Goal: Task Accomplishment & Management: Complete application form

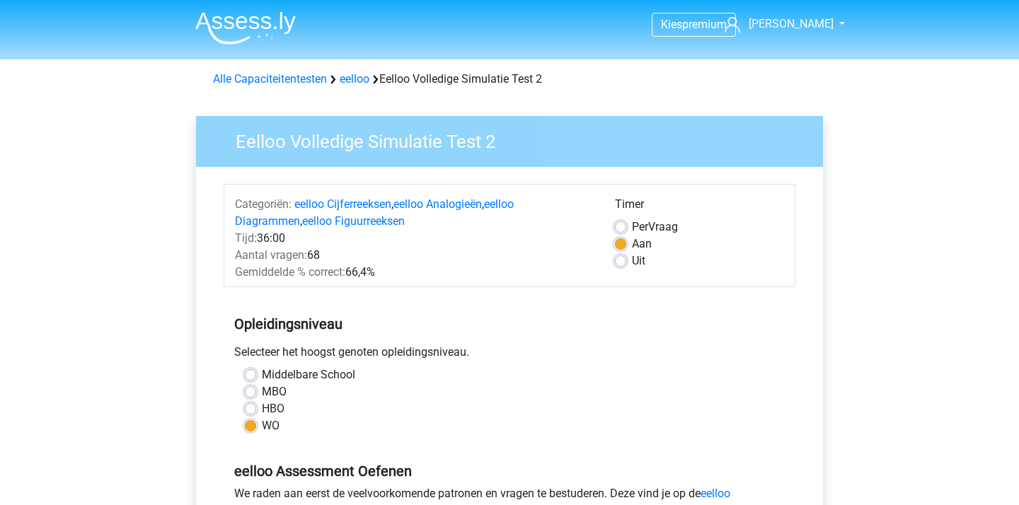
click at [271, 35] on img at bounding box center [245, 27] width 100 height 33
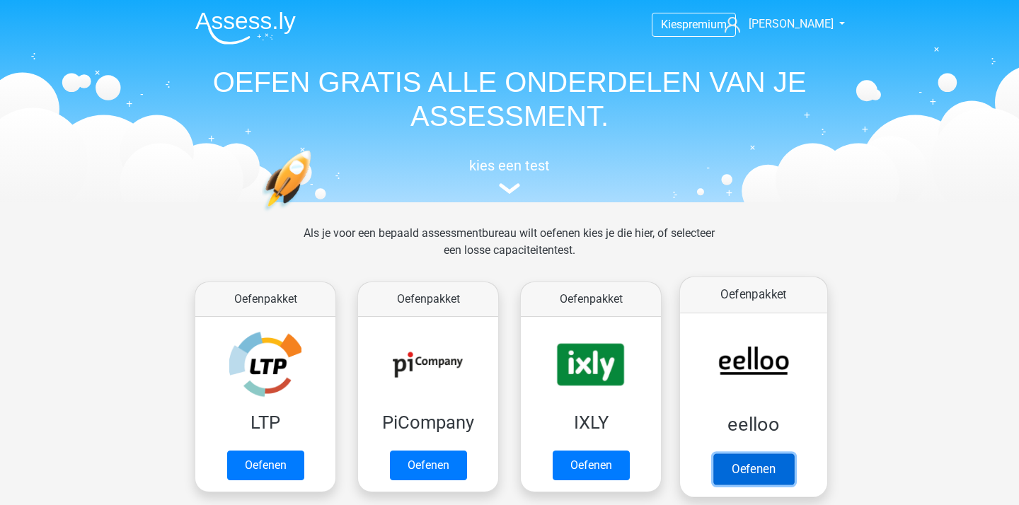
click at [717, 454] on link "Oefenen" at bounding box center [753, 469] width 81 height 31
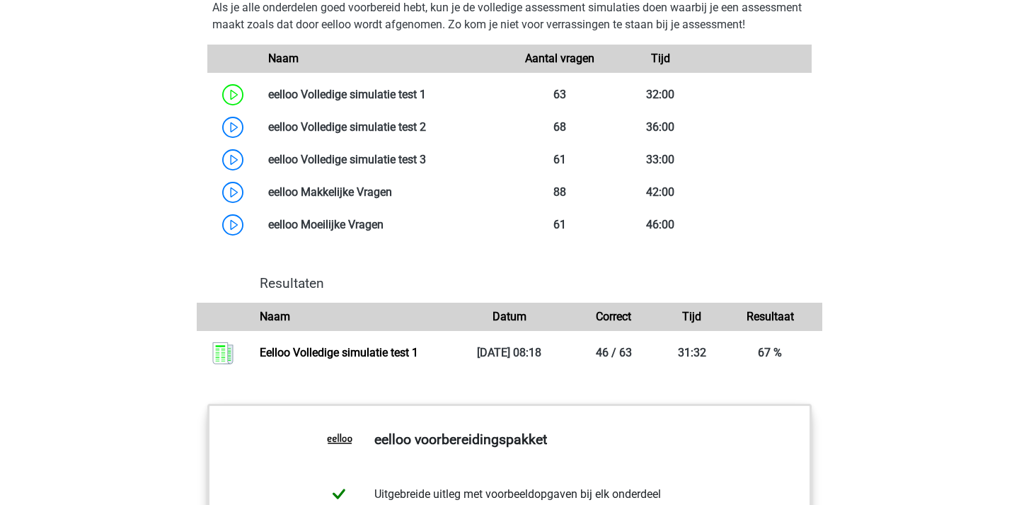
scroll to position [1159, 0]
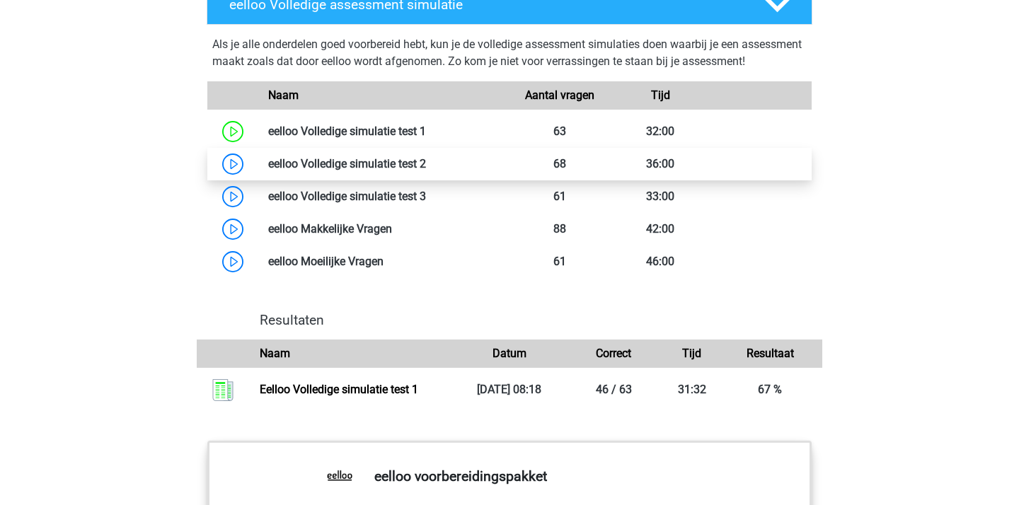
click at [426, 171] on link at bounding box center [426, 163] width 0 height 13
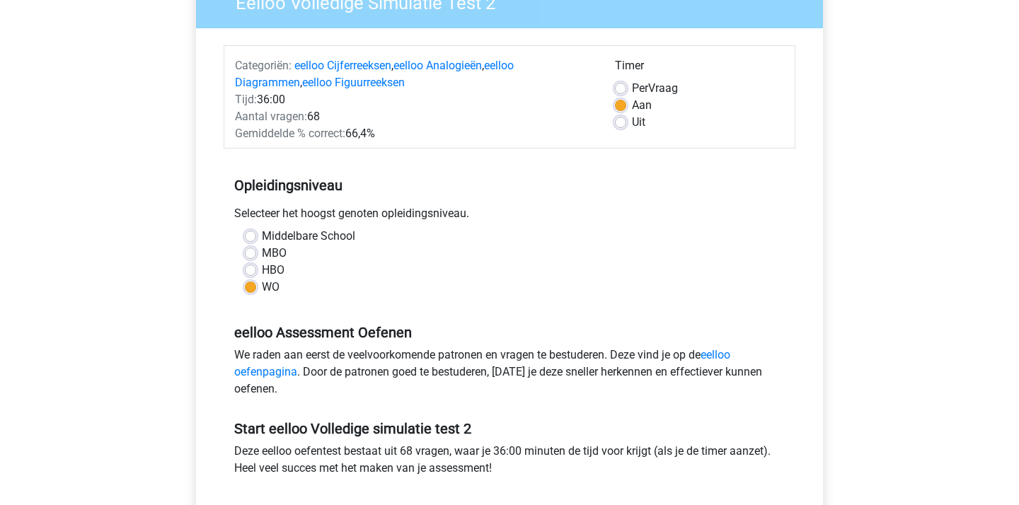
scroll to position [402, 0]
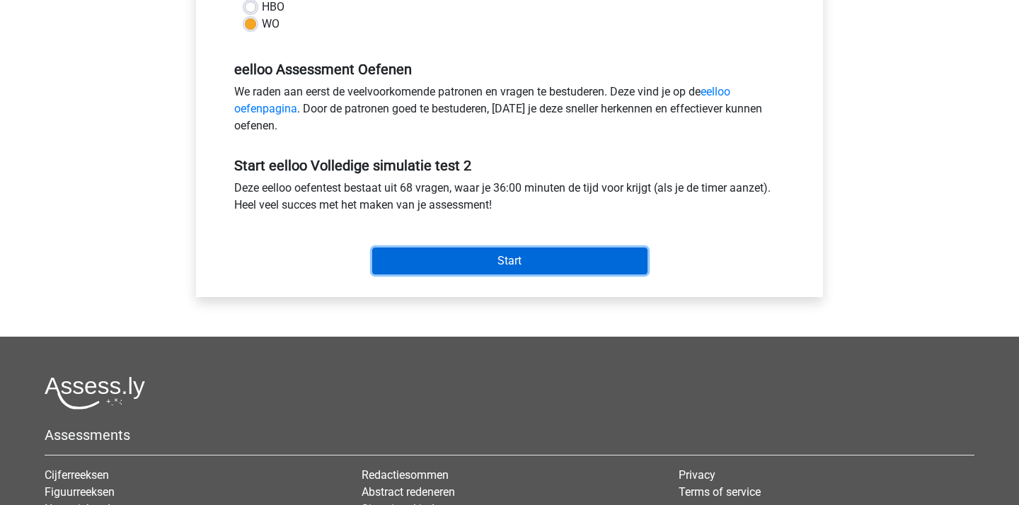
click at [501, 251] on input "Start" at bounding box center [509, 261] width 275 height 27
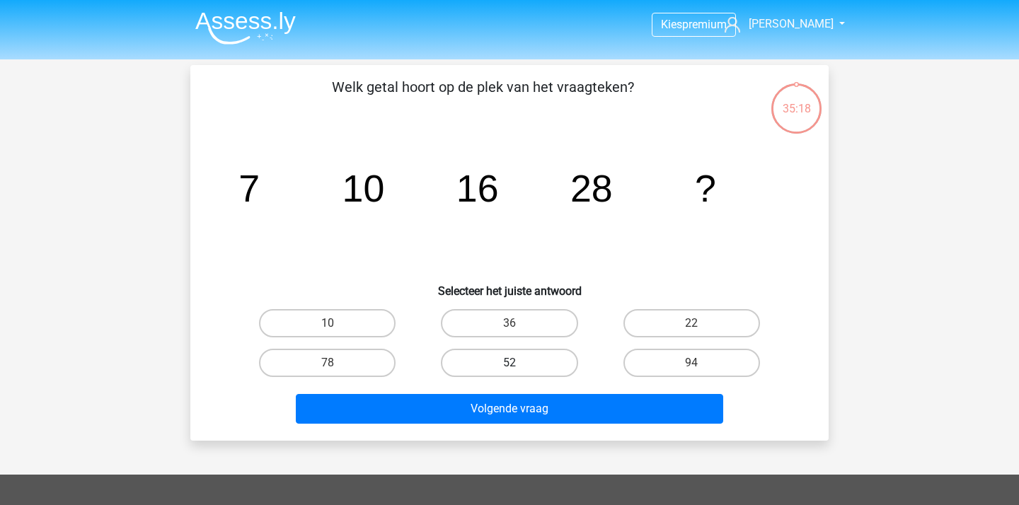
click at [537, 355] on label "52" at bounding box center [509, 363] width 137 height 28
click at [519, 363] on input "52" at bounding box center [513, 367] width 9 height 9
radio input "true"
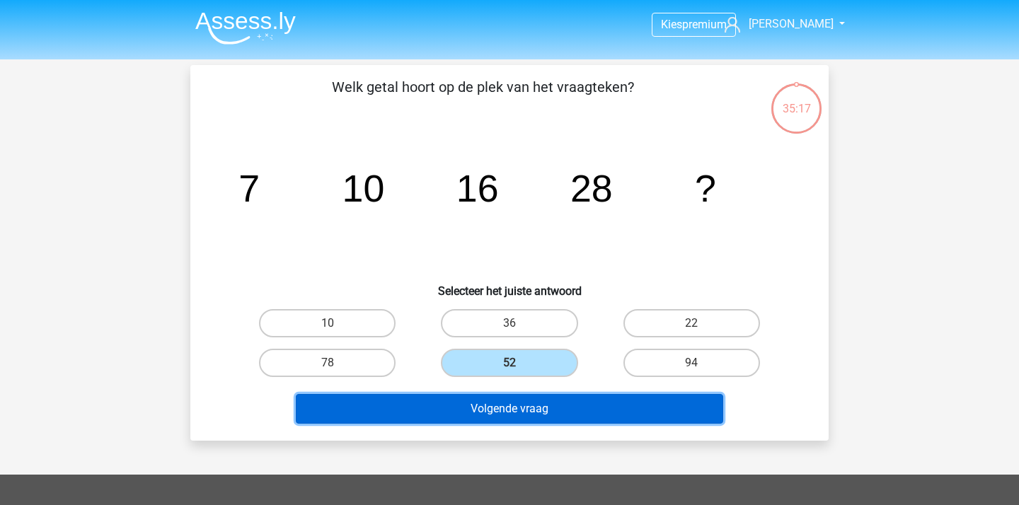
click at [537, 394] on button "Volgende vraag" at bounding box center [510, 409] width 428 height 30
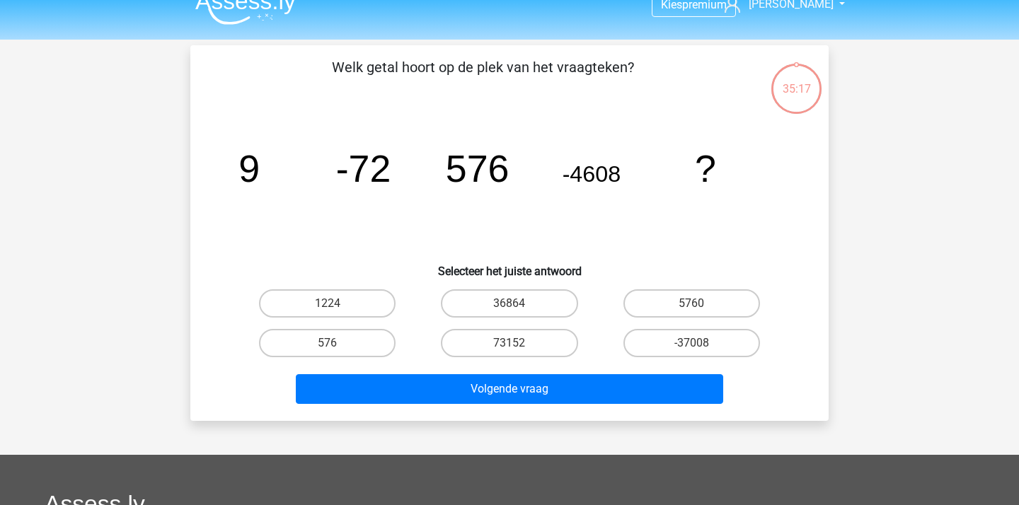
scroll to position [6, 0]
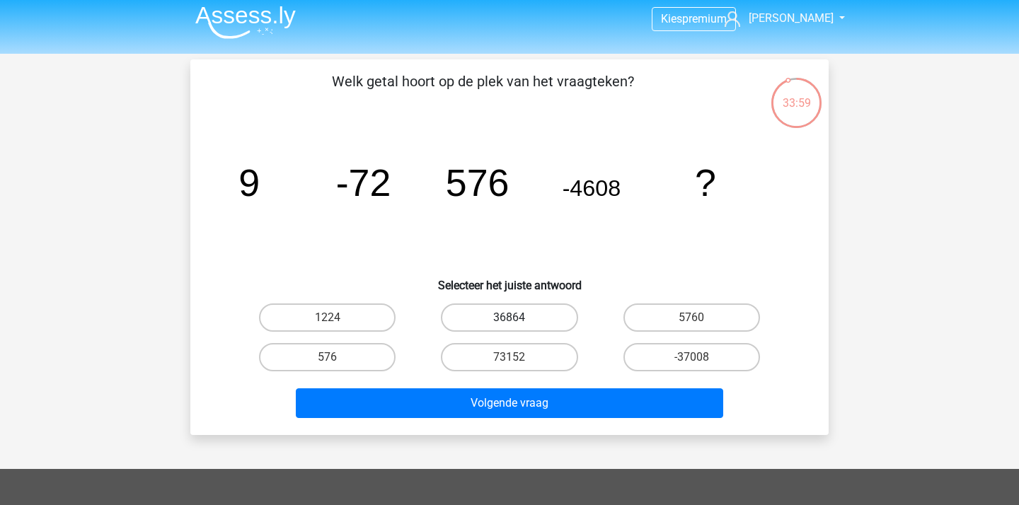
click at [547, 307] on label "36864" at bounding box center [509, 318] width 137 height 28
click at [519, 318] on input "36864" at bounding box center [513, 322] width 9 height 9
radio input "true"
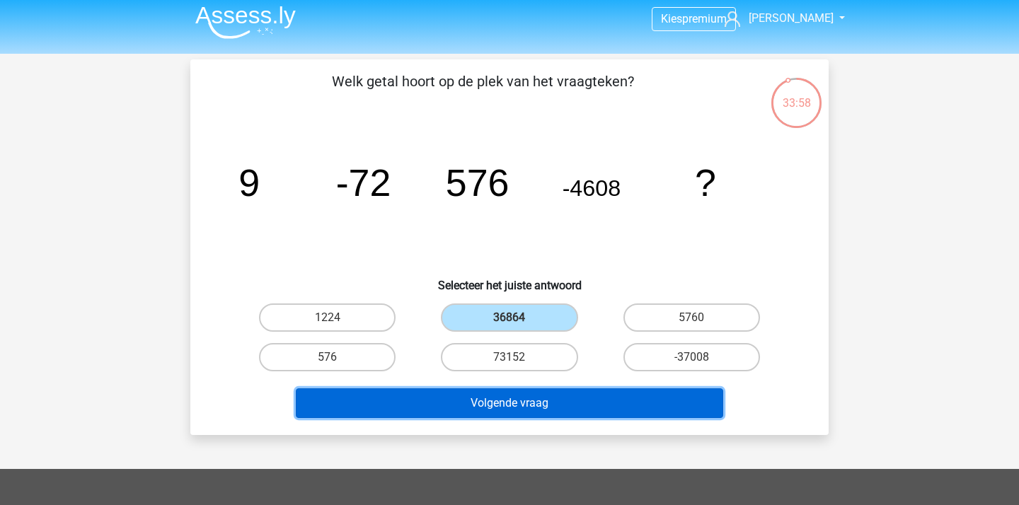
click at [549, 388] on button "Volgende vraag" at bounding box center [510, 403] width 428 height 30
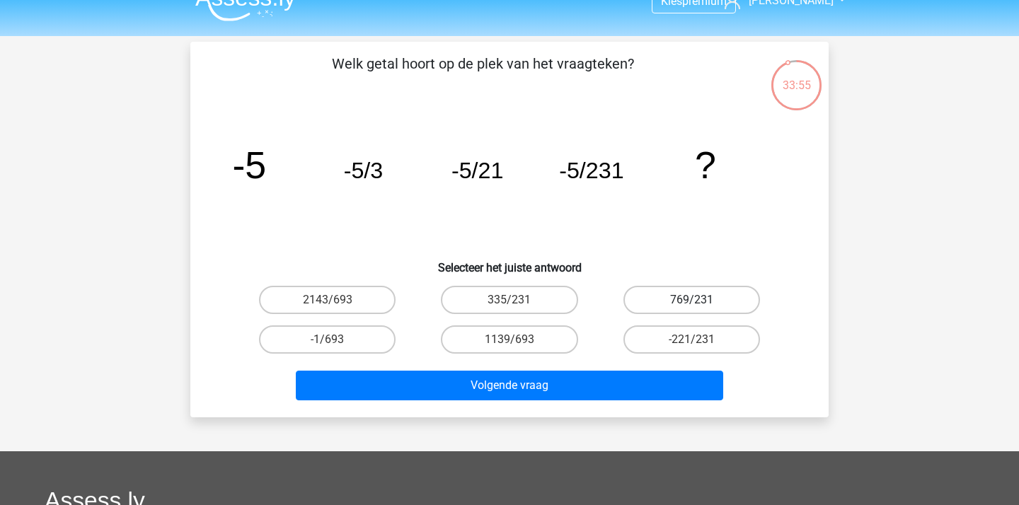
scroll to position [0, 0]
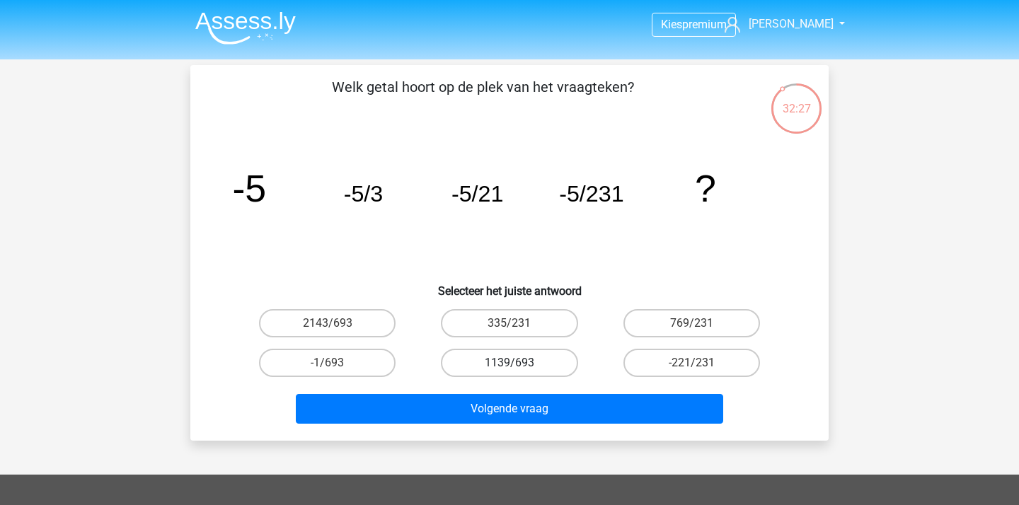
click at [551, 370] on label "1139/693" at bounding box center [509, 363] width 137 height 28
click at [519, 370] on input "1139/693" at bounding box center [513, 367] width 9 height 9
radio input "true"
click at [637, 362] on label "-221/231" at bounding box center [691, 363] width 137 height 28
click at [691, 363] on input "-221/231" at bounding box center [695, 367] width 9 height 9
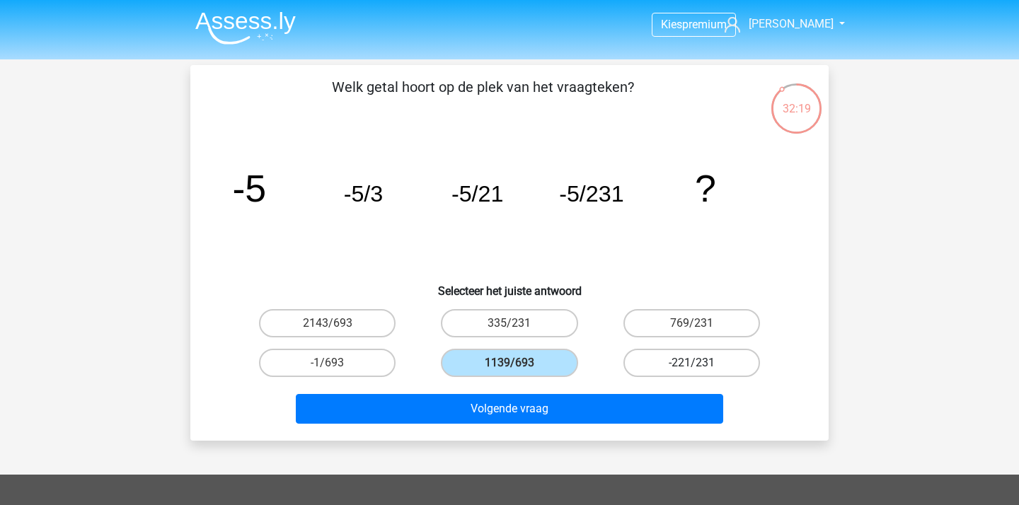
radio input "true"
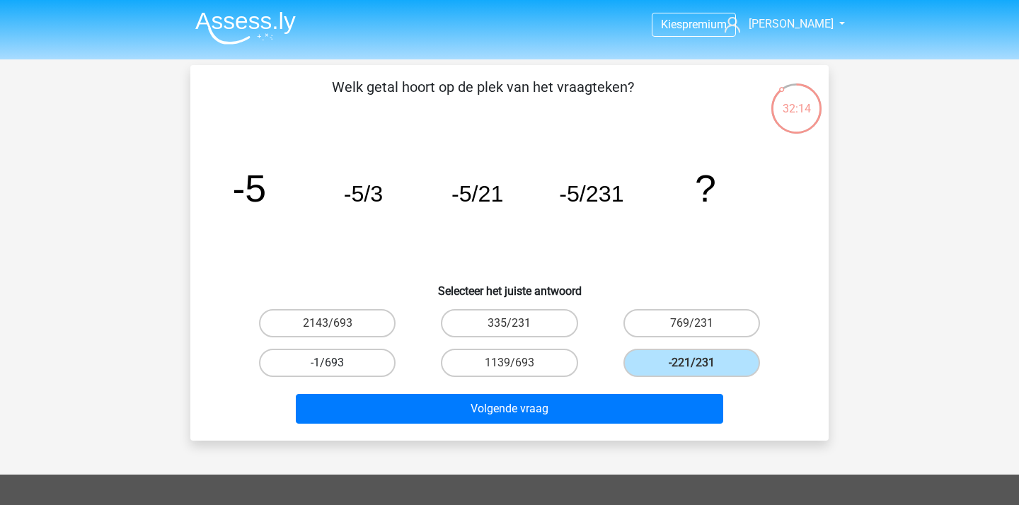
click at [361, 356] on label "-1/693" at bounding box center [327, 363] width 137 height 28
click at [337, 363] on input "-1/693" at bounding box center [332, 367] width 9 height 9
radio input "true"
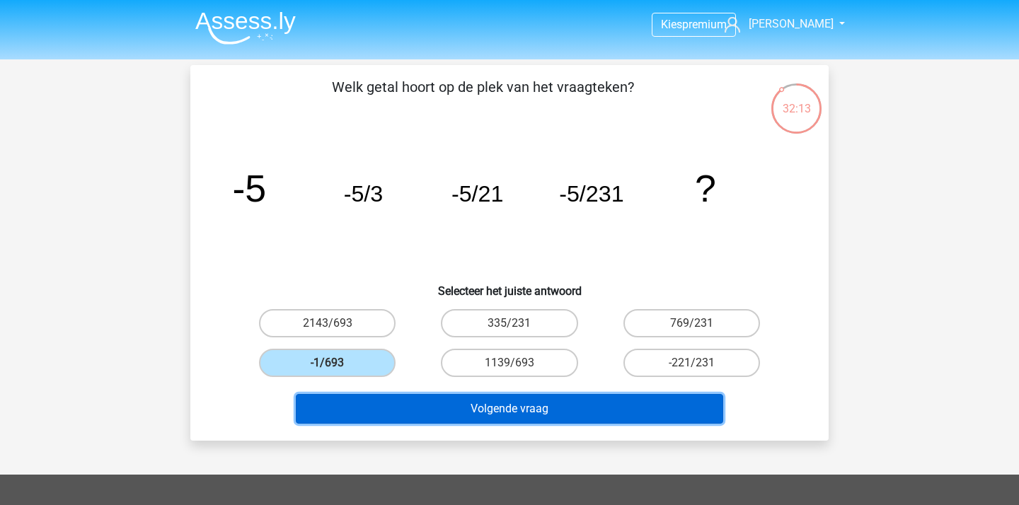
click at [501, 406] on button "Volgende vraag" at bounding box center [510, 409] width 428 height 30
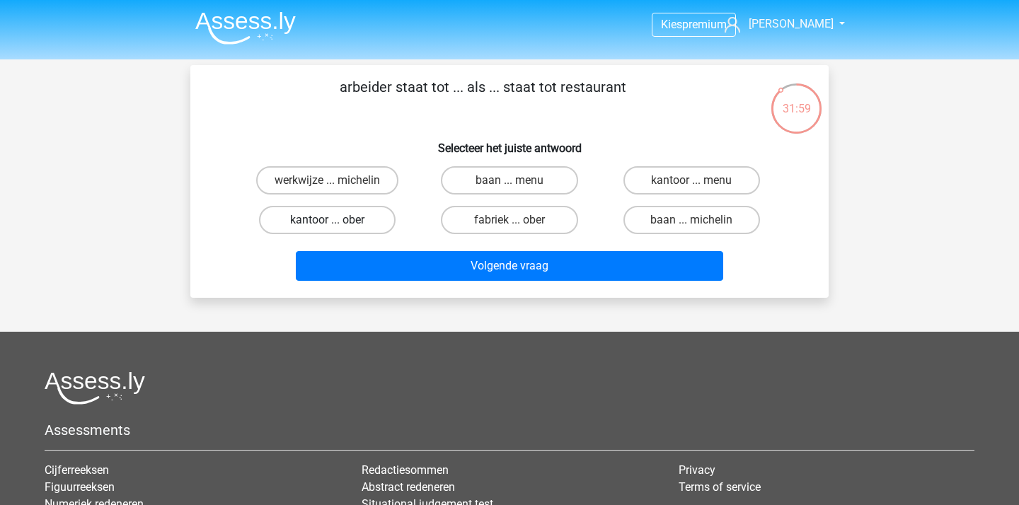
click at [369, 220] on label "kantoor ... ober" at bounding box center [327, 220] width 137 height 28
click at [337, 220] on input "kantoor ... ober" at bounding box center [332, 224] width 9 height 9
radio input "true"
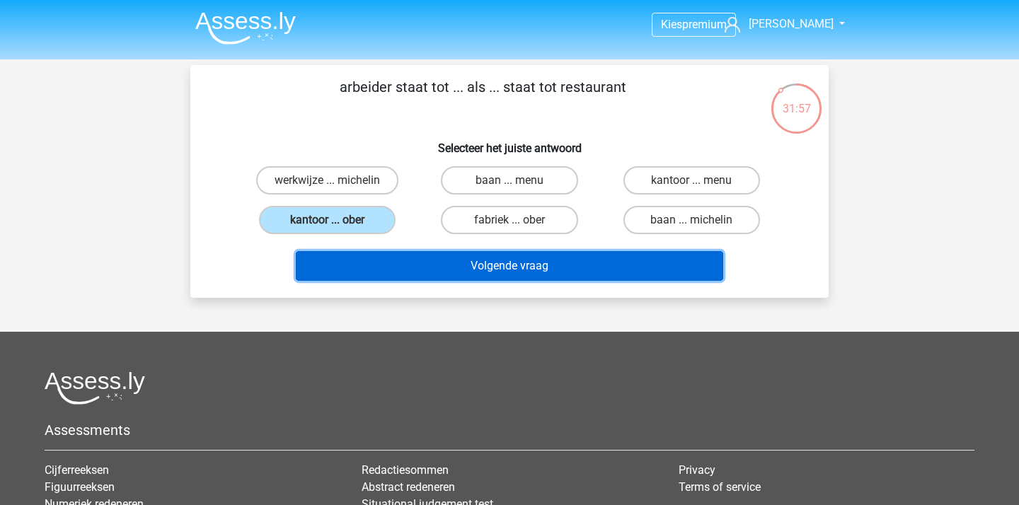
click at [442, 259] on button "Volgende vraag" at bounding box center [510, 266] width 428 height 30
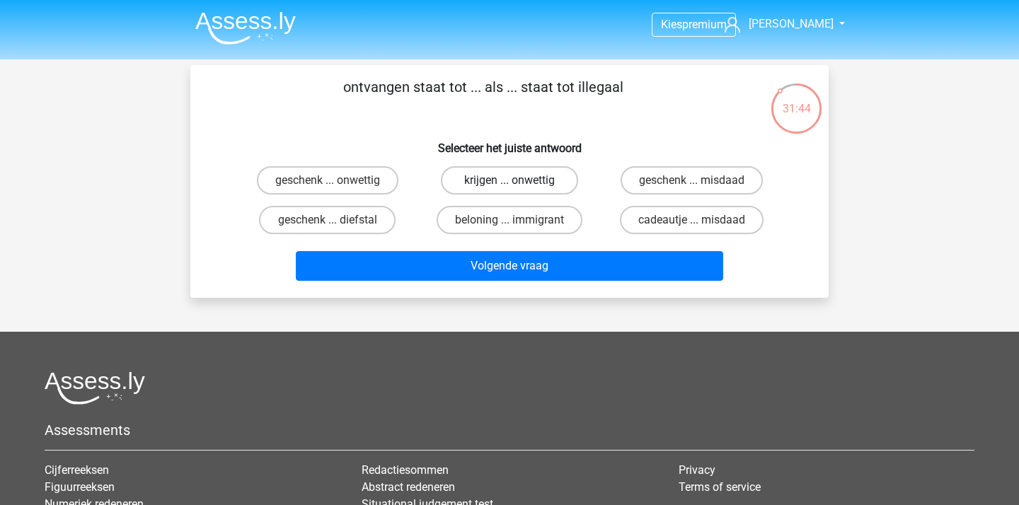
click at [558, 180] on label "krijgen ... onwettig" at bounding box center [509, 180] width 137 height 28
click at [519, 180] on input "krijgen ... onwettig" at bounding box center [513, 184] width 9 height 9
radio input "true"
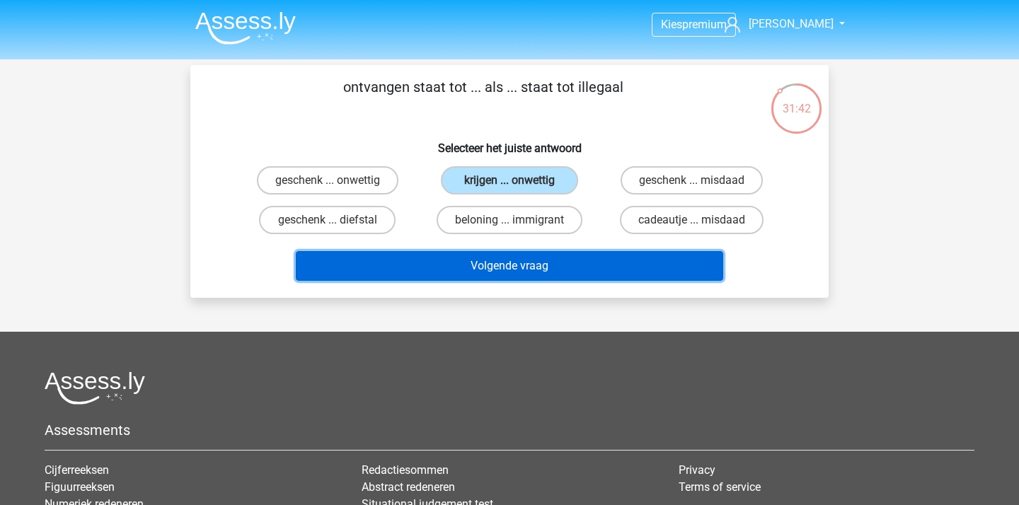
click at [541, 253] on button "Volgende vraag" at bounding box center [510, 266] width 428 height 30
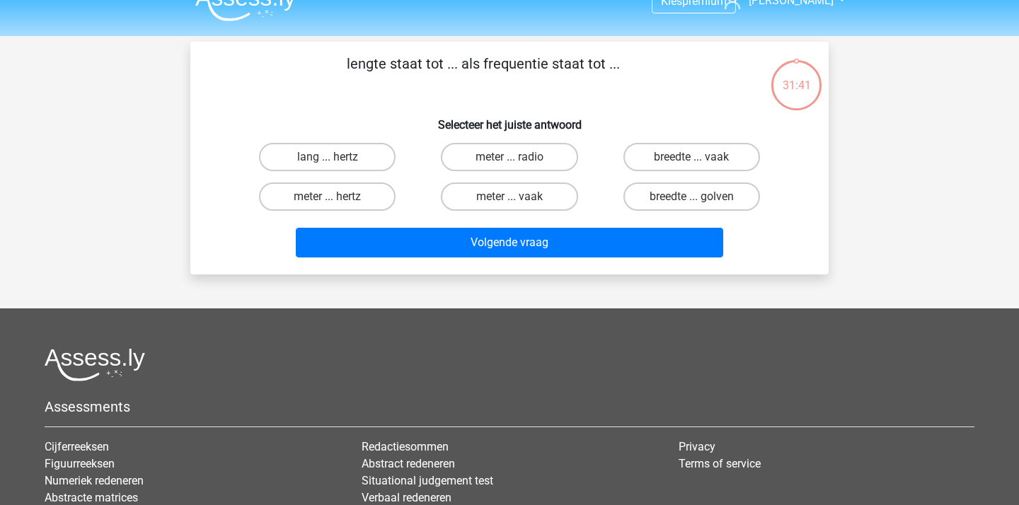
scroll to position [12, 0]
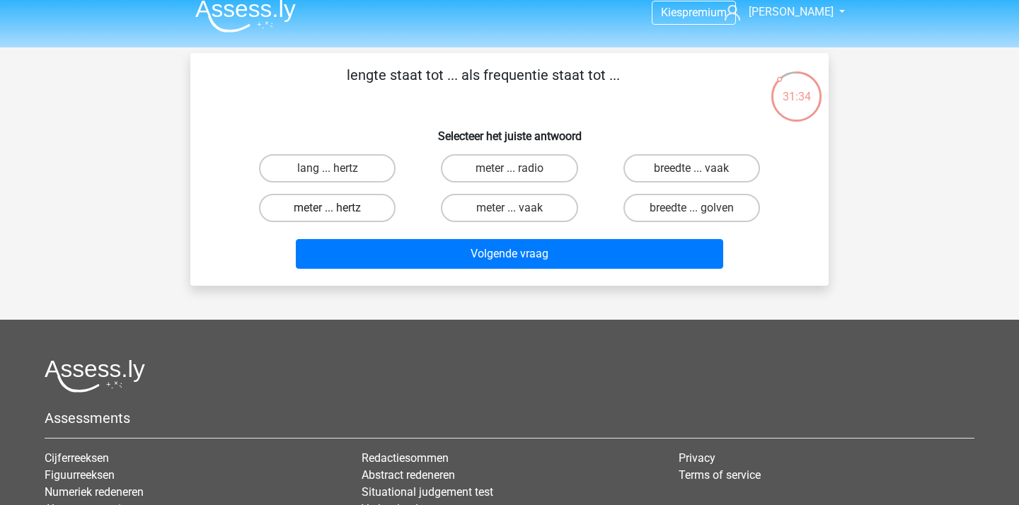
click at [357, 201] on label "meter ... hertz" at bounding box center [327, 208] width 137 height 28
click at [337, 208] on input "meter ... hertz" at bounding box center [332, 212] width 9 height 9
radio input "true"
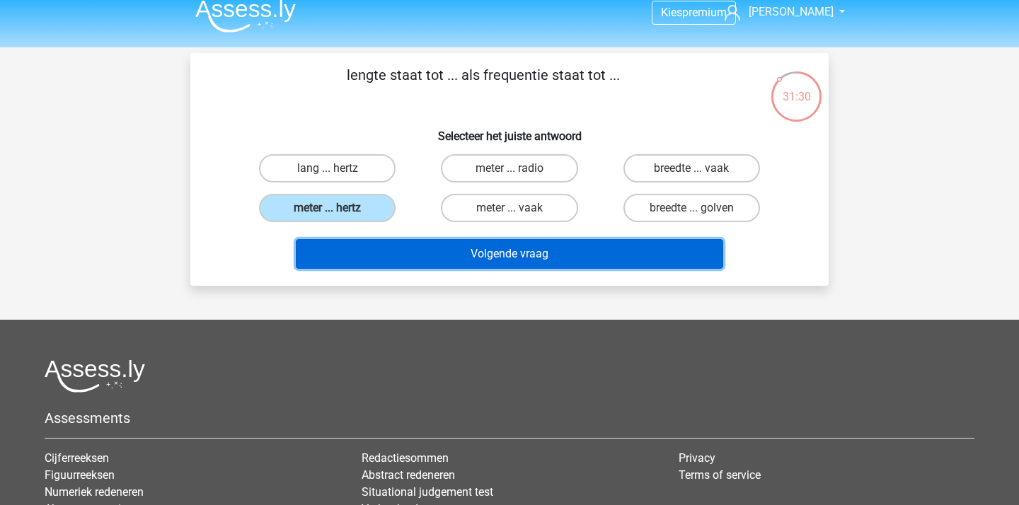
click at [433, 258] on button "Volgende vraag" at bounding box center [510, 254] width 428 height 30
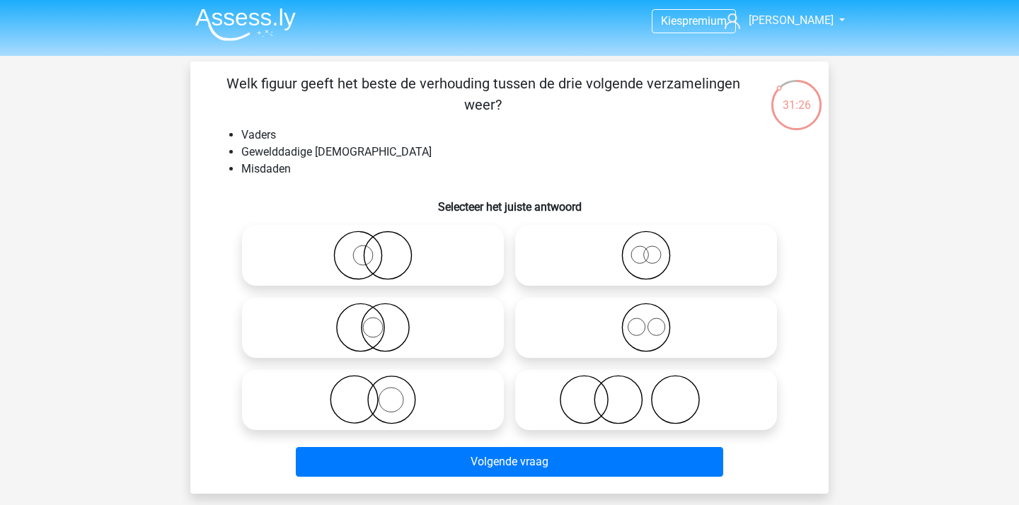
scroll to position [0, 0]
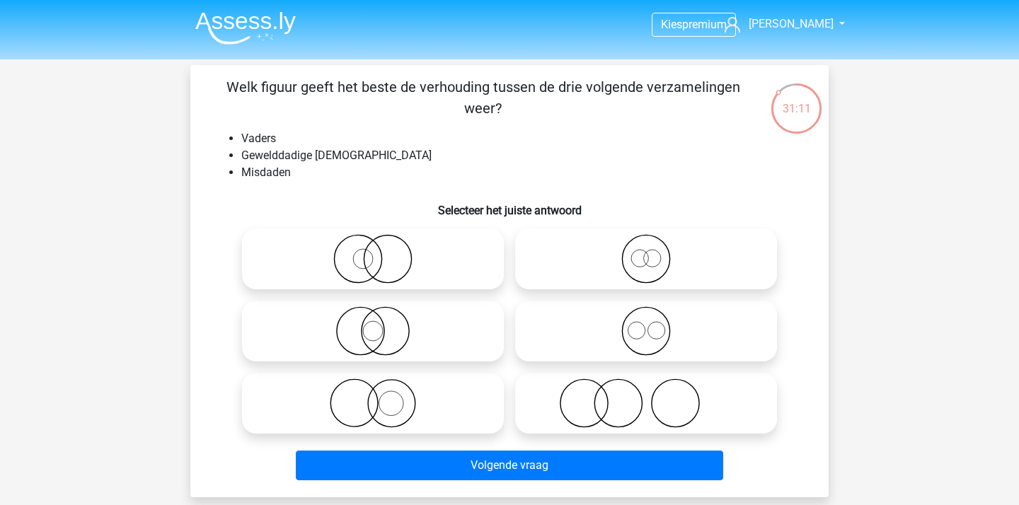
click at [637, 399] on icon at bounding box center [646, 404] width 250 height 50
click at [646, 396] on input "radio" at bounding box center [650, 391] width 9 height 9
radio input "true"
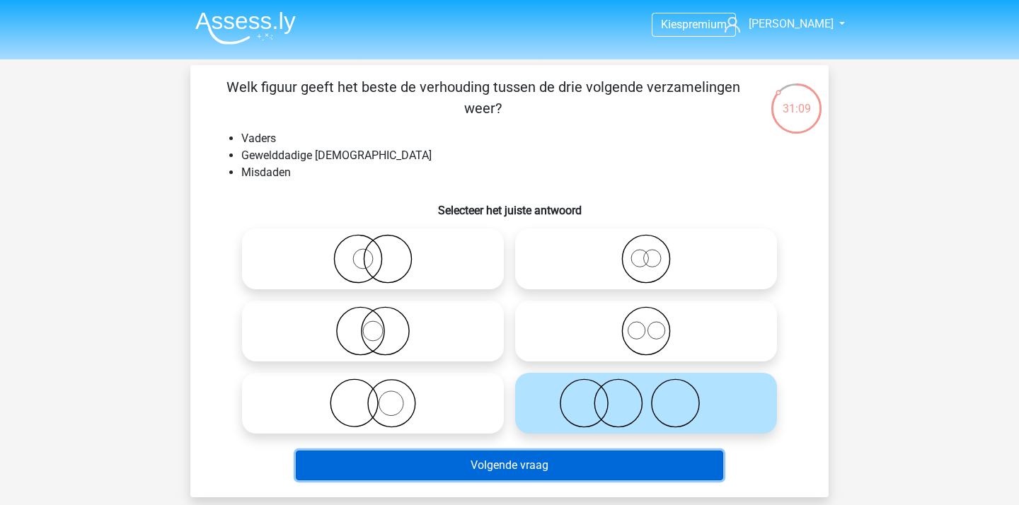
click at [584, 457] on button "Volgende vraag" at bounding box center [510, 466] width 428 height 30
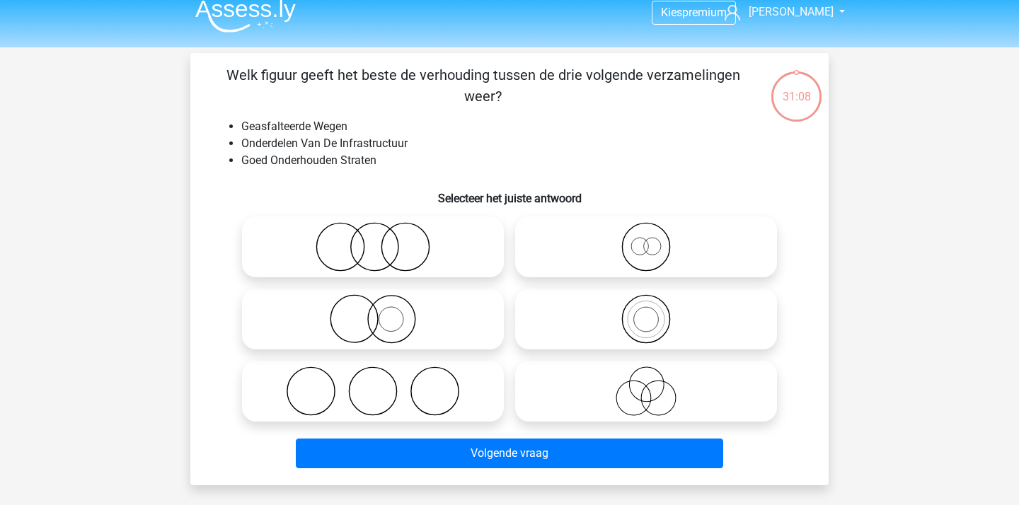
scroll to position [6, 0]
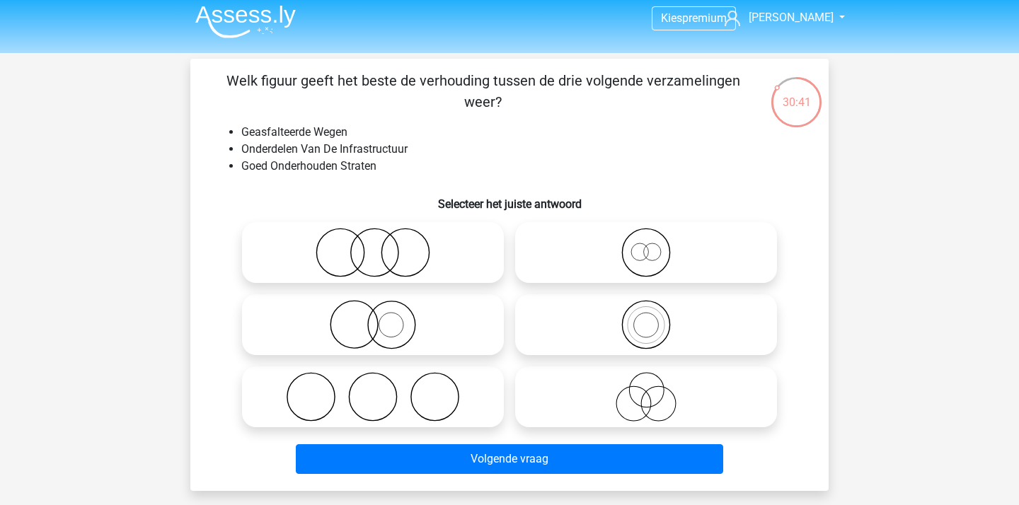
click at [695, 236] on icon at bounding box center [646, 253] width 250 height 50
click at [655, 236] on input "radio" at bounding box center [650, 240] width 9 height 9
radio input "true"
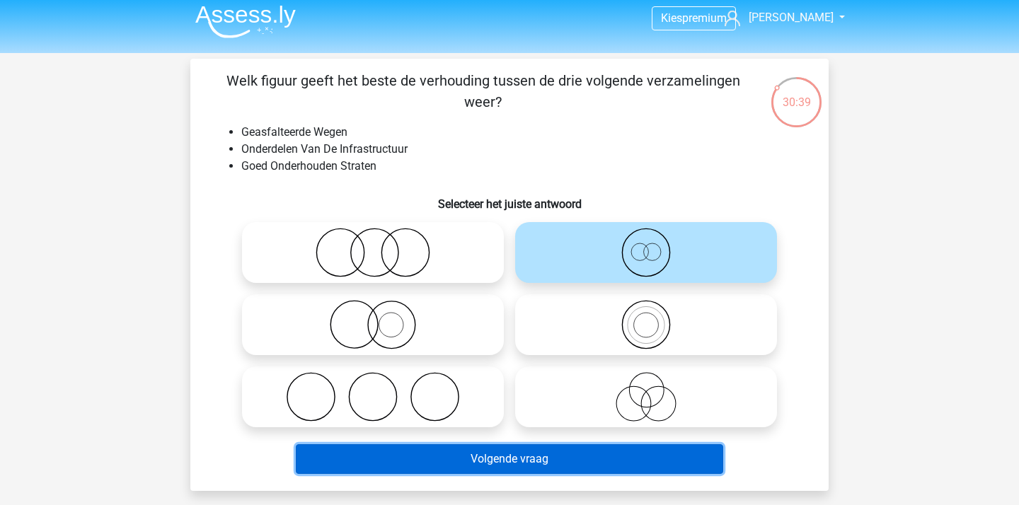
click at [545, 460] on button "Volgende vraag" at bounding box center [510, 459] width 428 height 30
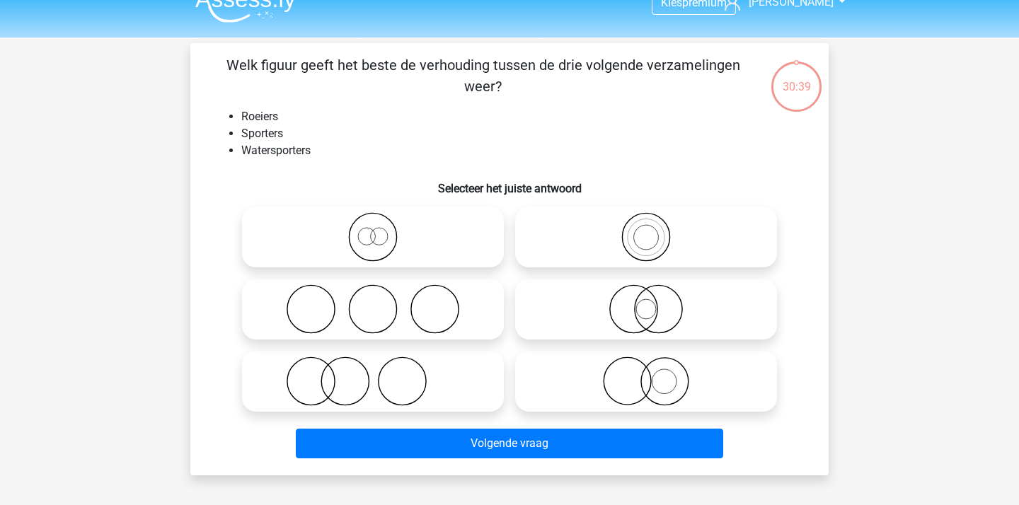
scroll to position [13, 0]
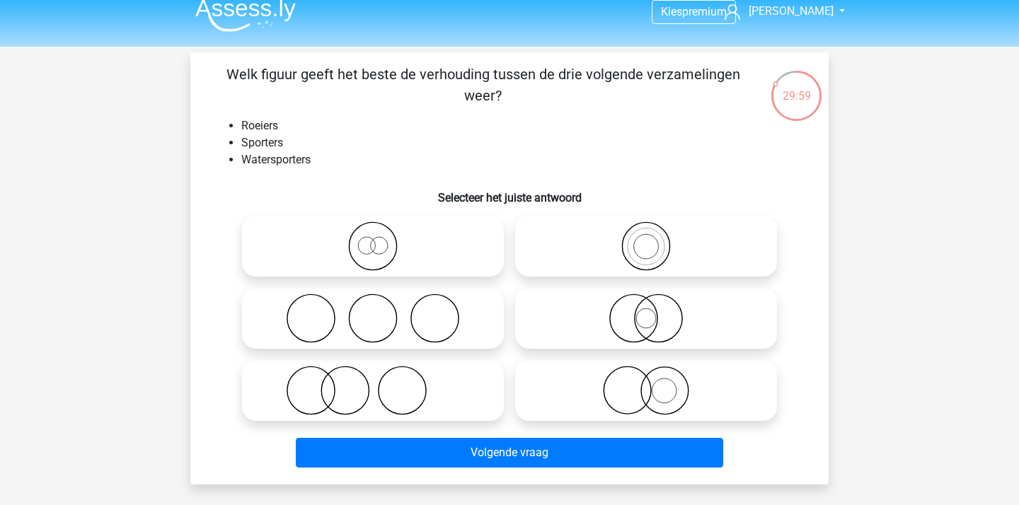
click at [703, 292] on label at bounding box center [646, 318] width 262 height 61
click at [655, 302] on input "radio" at bounding box center [650, 306] width 9 height 9
radio input "true"
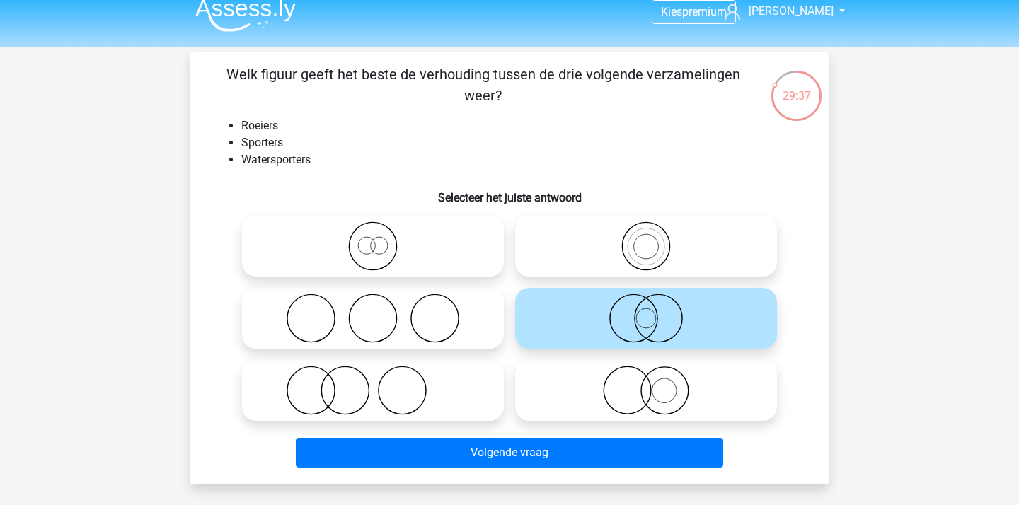
click at [657, 320] on circle at bounding box center [633, 318] width 47 height 47
click at [655, 311] on input "radio" at bounding box center [650, 306] width 9 height 9
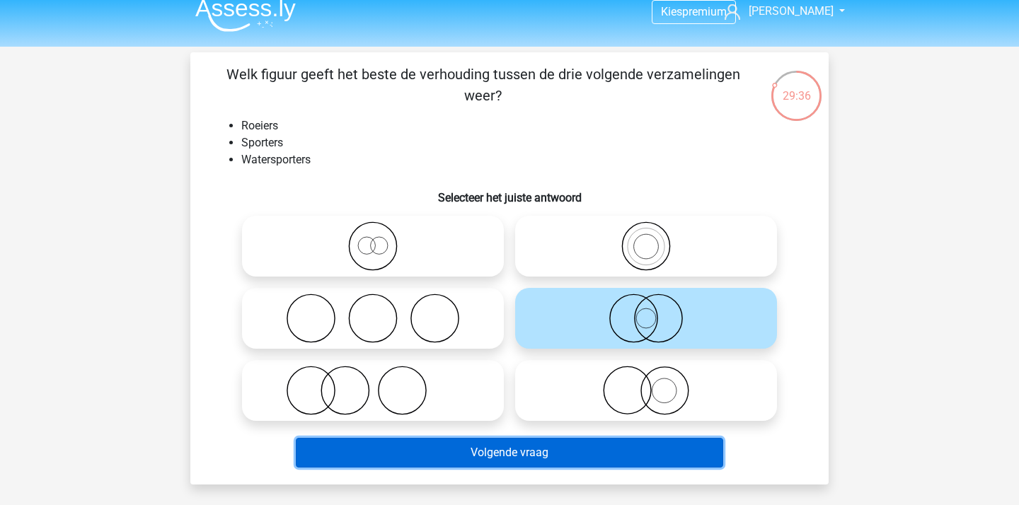
click at [492, 458] on button "Volgende vraag" at bounding box center [510, 453] width 428 height 30
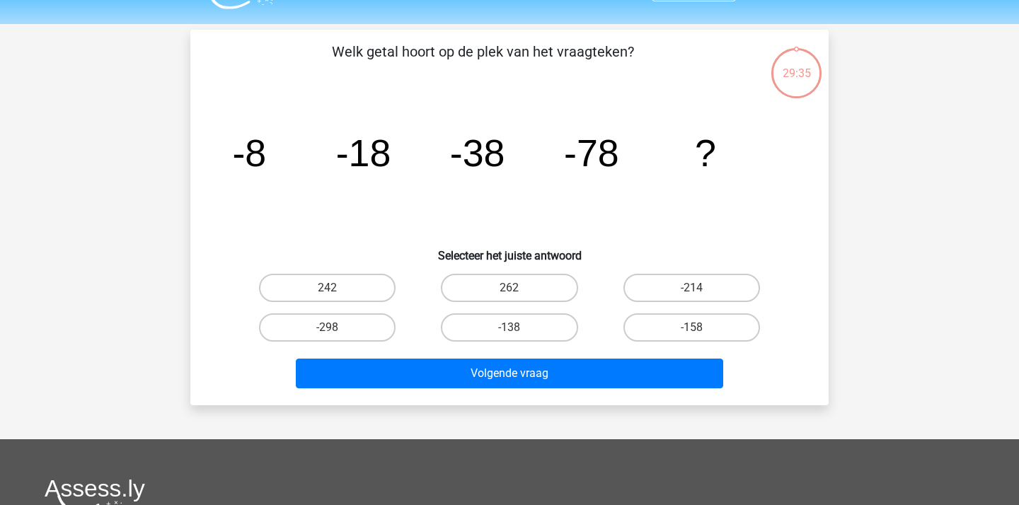
scroll to position [27, 0]
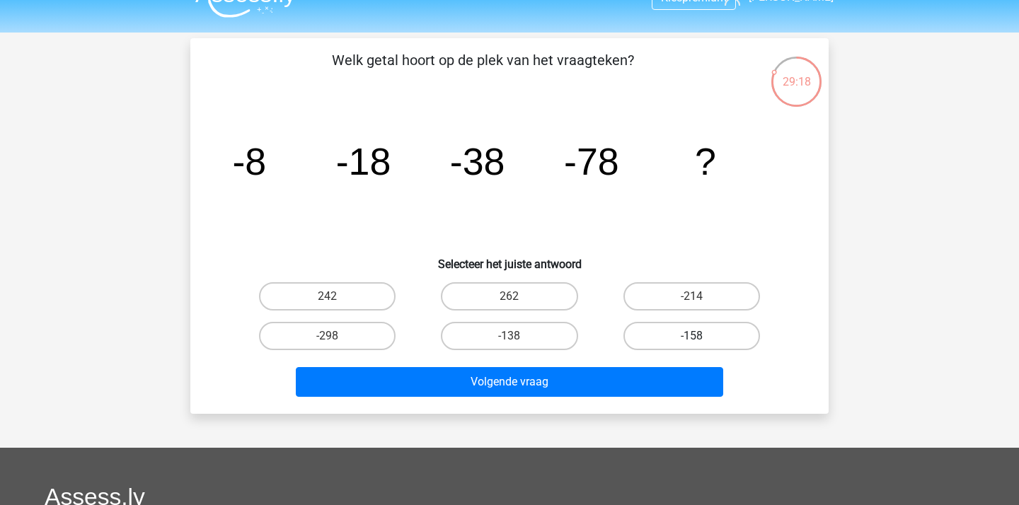
click at [672, 349] on label "-158" at bounding box center [691, 336] width 137 height 28
click at [691, 345] on input "-158" at bounding box center [695, 340] width 9 height 9
radio input "true"
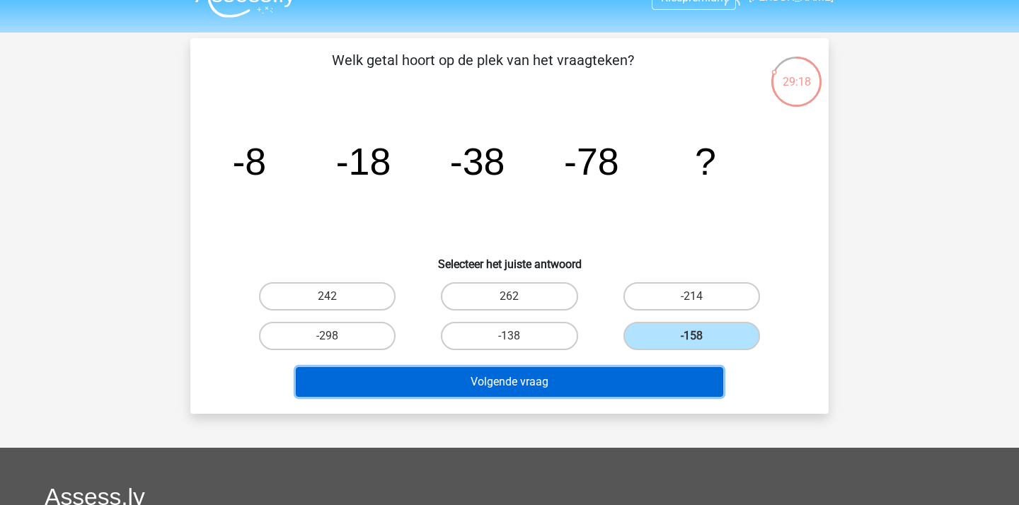
click at [658, 374] on button "Volgende vraag" at bounding box center [510, 382] width 428 height 30
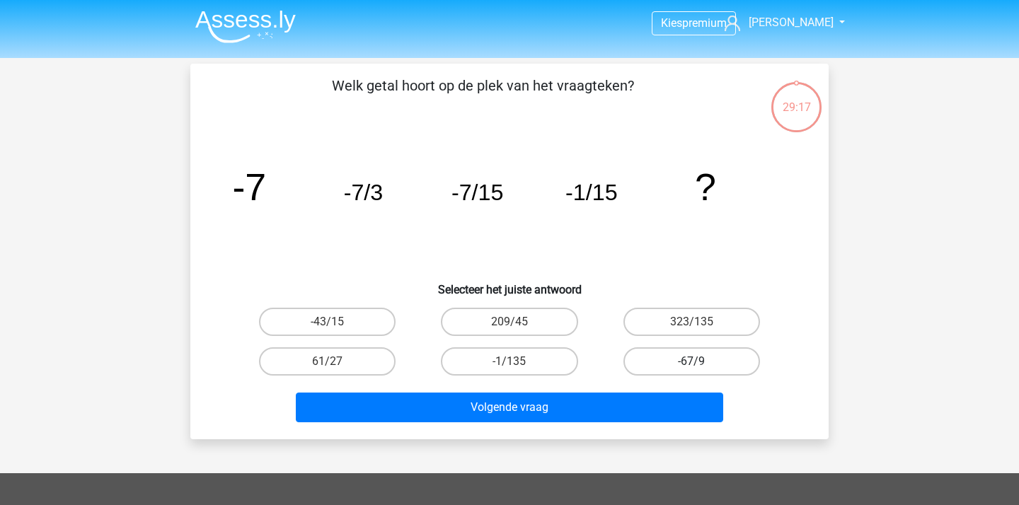
scroll to position [2, 0]
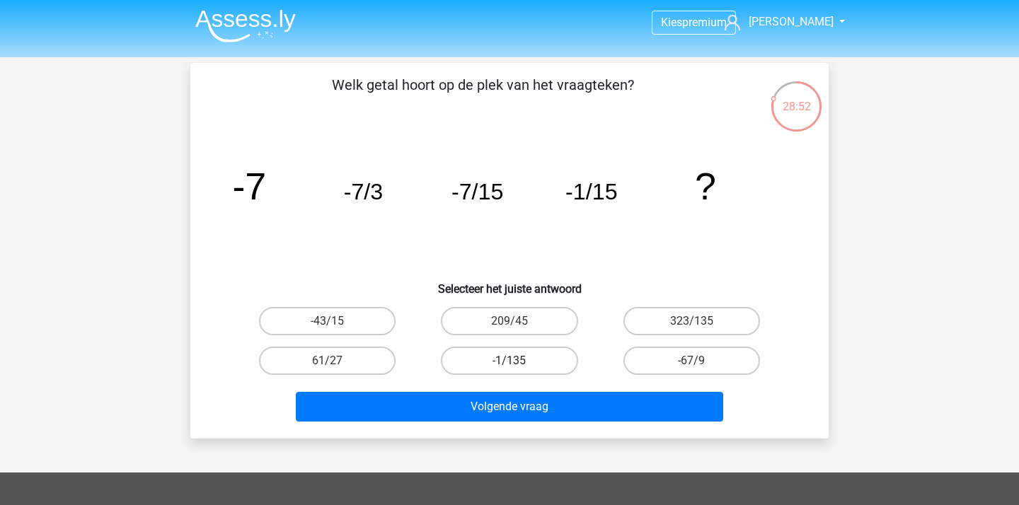
click at [499, 368] on label "-1/135" at bounding box center [509, 361] width 137 height 28
click at [509, 368] on input "-1/135" at bounding box center [513, 365] width 9 height 9
radio input "true"
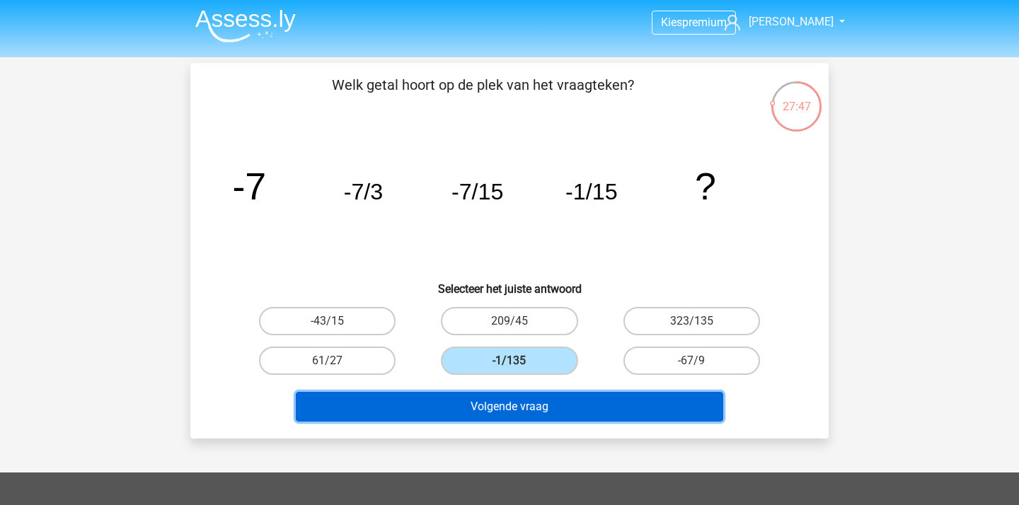
click at [601, 408] on button "Volgende vraag" at bounding box center [510, 407] width 428 height 30
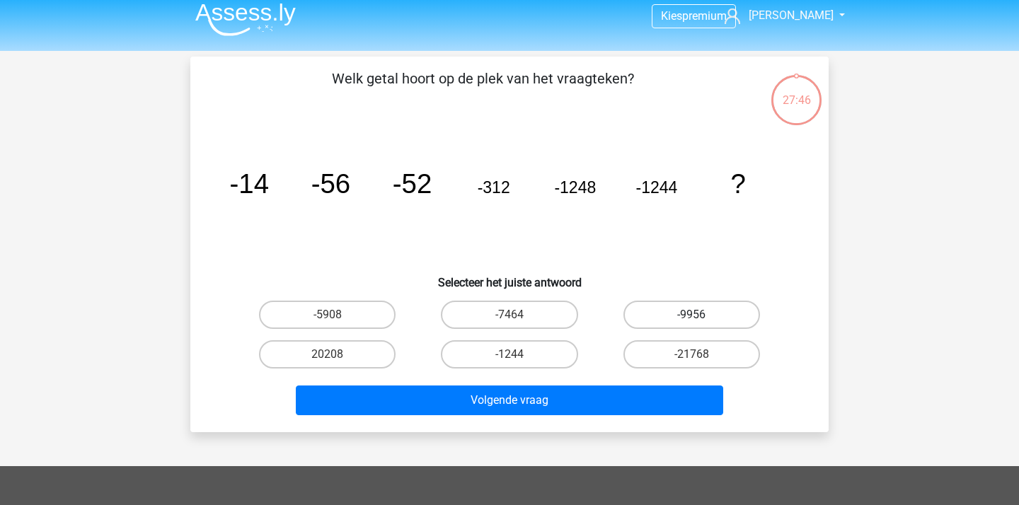
scroll to position [0, 0]
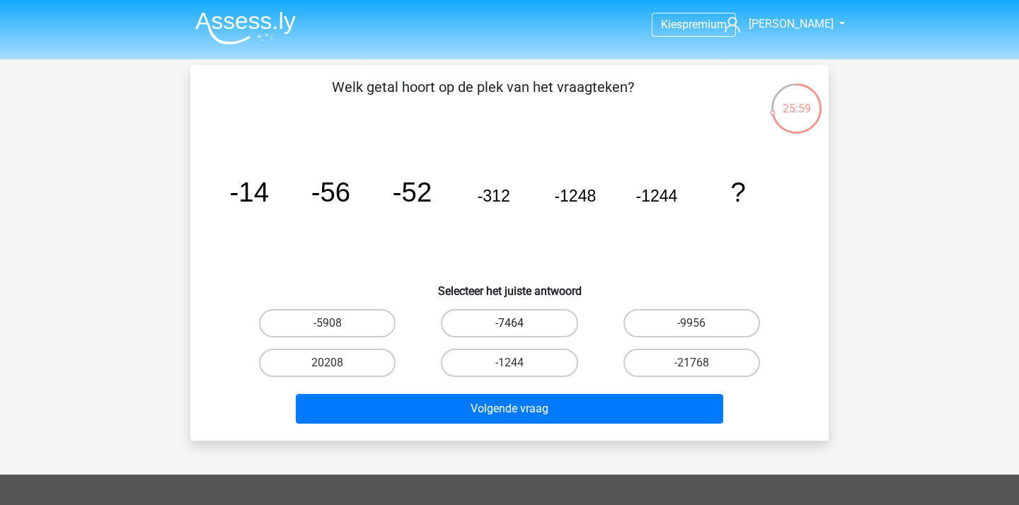
click at [522, 322] on label "-7464" at bounding box center [509, 323] width 137 height 28
click at [519, 323] on input "-7464" at bounding box center [513, 327] width 9 height 9
radio input "true"
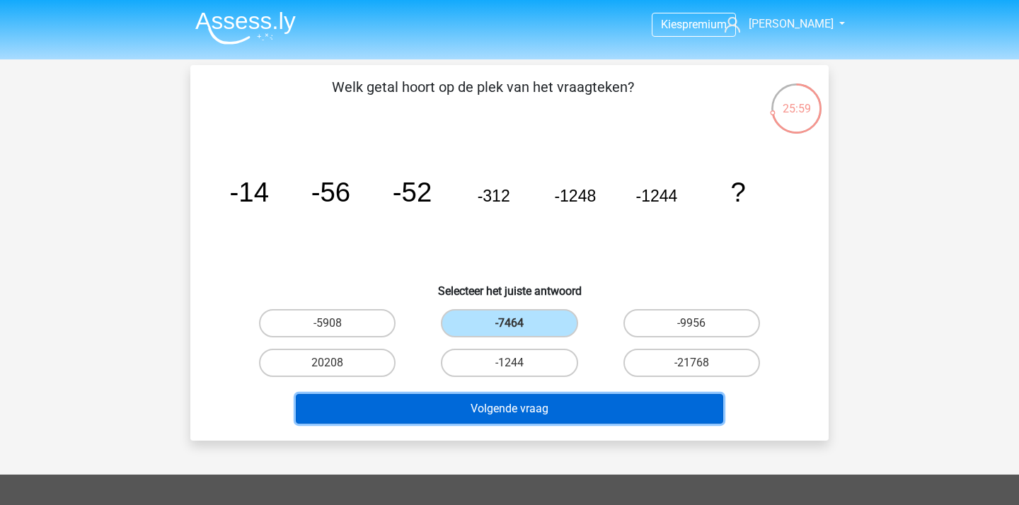
click at [519, 405] on button "Volgende vraag" at bounding box center [510, 409] width 428 height 30
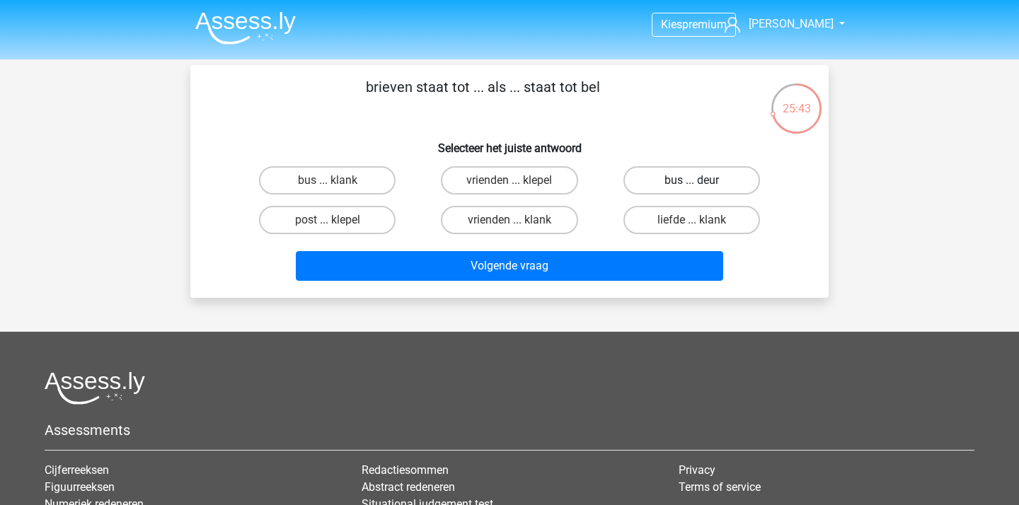
click at [688, 178] on label "bus ... deur" at bounding box center [691, 180] width 137 height 28
click at [691, 180] on input "bus ... deur" at bounding box center [695, 184] width 9 height 9
radio input "true"
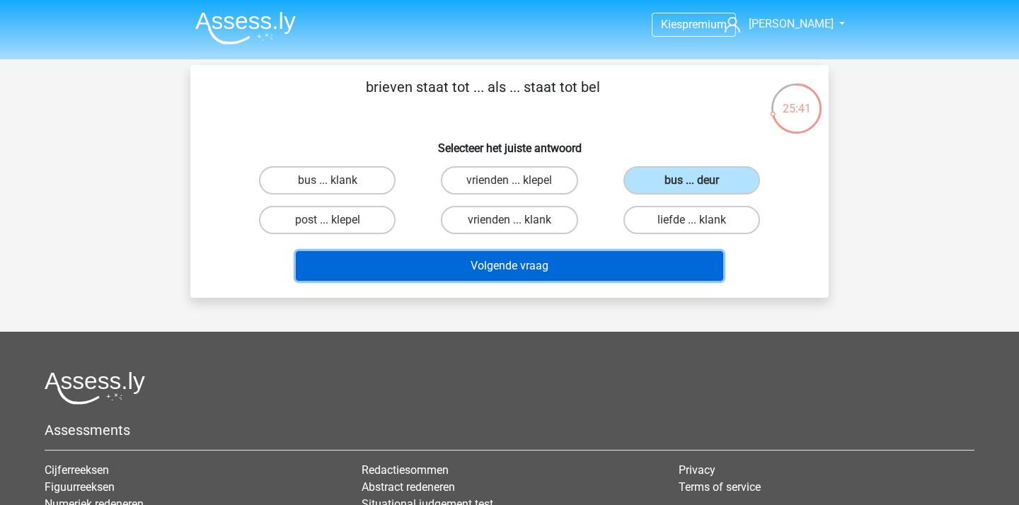
click at [490, 277] on button "Volgende vraag" at bounding box center [510, 266] width 428 height 30
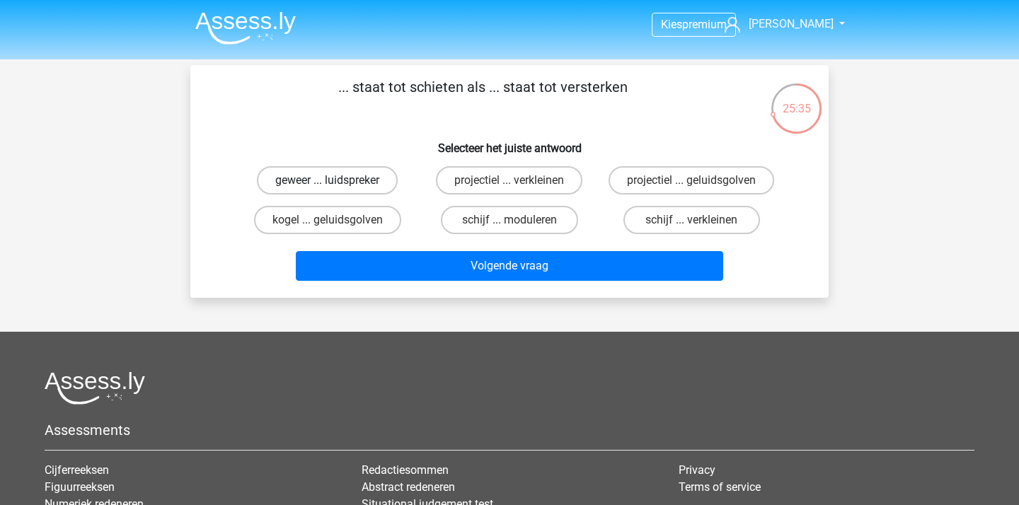
click at [340, 182] on label "geweer ... luidspreker" at bounding box center [327, 180] width 141 height 28
click at [337, 182] on input "geweer ... luidspreker" at bounding box center [332, 184] width 9 height 9
radio input "true"
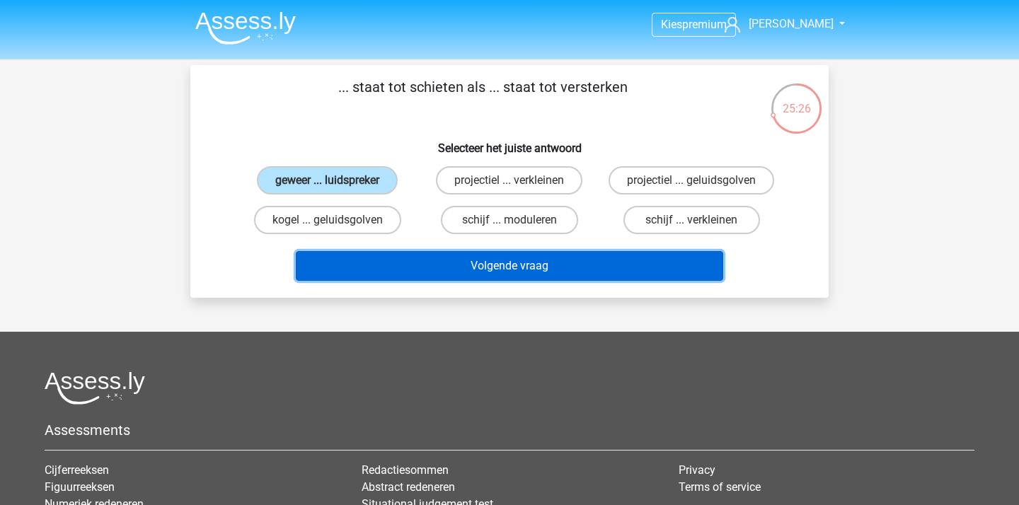
click at [444, 266] on button "Volgende vraag" at bounding box center [510, 266] width 428 height 30
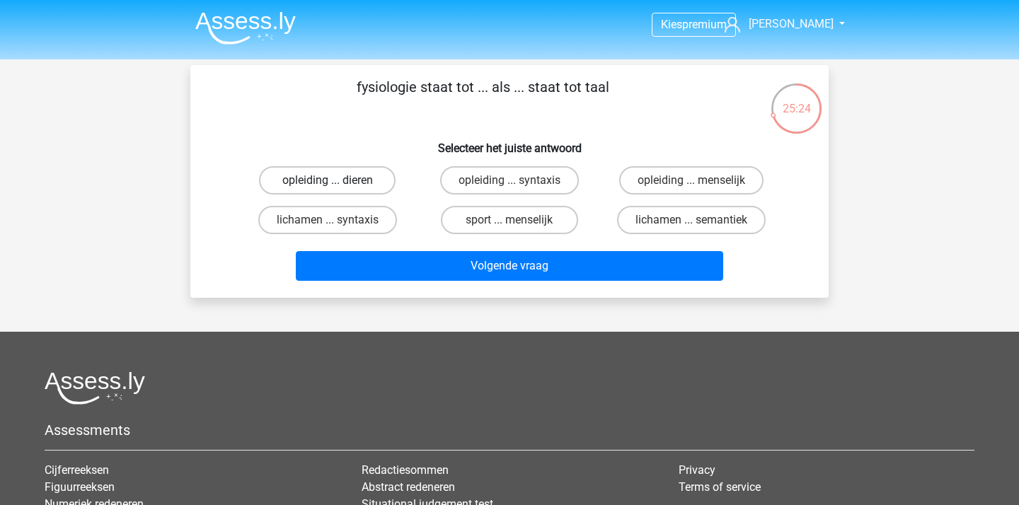
scroll to position [4, 0]
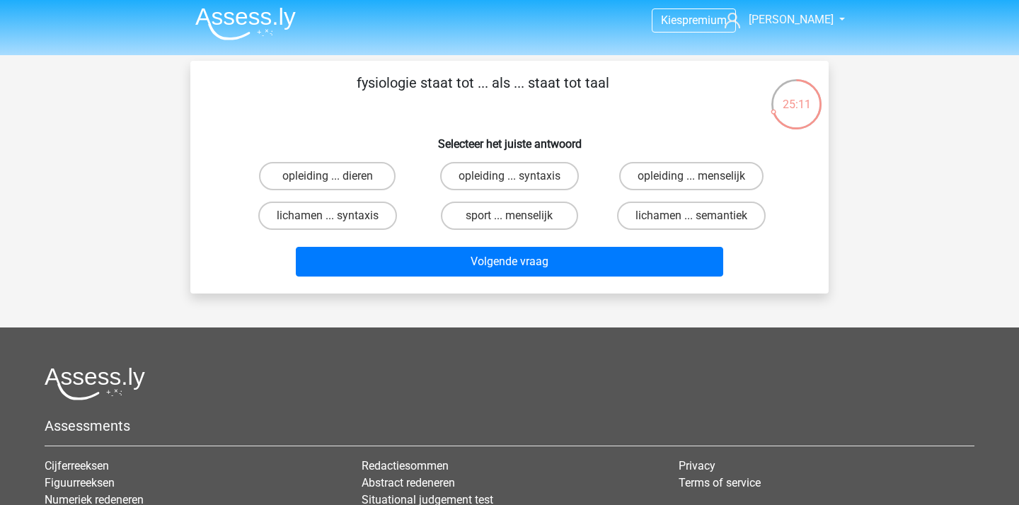
click at [693, 219] on input "lichamen ... semantiek" at bounding box center [695, 220] width 9 height 9
radio input "true"
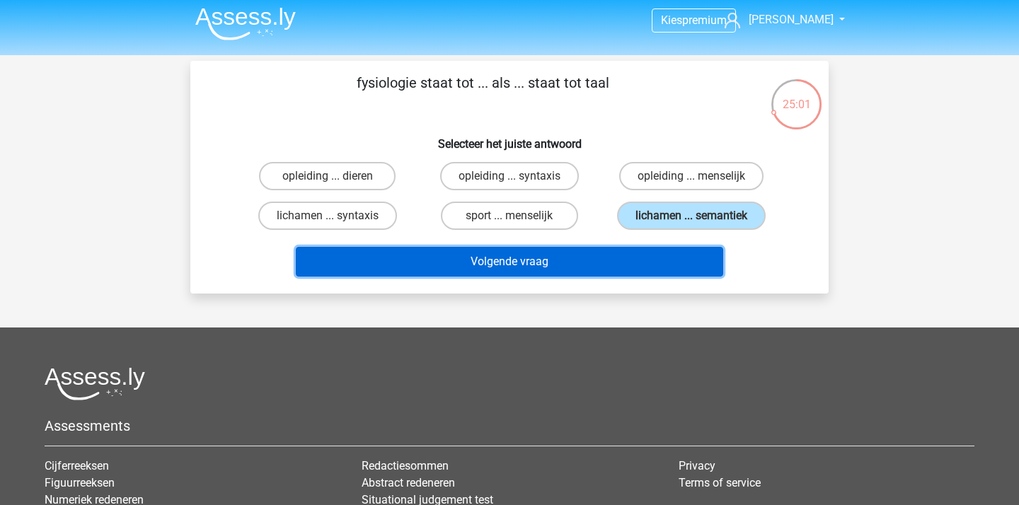
click at [548, 256] on button "Volgende vraag" at bounding box center [510, 262] width 428 height 30
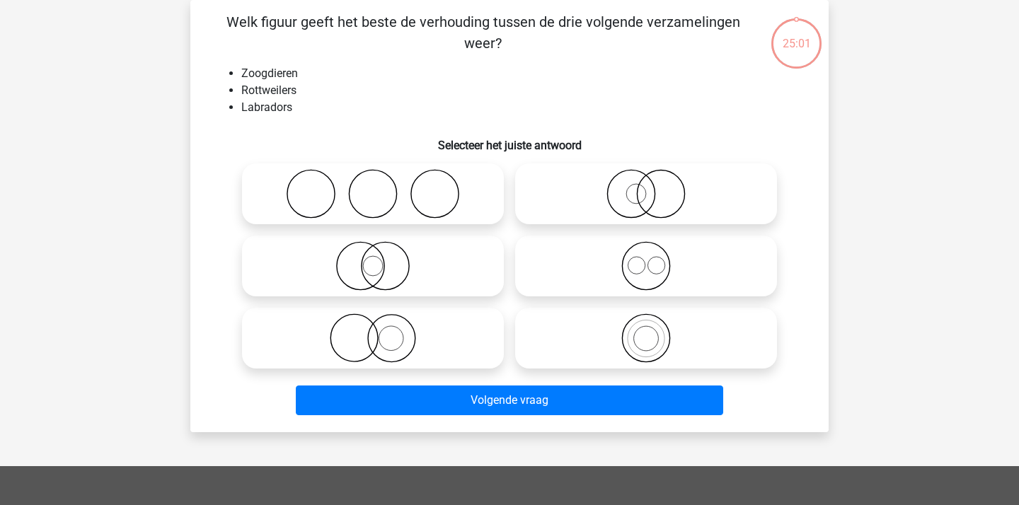
scroll to position [37, 0]
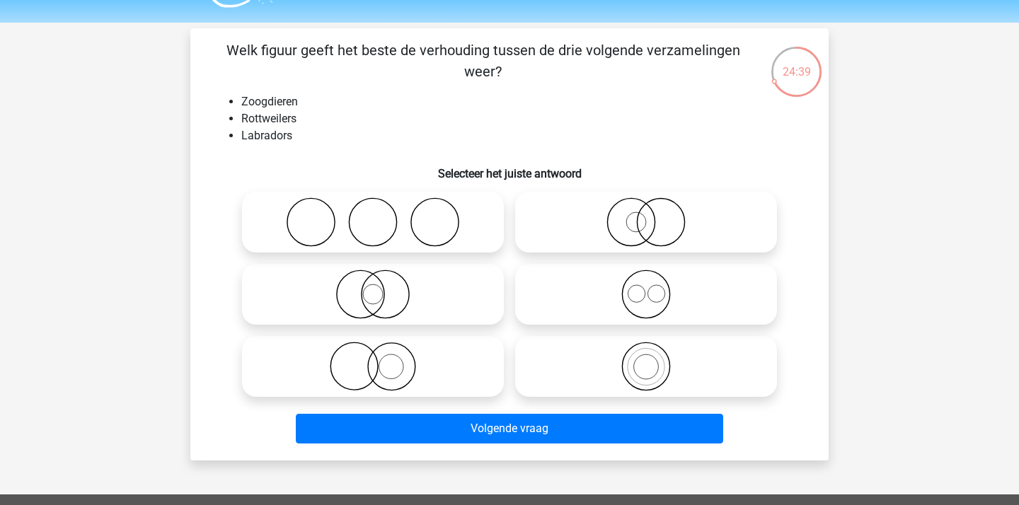
click at [631, 276] on circle at bounding box center [645, 294] width 47 height 47
click at [646, 278] on input "radio" at bounding box center [650, 282] width 9 height 9
radio input "true"
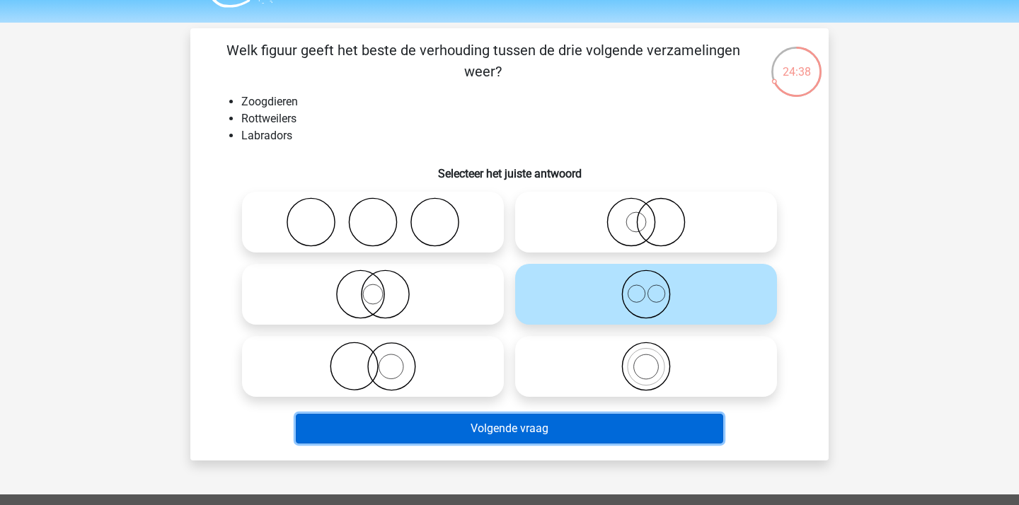
click at [591, 430] on button "Volgende vraag" at bounding box center [510, 429] width 428 height 30
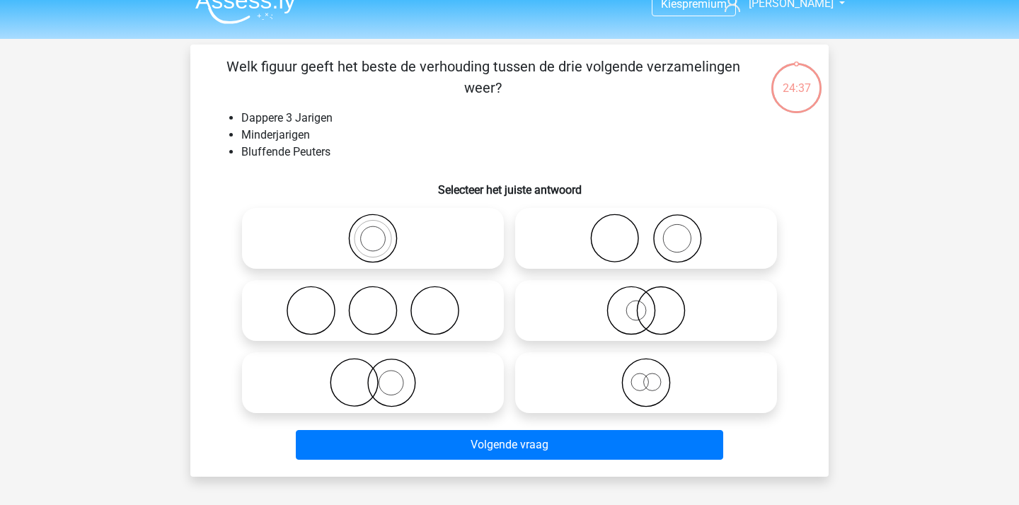
scroll to position [6, 0]
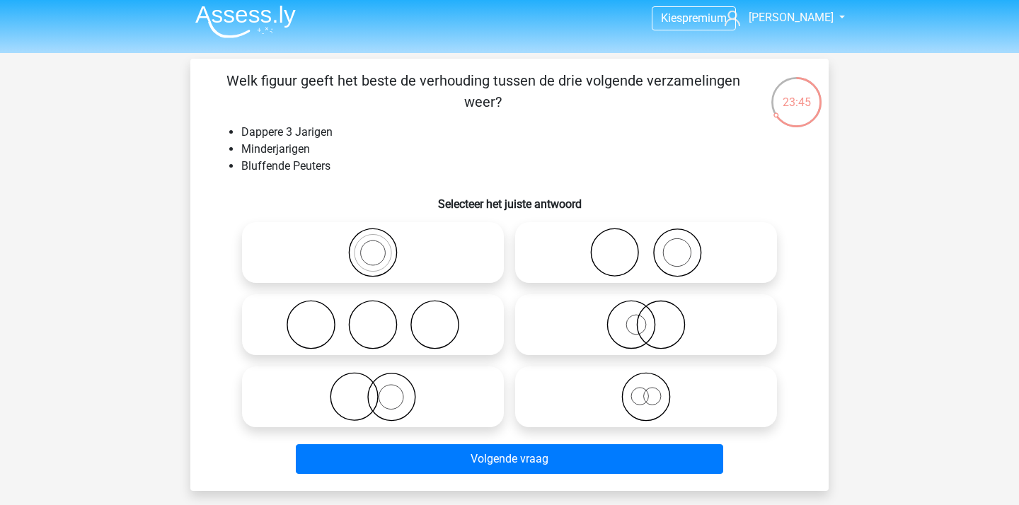
click at [662, 397] on icon at bounding box center [646, 397] width 250 height 50
click at [655, 390] on input "radio" at bounding box center [650, 385] width 9 height 9
radio input "true"
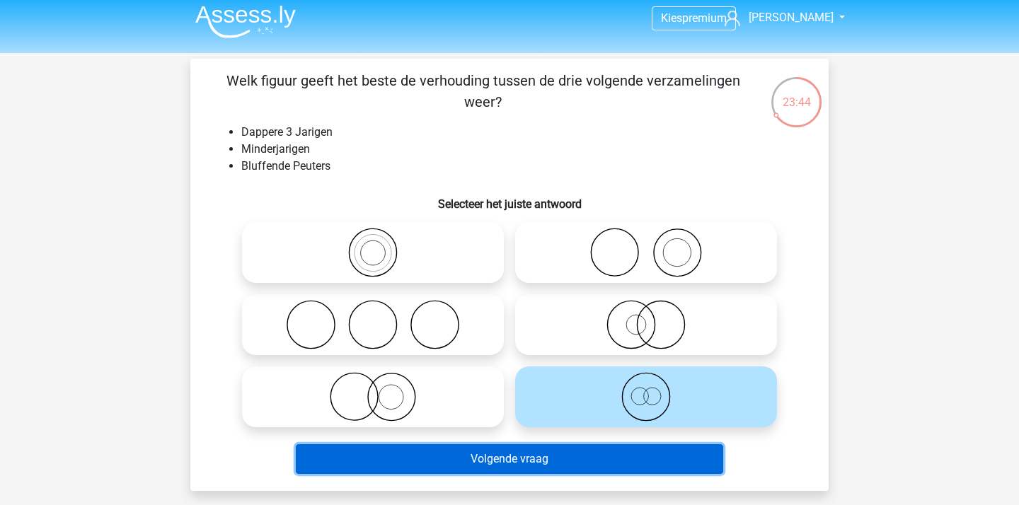
click at [626, 444] on button "Volgende vraag" at bounding box center [510, 459] width 428 height 30
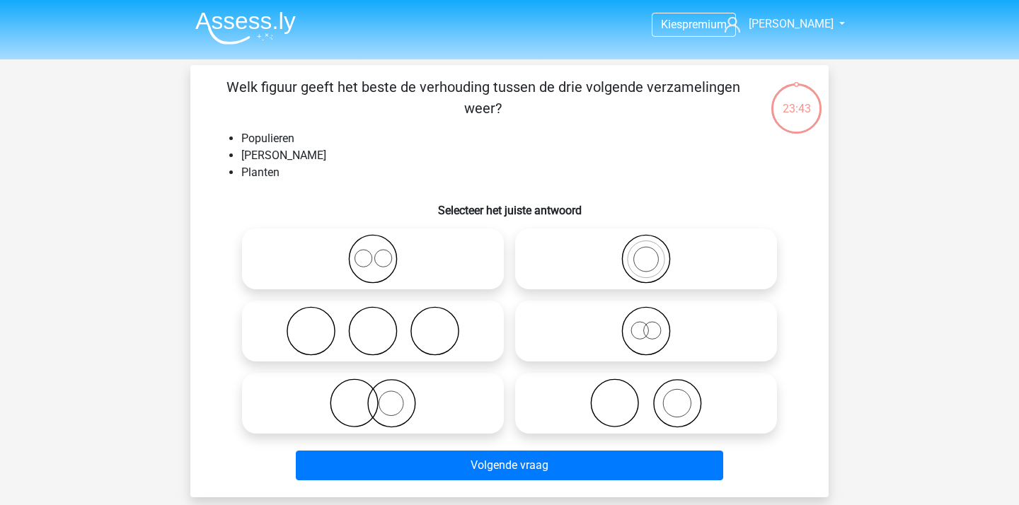
scroll to position [1, 0]
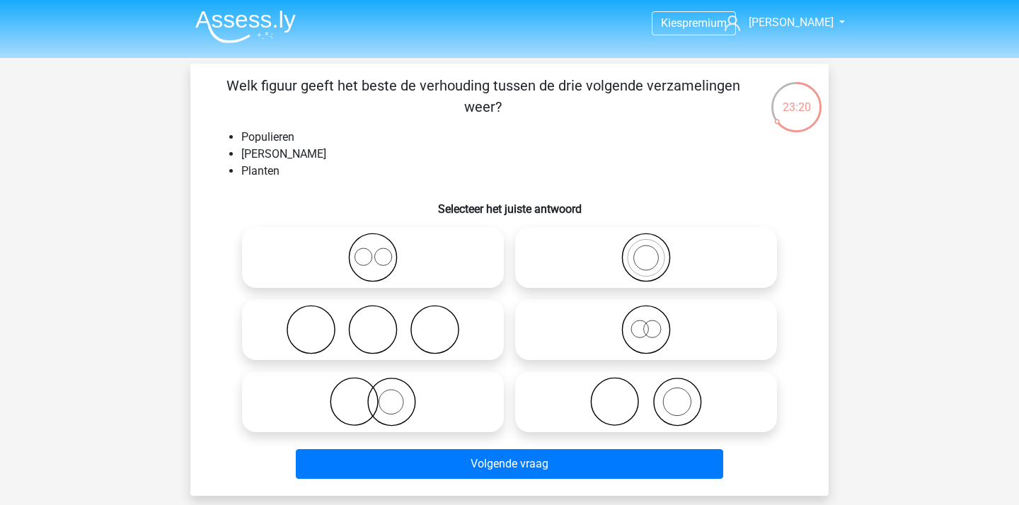
click at [657, 407] on icon at bounding box center [646, 402] width 250 height 50
click at [655, 395] on input "radio" at bounding box center [650, 390] width 9 height 9
radio input "true"
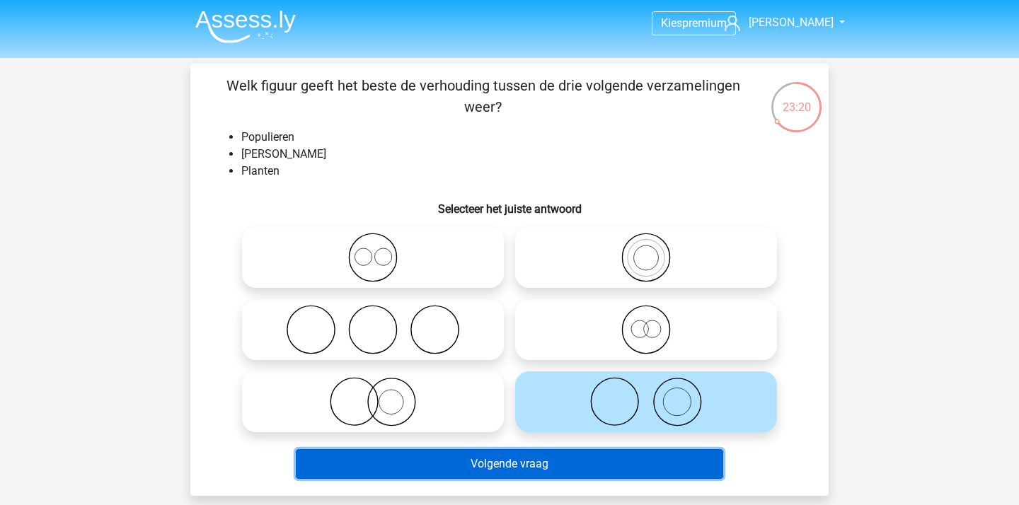
click at [629, 460] on button "Volgende vraag" at bounding box center [510, 464] width 428 height 30
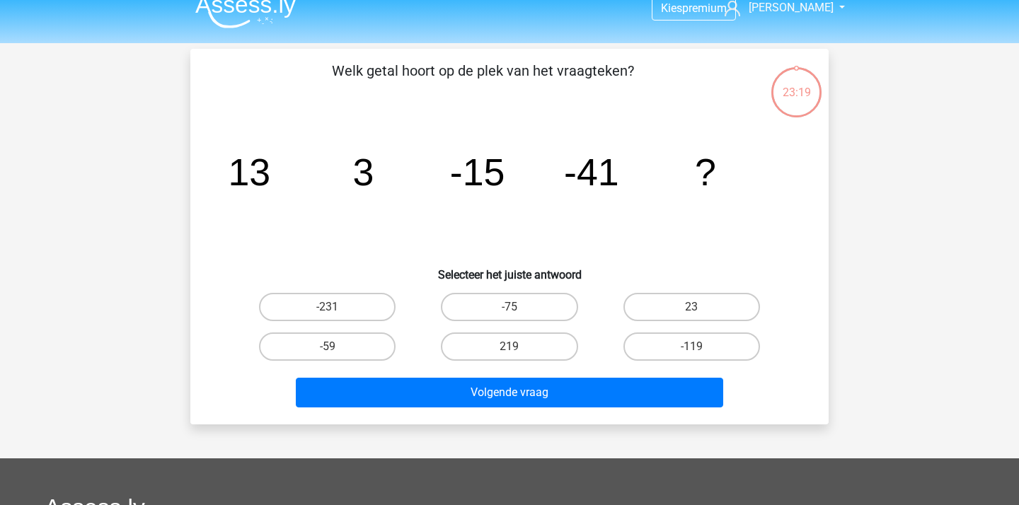
scroll to position [7, 0]
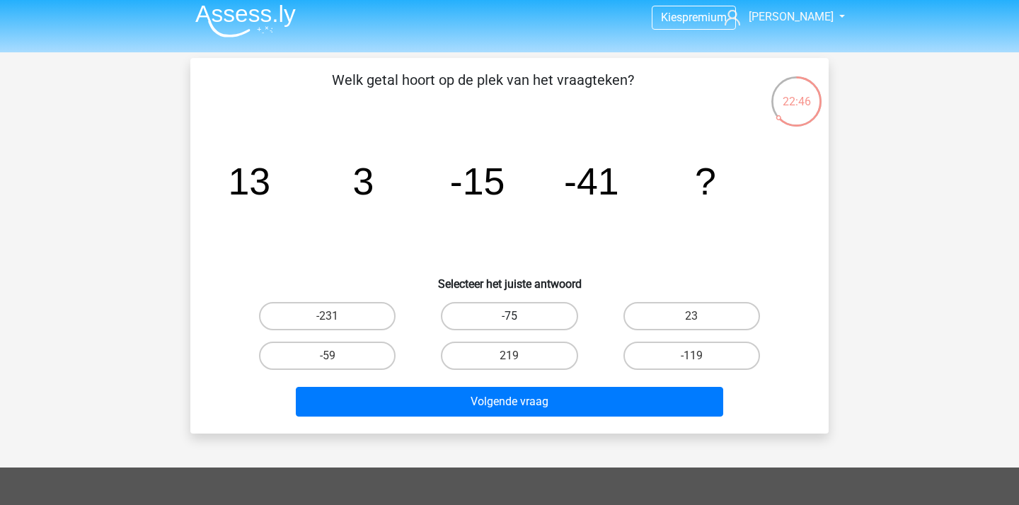
click at [485, 316] on label "-75" at bounding box center [509, 316] width 137 height 28
click at [509, 316] on input "-75" at bounding box center [513, 320] width 9 height 9
radio input "true"
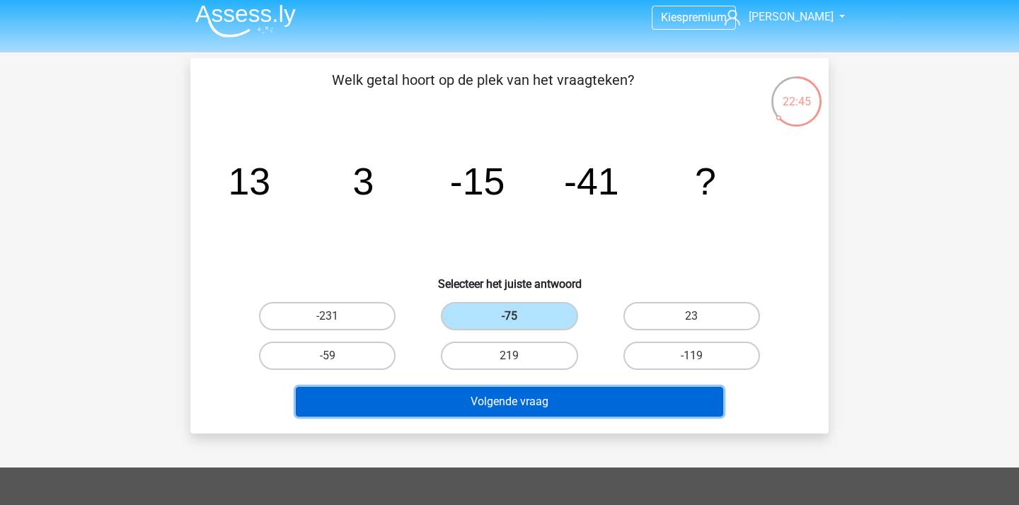
click at [480, 412] on button "Volgende vraag" at bounding box center [510, 402] width 428 height 30
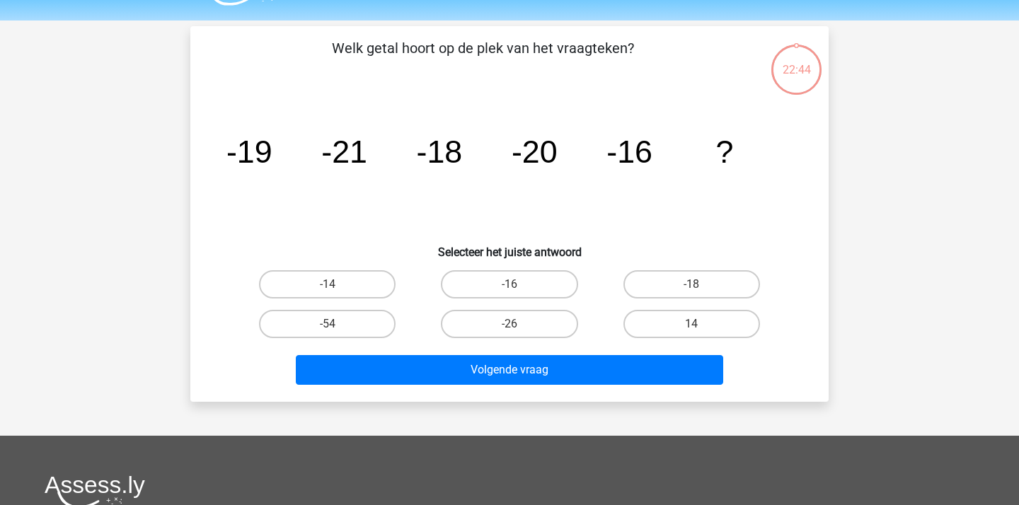
scroll to position [35, 0]
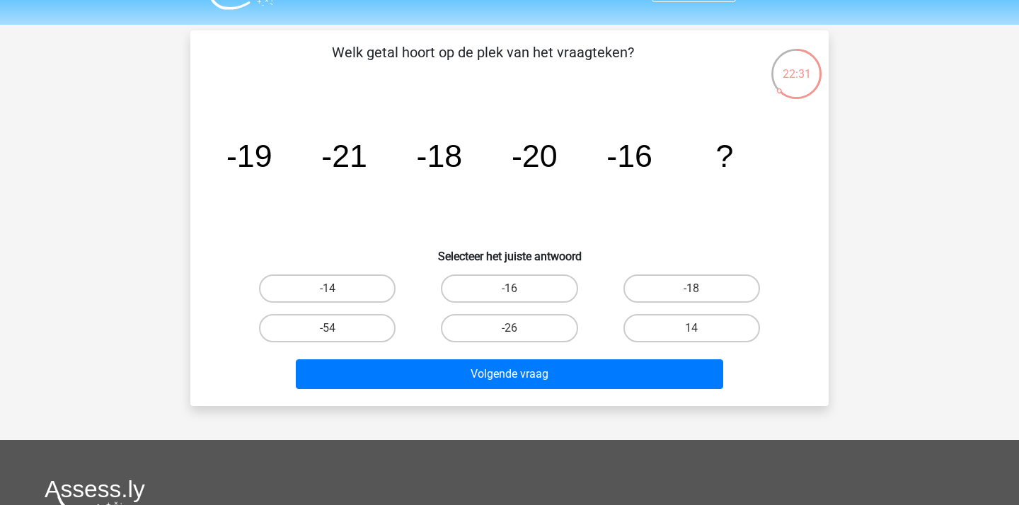
click at [698, 292] on input "-18" at bounding box center [695, 293] width 9 height 9
radio input "true"
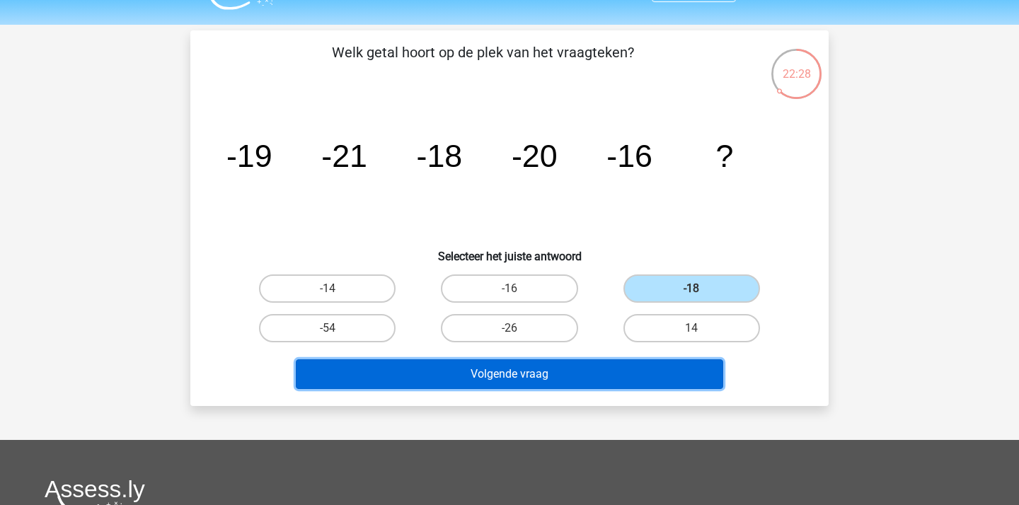
click at [549, 376] on button "Volgende vraag" at bounding box center [510, 374] width 428 height 30
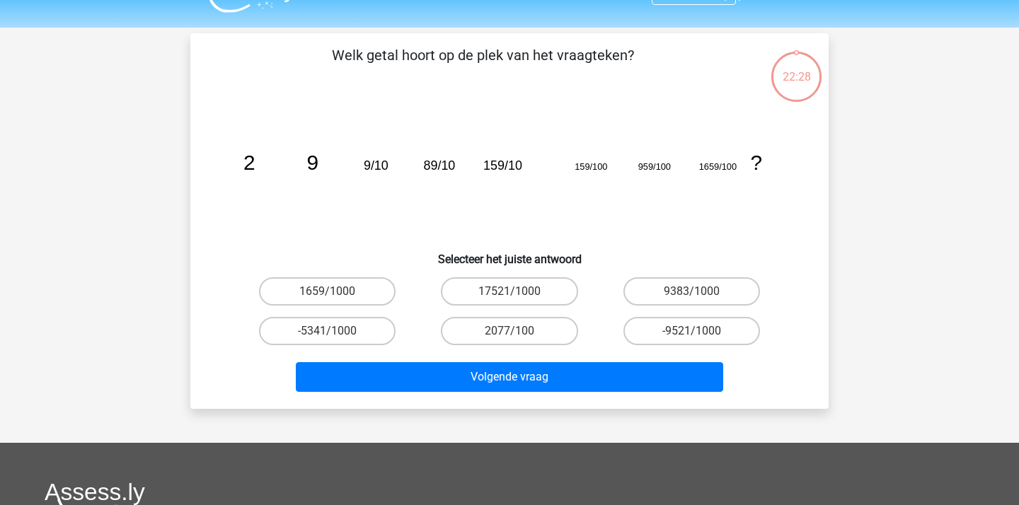
scroll to position [26, 0]
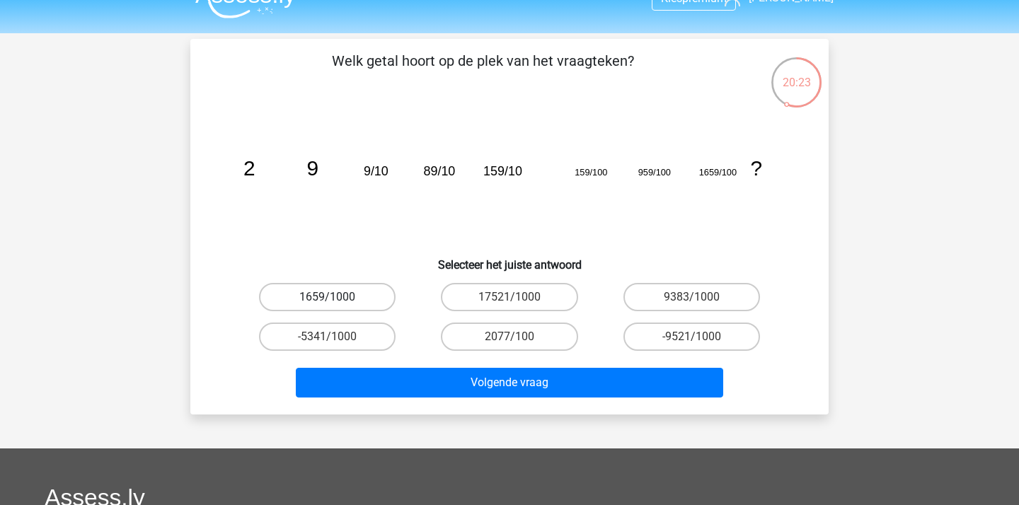
click at [377, 295] on label "1659/1000" at bounding box center [327, 297] width 137 height 28
click at [337, 297] on input "1659/1000" at bounding box center [332, 301] width 9 height 9
radio input "true"
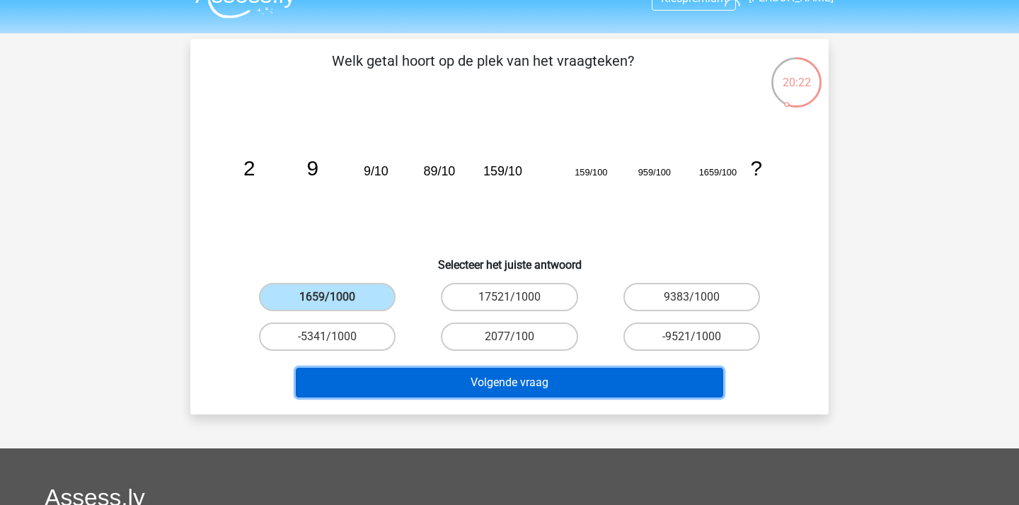
click at [473, 387] on button "Volgende vraag" at bounding box center [510, 383] width 428 height 30
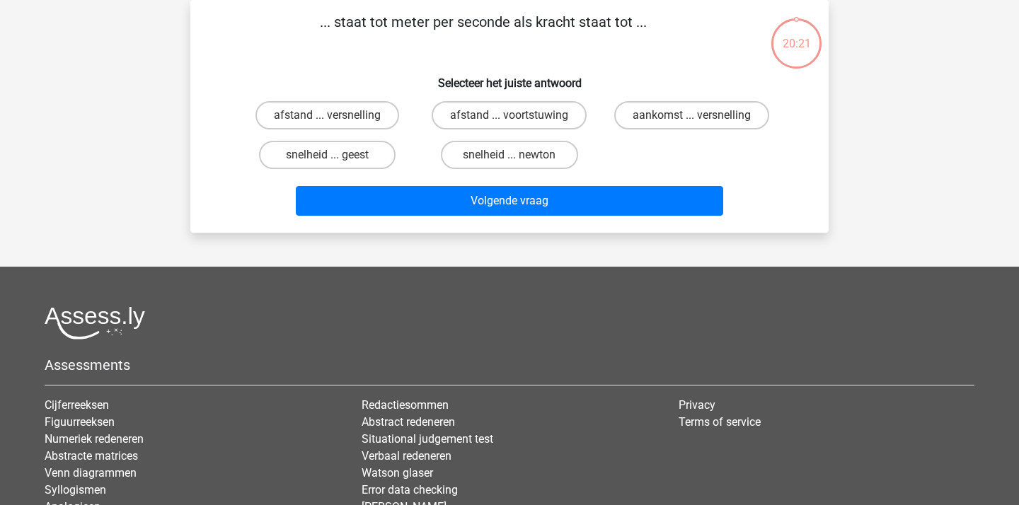
scroll to position [0, 0]
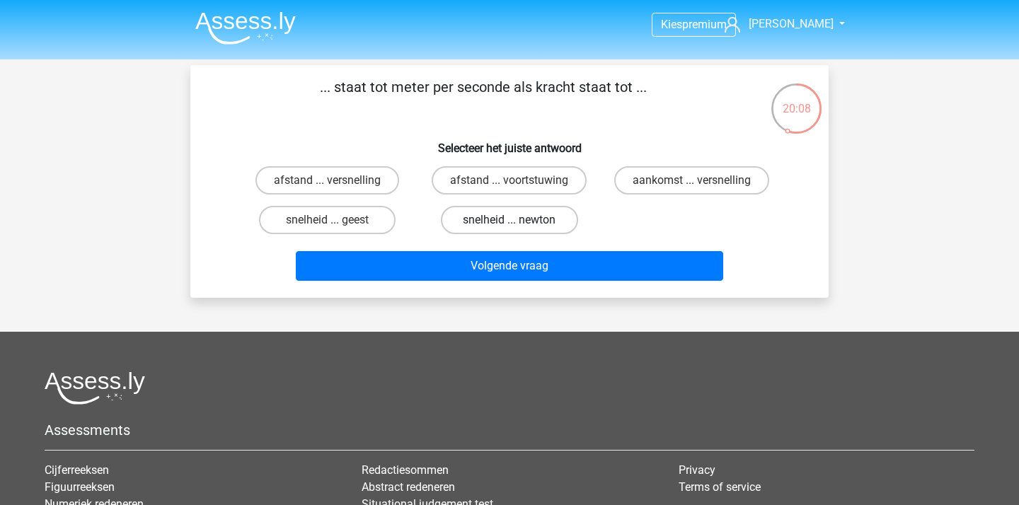
click at [508, 224] on label "snelheid ... newton" at bounding box center [509, 220] width 137 height 28
click at [509, 224] on input "snelheid ... newton" at bounding box center [513, 224] width 9 height 9
radio input "true"
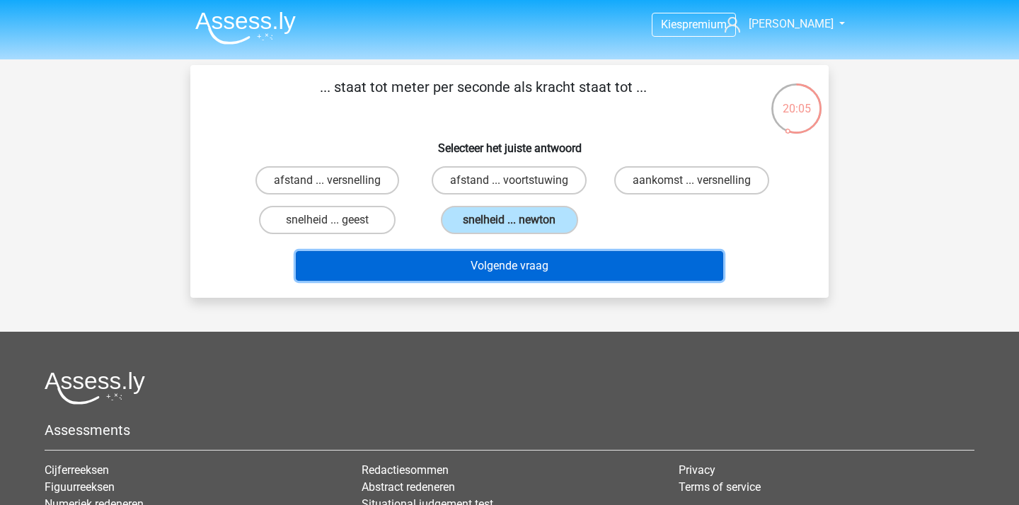
click at [509, 267] on button "Volgende vraag" at bounding box center [510, 266] width 428 height 30
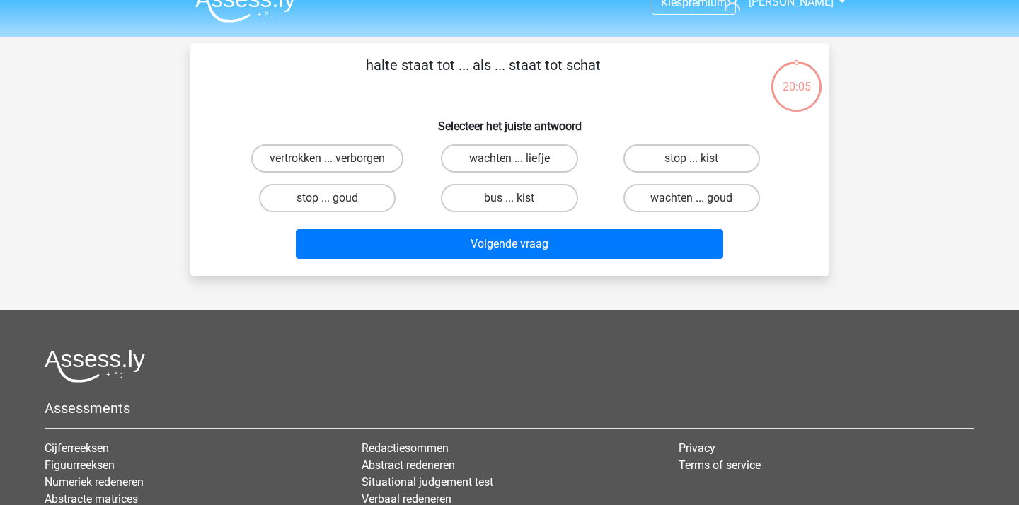
scroll to position [18, 0]
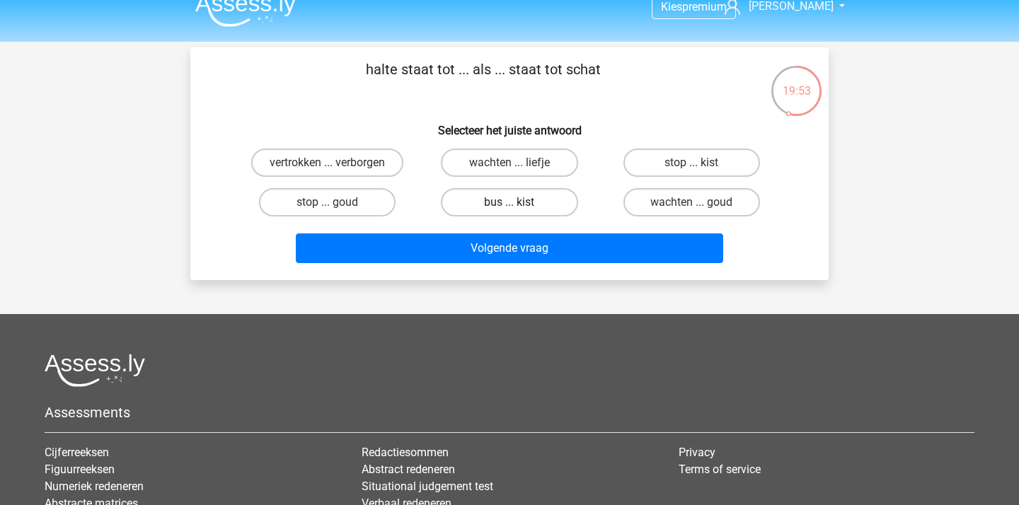
click at [538, 200] on label "bus ... kist" at bounding box center [509, 202] width 137 height 28
click at [519, 202] on input "bus ... kist" at bounding box center [513, 206] width 9 height 9
radio input "true"
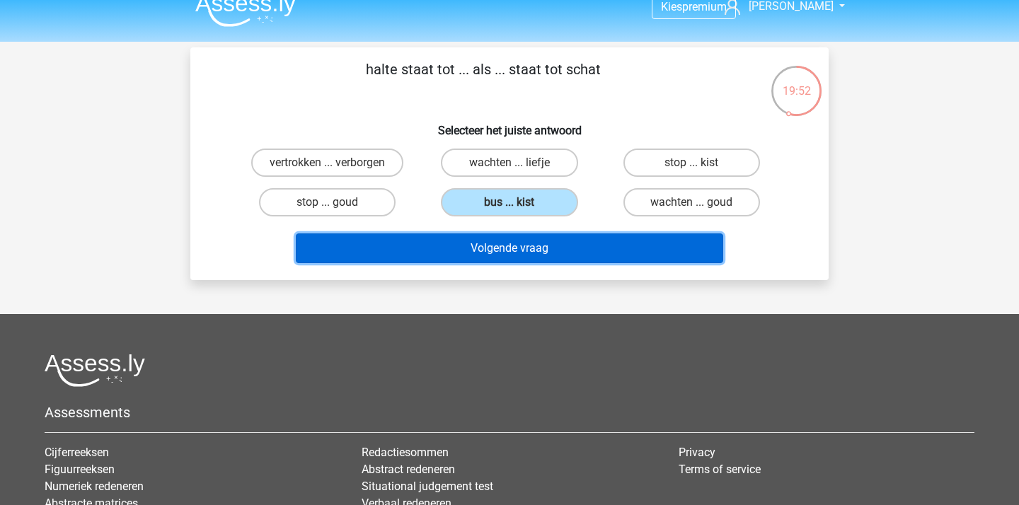
click at [539, 245] on button "Volgende vraag" at bounding box center [510, 249] width 428 height 30
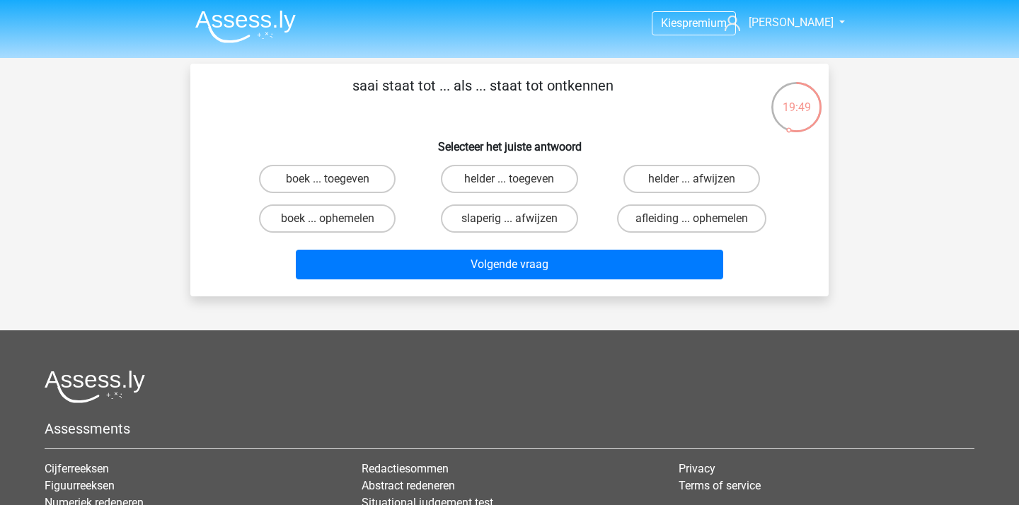
scroll to position [0, 0]
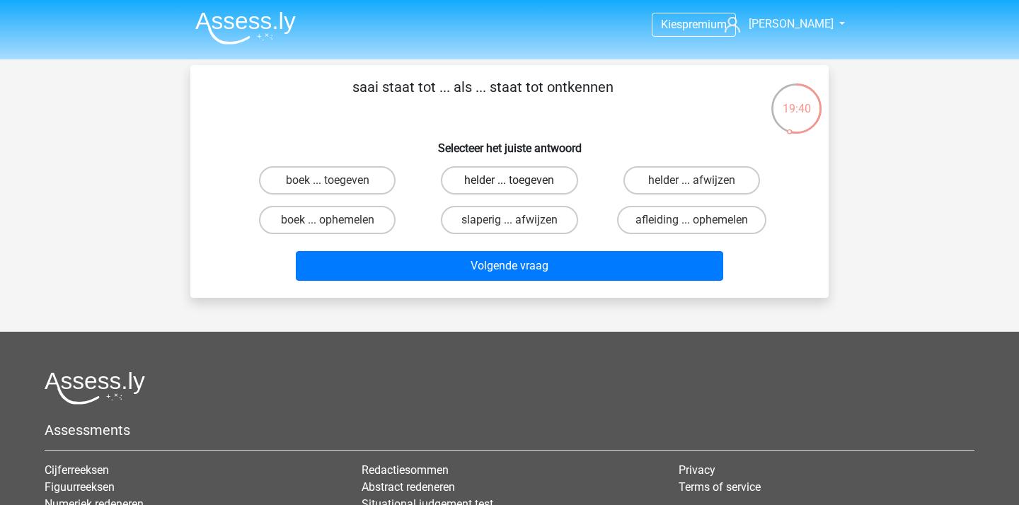
click at [512, 179] on label "helder ... toegeven" at bounding box center [509, 180] width 137 height 28
click at [512, 180] on input "helder ... toegeven" at bounding box center [513, 184] width 9 height 9
radio input "true"
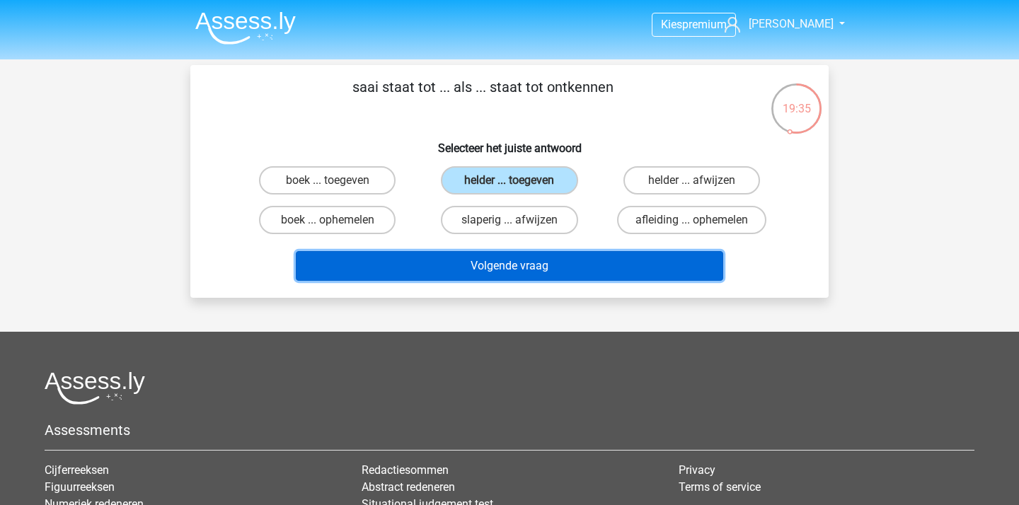
click at [466, 255] on button "Volgende vraag" at bounding box center [510, 266] width 428 height 30
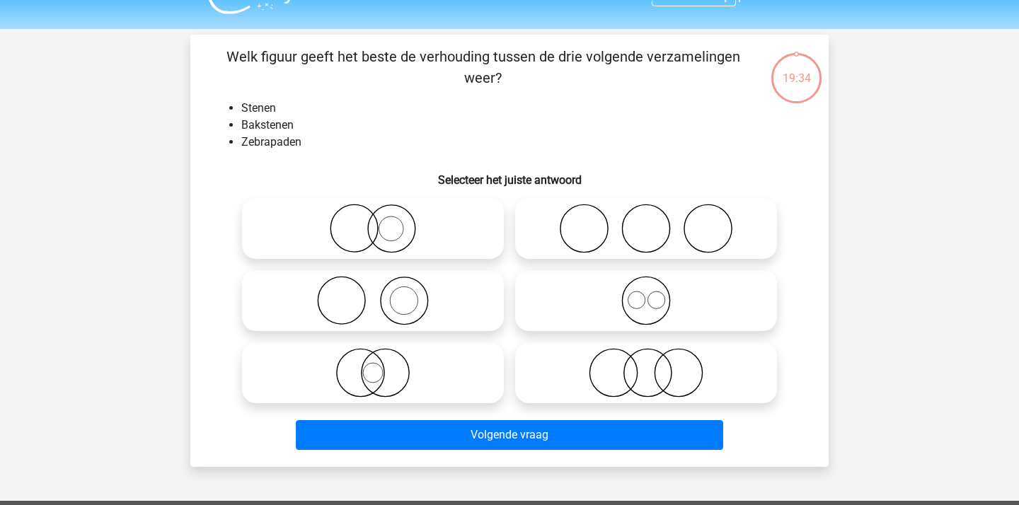
scroll to position [28, 0]
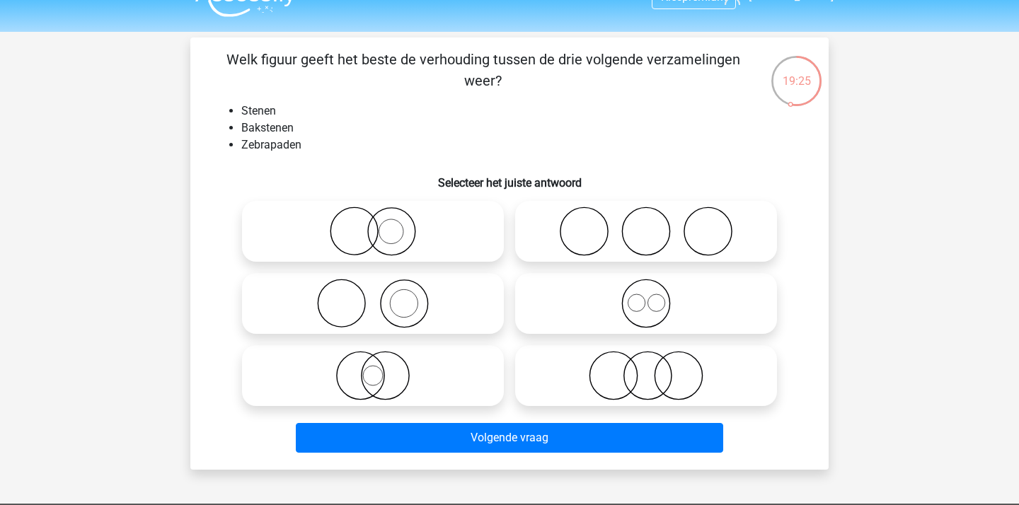
click at [404, 302] on icon at bounding box center [373, 304] width 250 height 50
click at [382, 296] on input "radio" at bounding box center [377, 291] width 9 height 9
radio input "true"
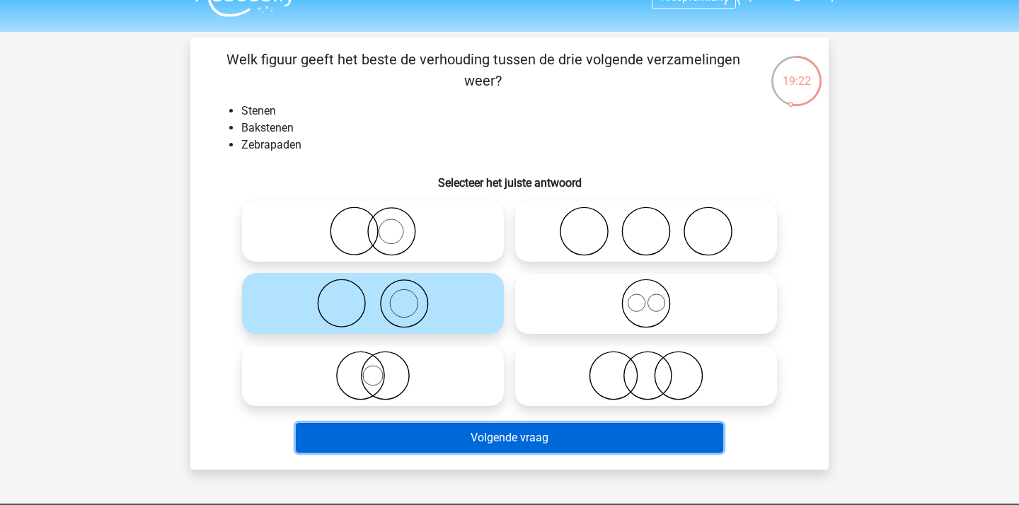
click at [410, 426] on button "Volgende vraag" at bounding box center [510, 438] width 428 height 30
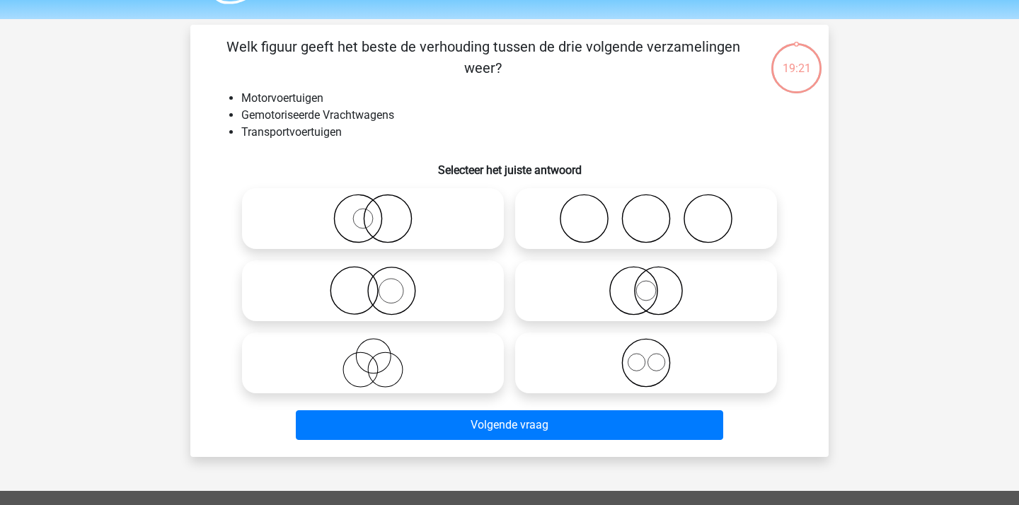
scroll to position [33, 0]
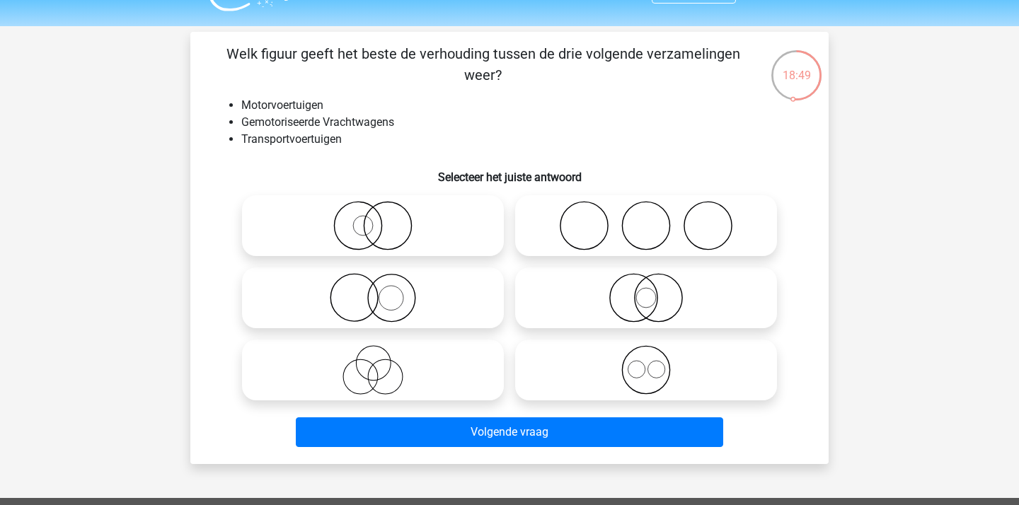
click at [379, 374] on icon at bounding box center [373, 370] width 250 height 50
click at [379, 363] on input "radio" at bounding box center [377, 358] width 9 height 9
radio input "true"
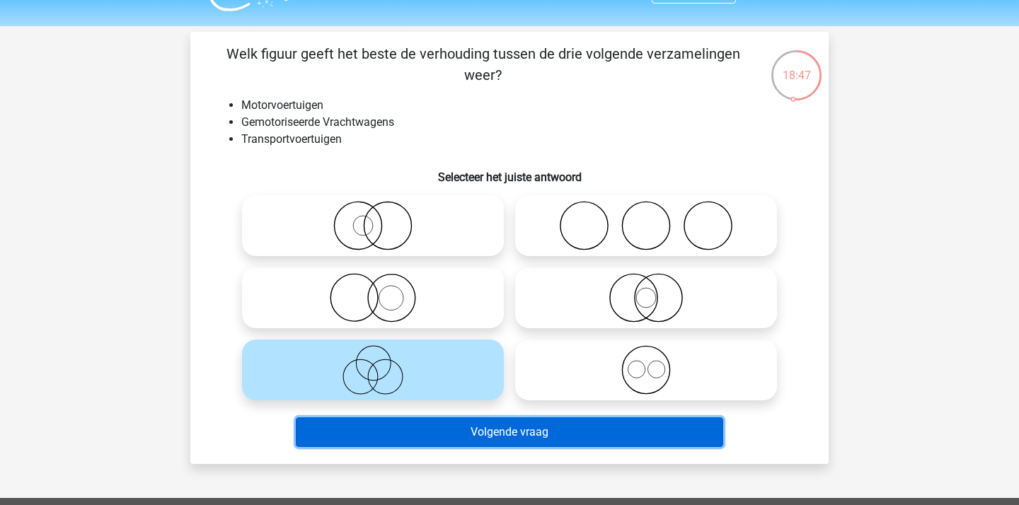
click at [404, 422] on button "Volgende vraag" at bounding box center [510, 432] width 428 height 30
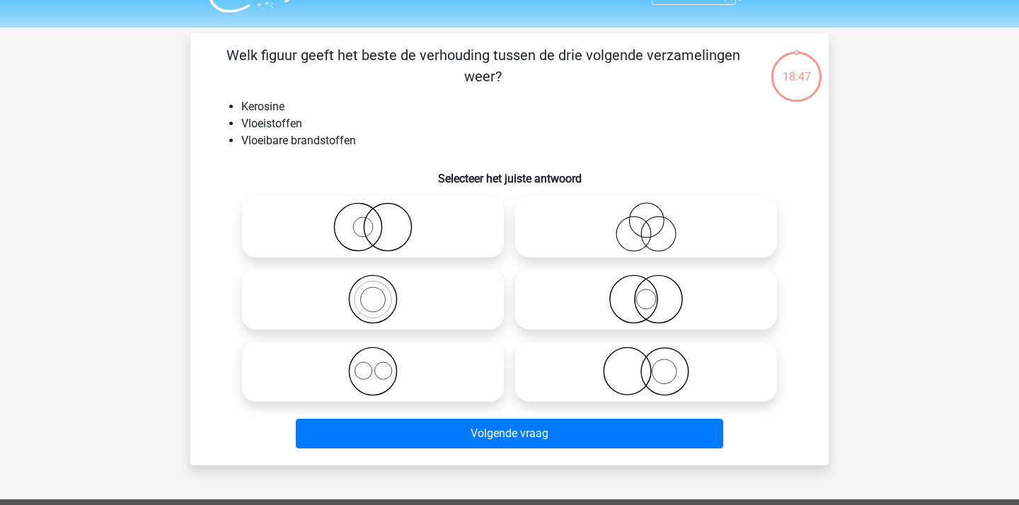
scroll to position [28, 0]
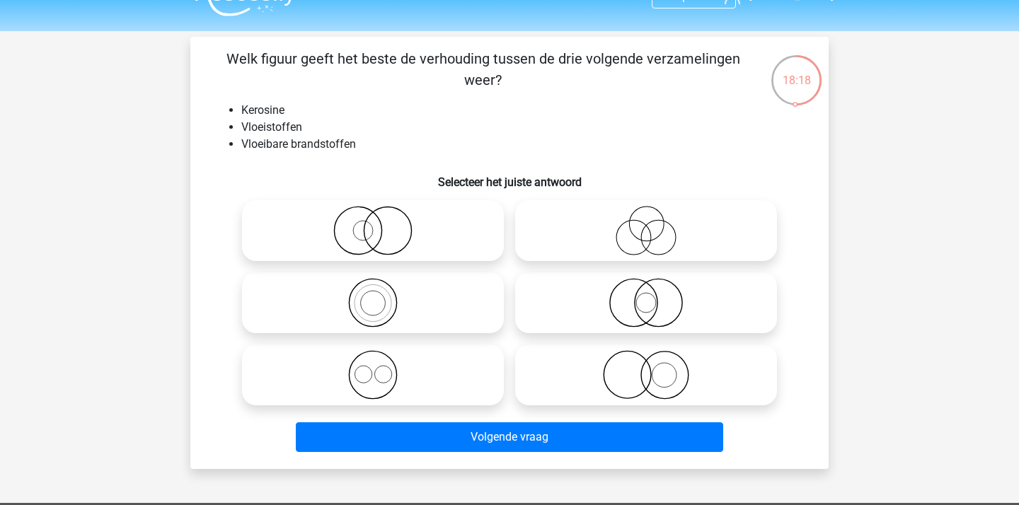
click at [655, 304] on icon at bounding box center [646, 303] width 250 height 50
click at [655, 296] on input "radio" at bounding box center [650, 291] width 9 height 9
radio input "true"
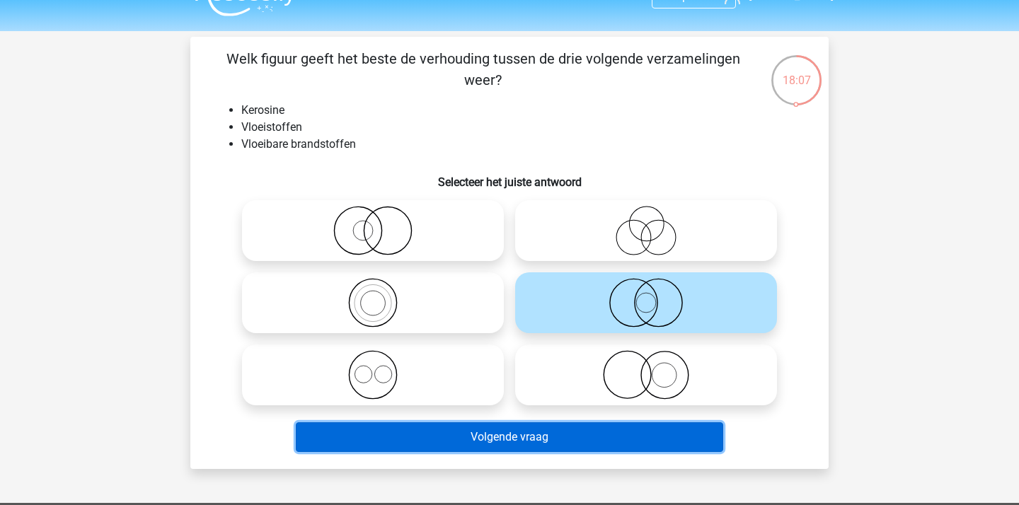
click at [536, 440] on button "Volgende vraag" at bounding box center [510, 437] width 428 height 30
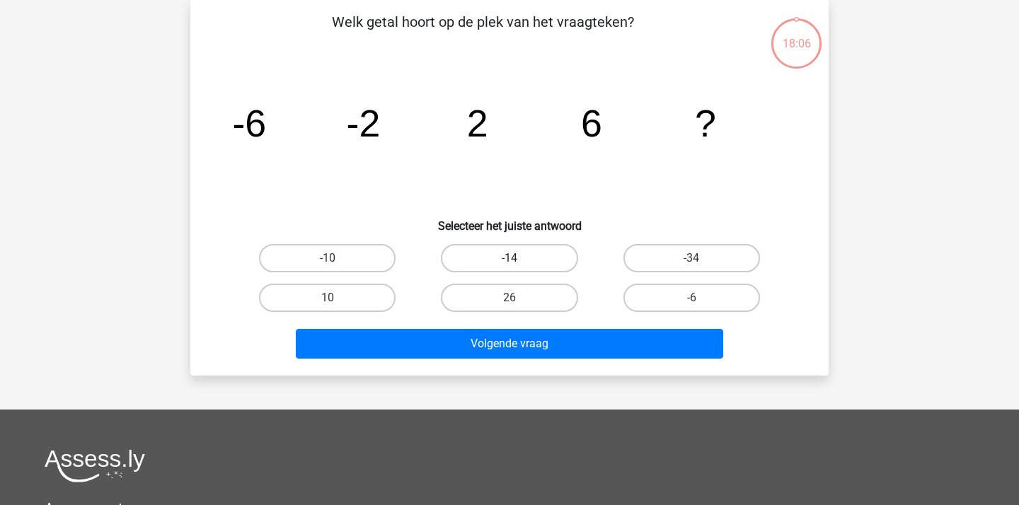
scroll to position [7, 0]
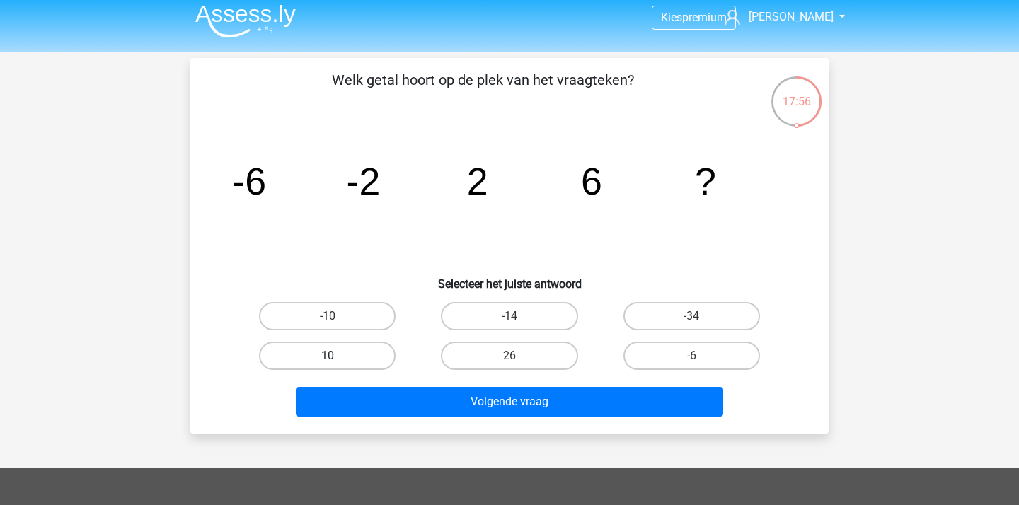
click at [342, 347] on label "10" at bounding box center [327, 356] width 137 height 28
click at [337, 356] on input "10" at bounding box center [332, 360] width 9 height 9
radio input "true"
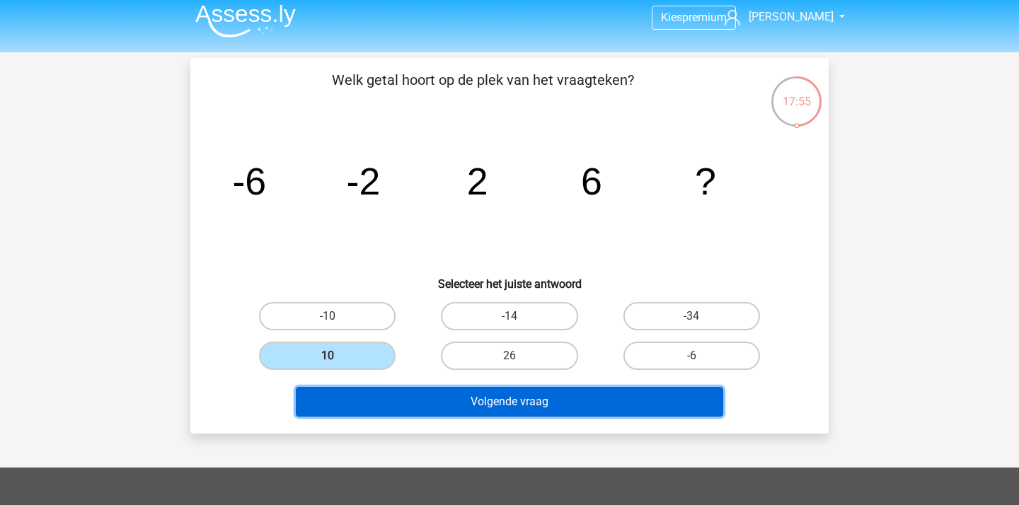
click at [412, 394] on button "Volgende vraag" at bounding box center [510, 402] width 428 height 30
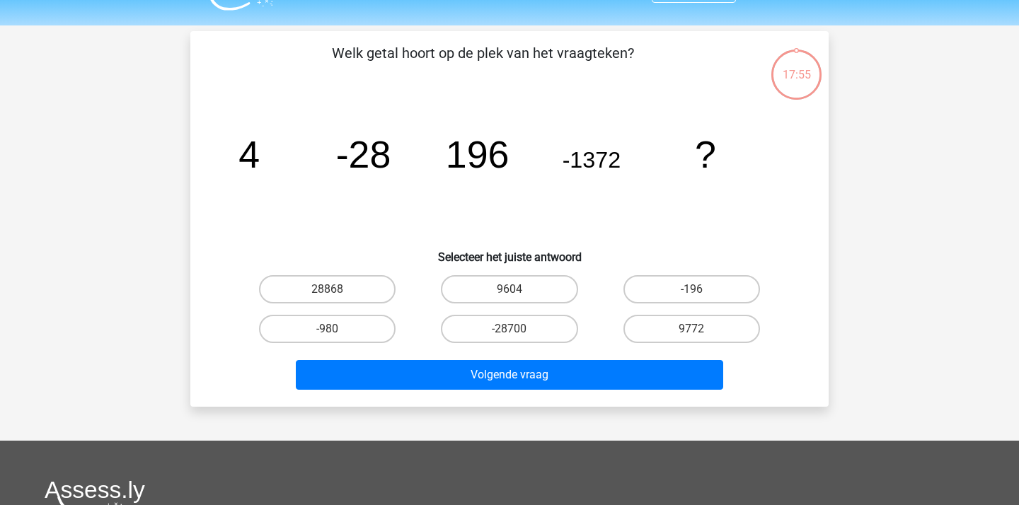
scroll to position [23, 0]
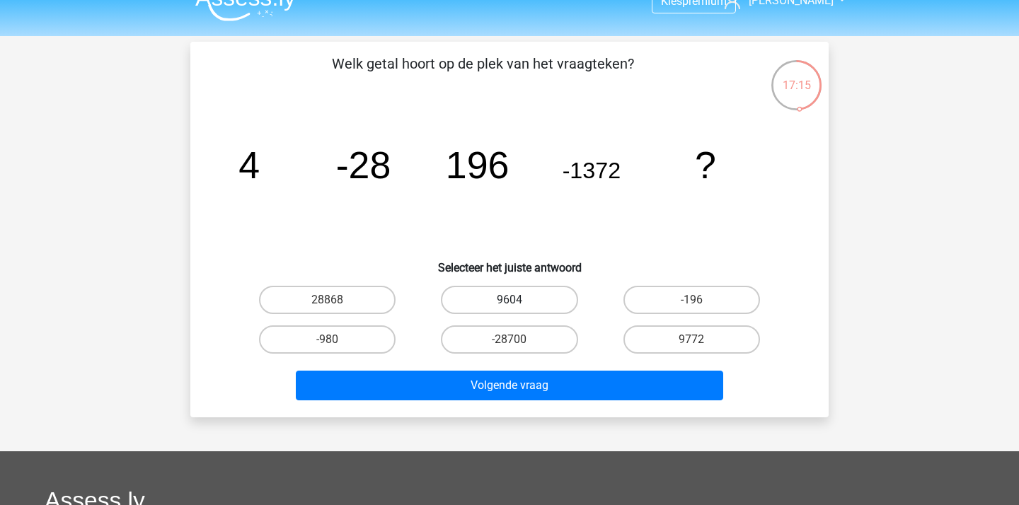
click at [541, 286] on label "9604" at bounding box center [509, 300] width 137 height 28
click at [519, 300] on input "9604" at bounding box center [513, 304] width 9 height 9
radio input "true"
click at [523, 368] on div "Volgende vraag" at bounding box center [509, 382] width 593 height 47
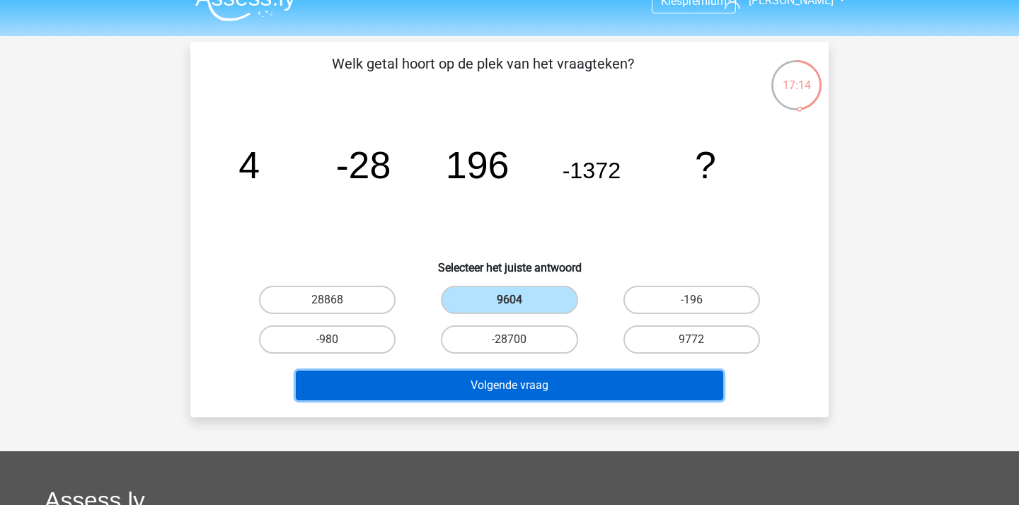
click at [517, 381] on button "Volgende vraag" at bounding box center [510, 386] width 428 height 30
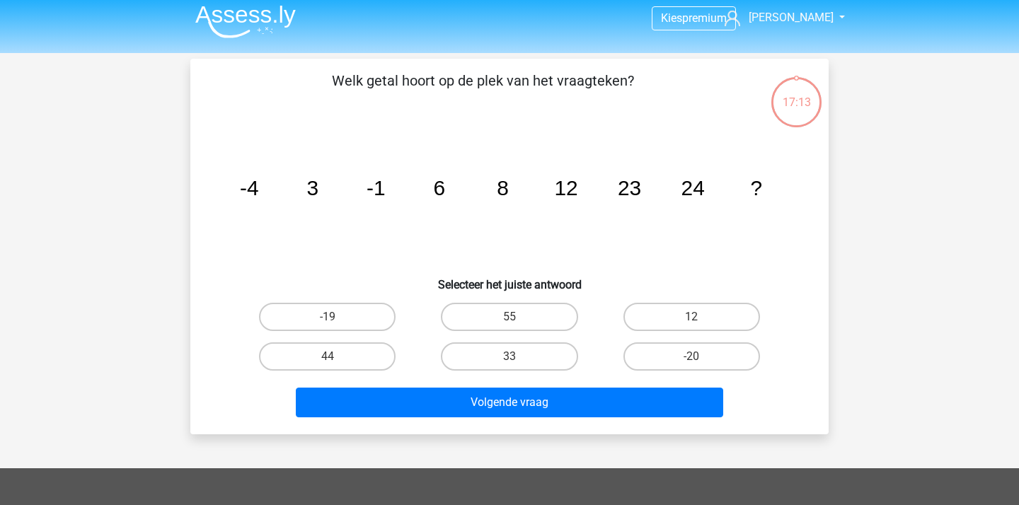
scroll to position [4, 0]
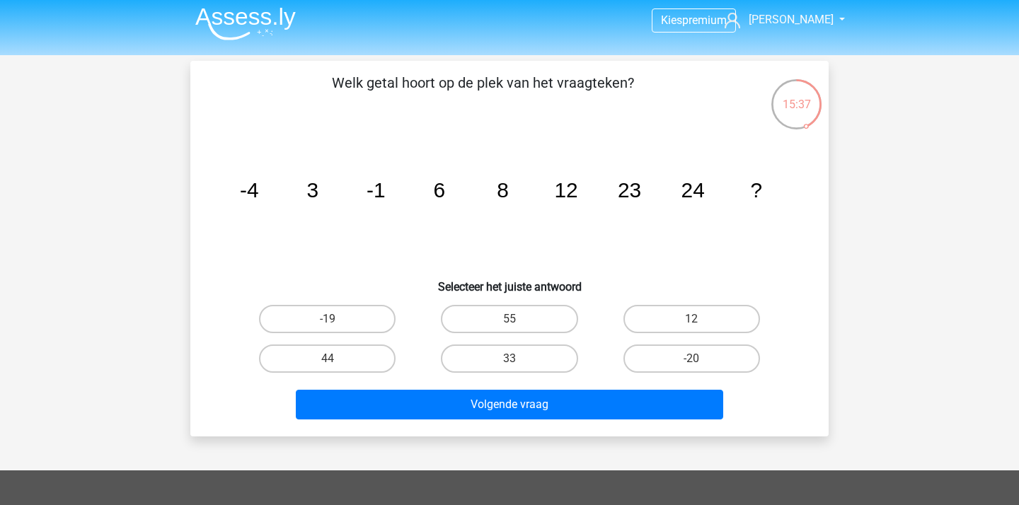
click at [517, 319] on input "55" at bounding box center [513, 323] width 9 height 9
radio input "true"
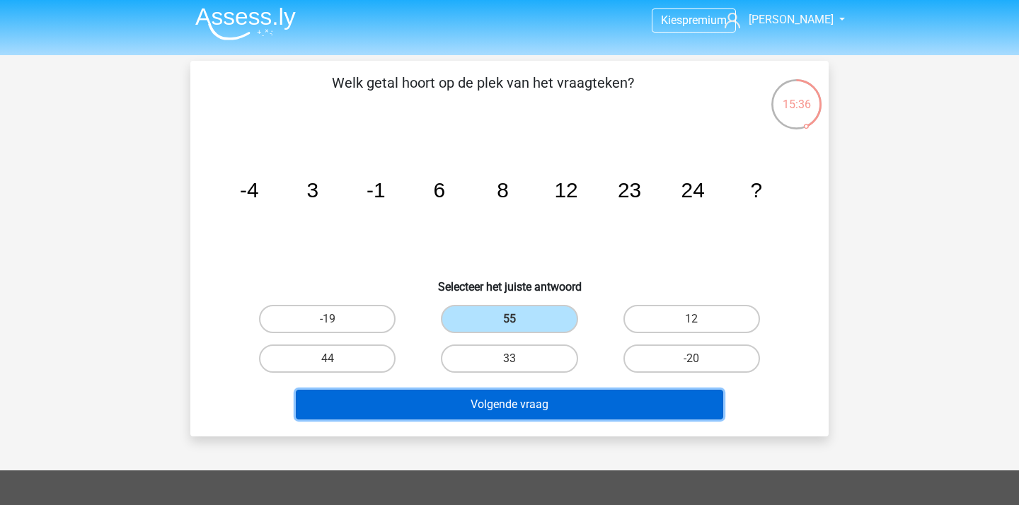
click at [527, 405] on button "Volgende vraag" at bounding box center [510, 405] width 428 height 30
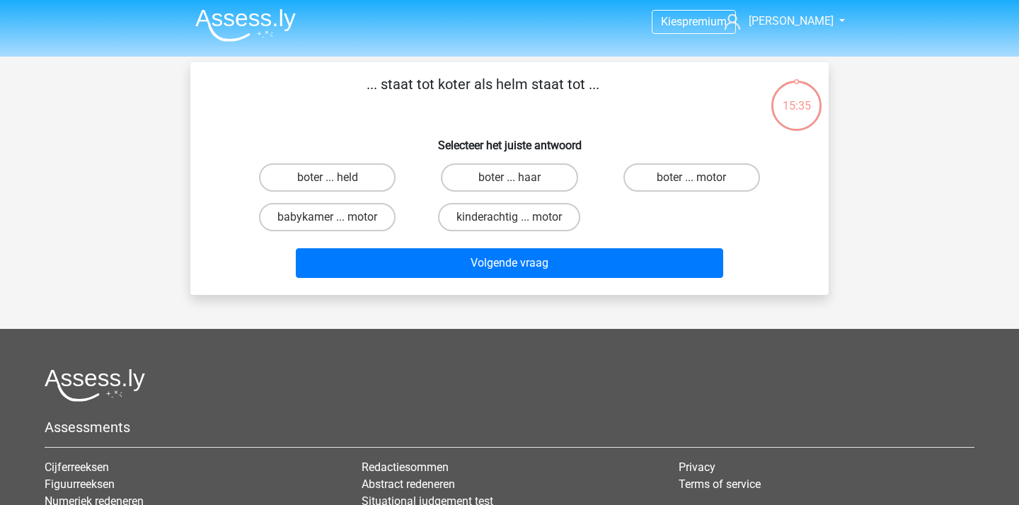
scroll to position [0, 0]
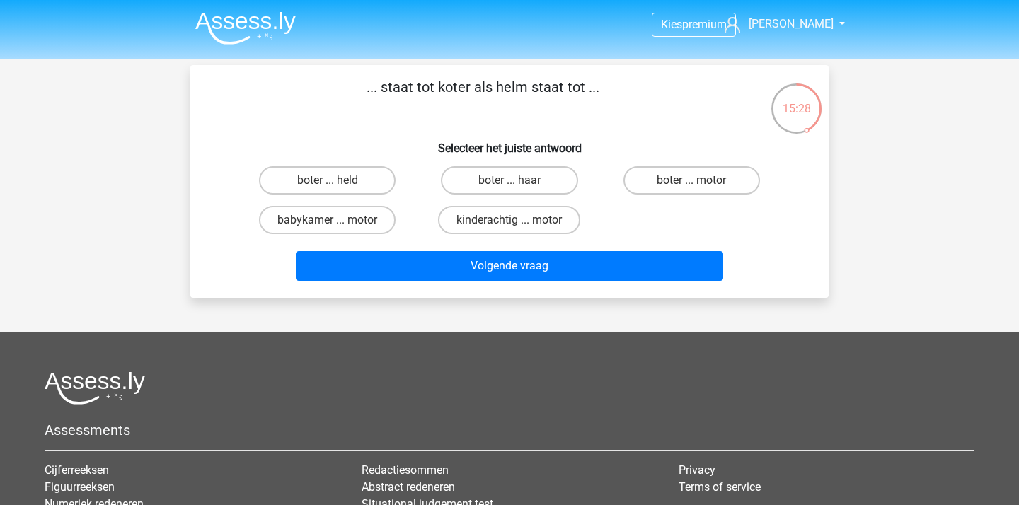
click at [329, 188] on input "boter ... held" at bounding box center [332, 184] width 9 height 9
radio input "true"
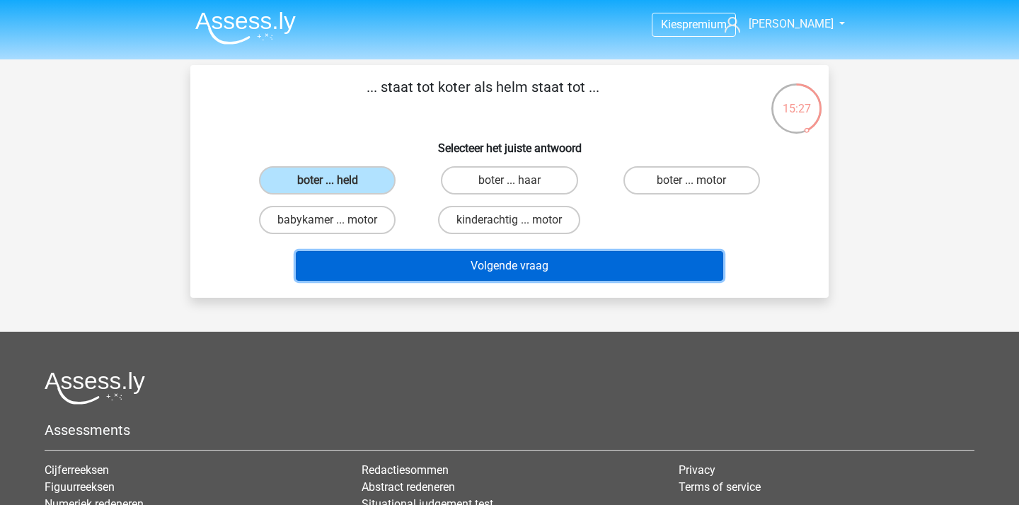
click at [456, 258] on button "Volgende vraag" at bounding box center [510, 266] width 428 height 30
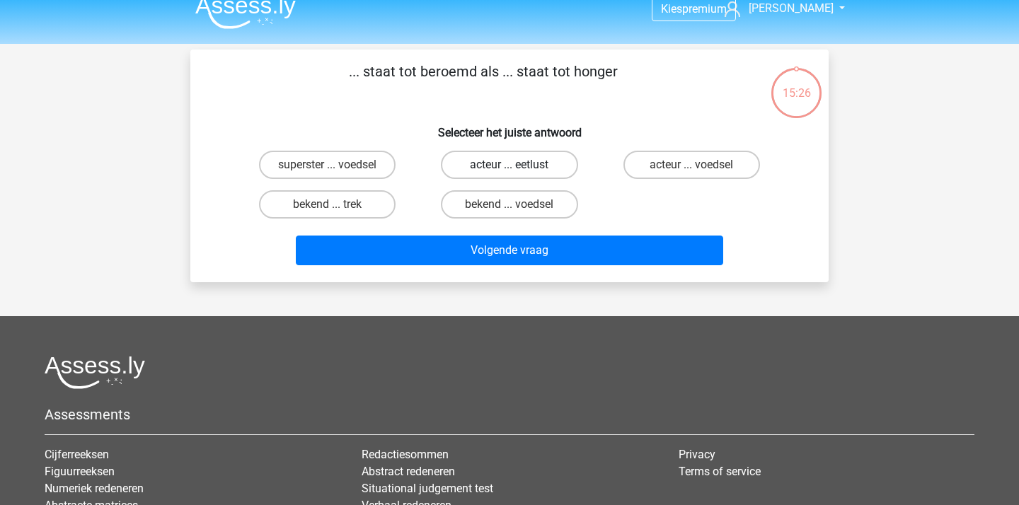
scroll to position [2, 0]
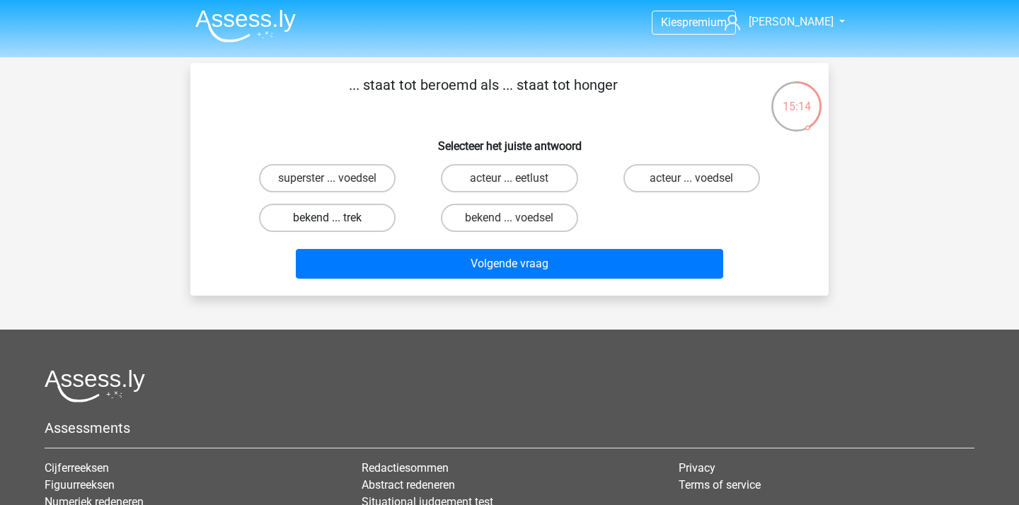
click at [357, 219] on label "bekend ... trek" at bounding box center [327, 218] width 137 height 28
click at [337, 219] on input "bekend ... trek" at bounding box center [332, 222] width 9 height 9
radio input "true"
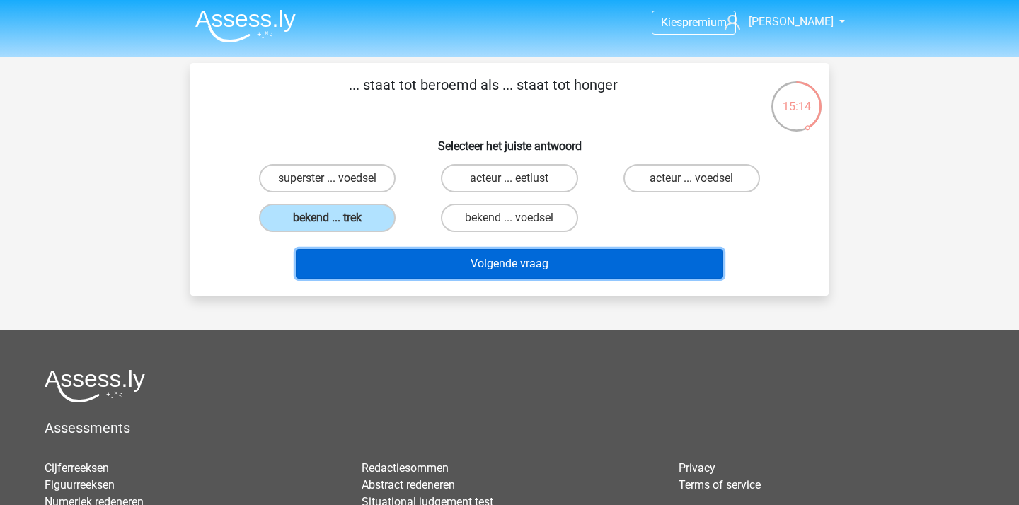
click at [448, 267] on button "Volgende vraag" at bounding box center [510, 264] width 428 height 30
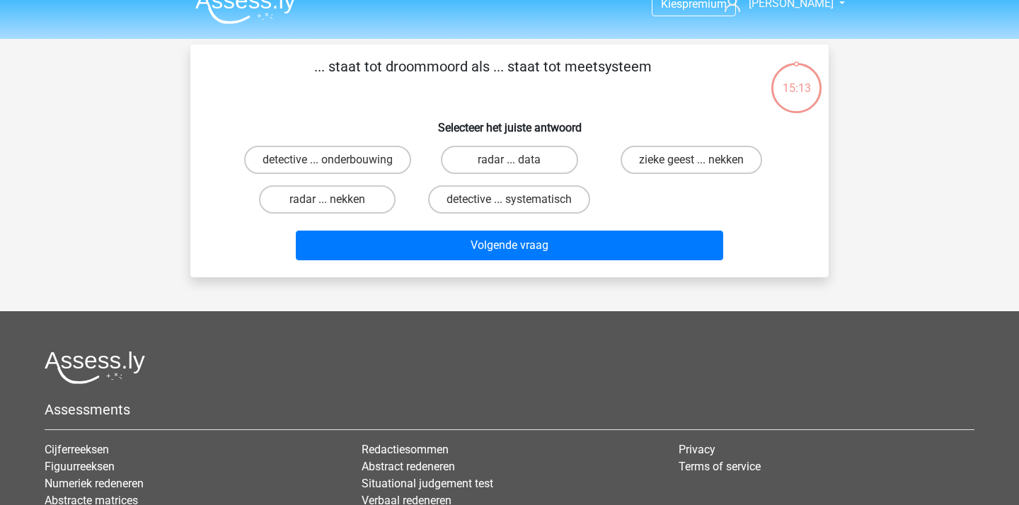
scroll to position [5, 0]
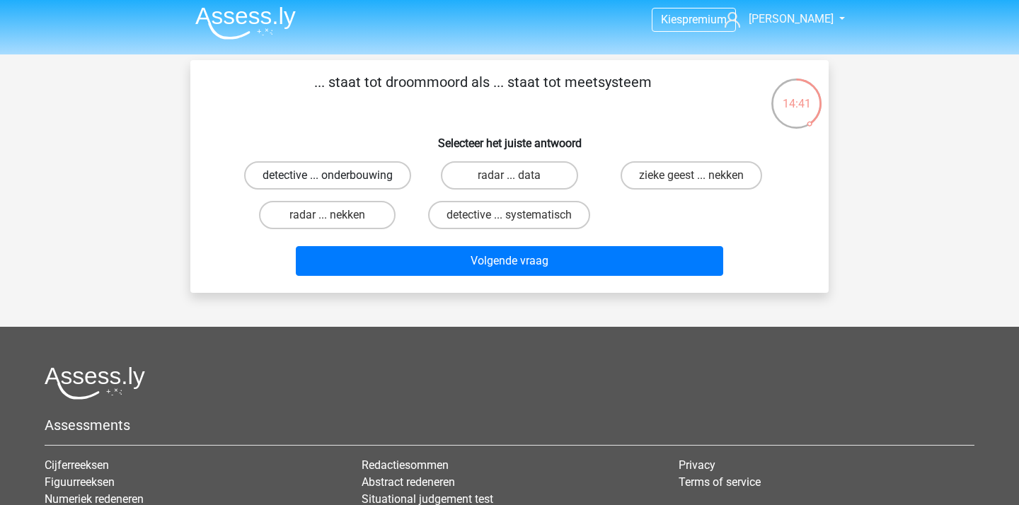
click at [361, 172] on label "detective ... onderbouwing" at bounding box center [327, 175] width 167 height 28
click at [337, 175] on input "detective ... onderbouwing" at bounding box center [332, 179] width 9 height 9
radio input "true"
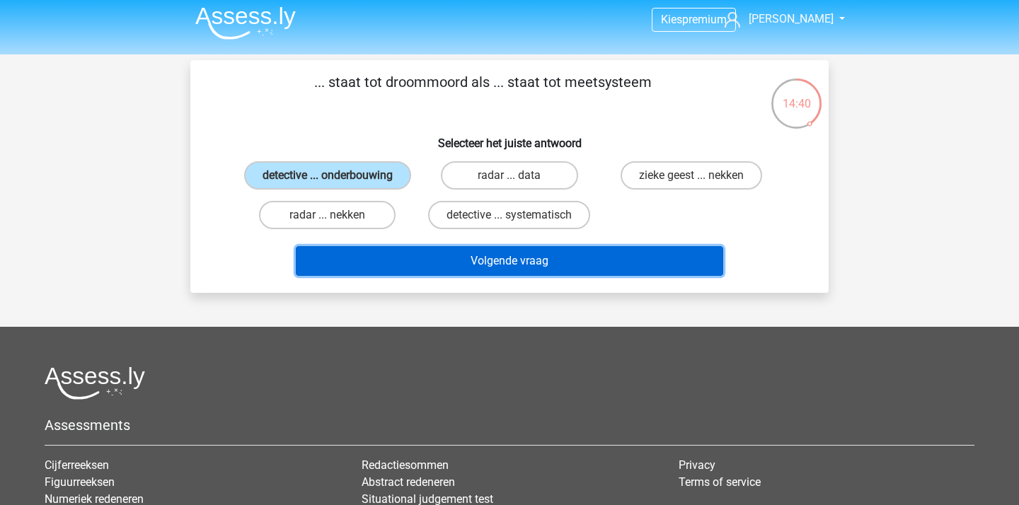
click at [557, 260] on button "Volgende vraag" at bounding box center [510, 261] width 428 height 30
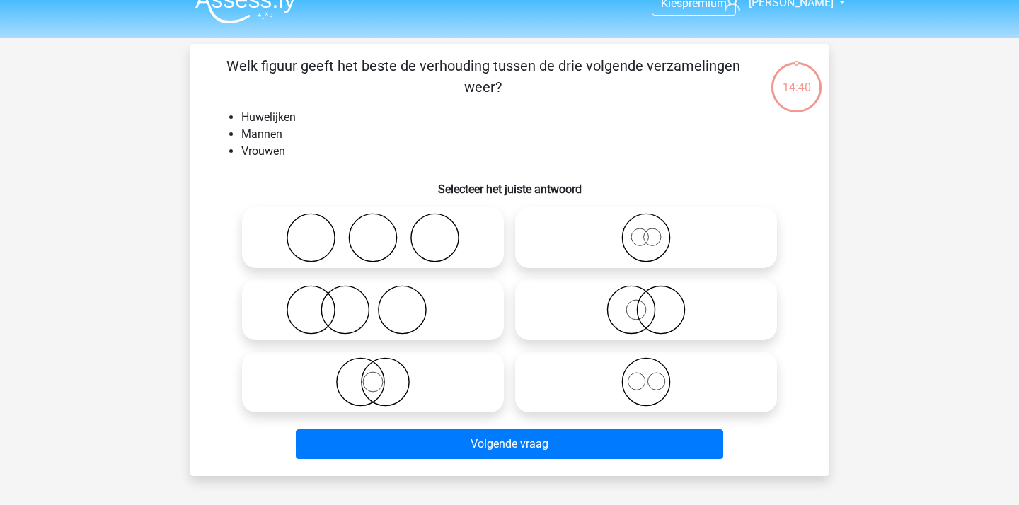
scroll to position [0, 0]
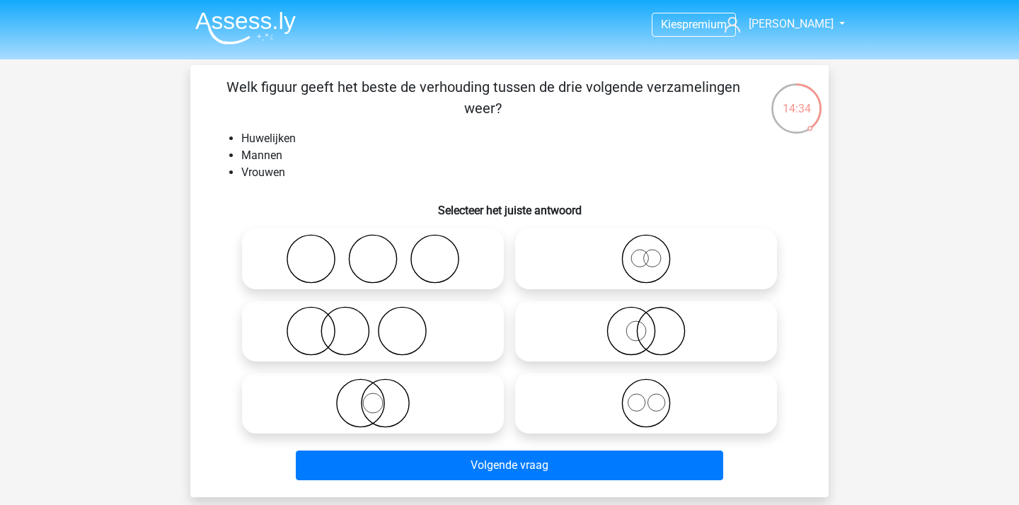
click at [388, 277] on circle at bounding box center [372, 259] width 47 height 47
click at [382, 252] on input "radio" at bounding box center [377, 247] width 9 height 9
radio input "true"
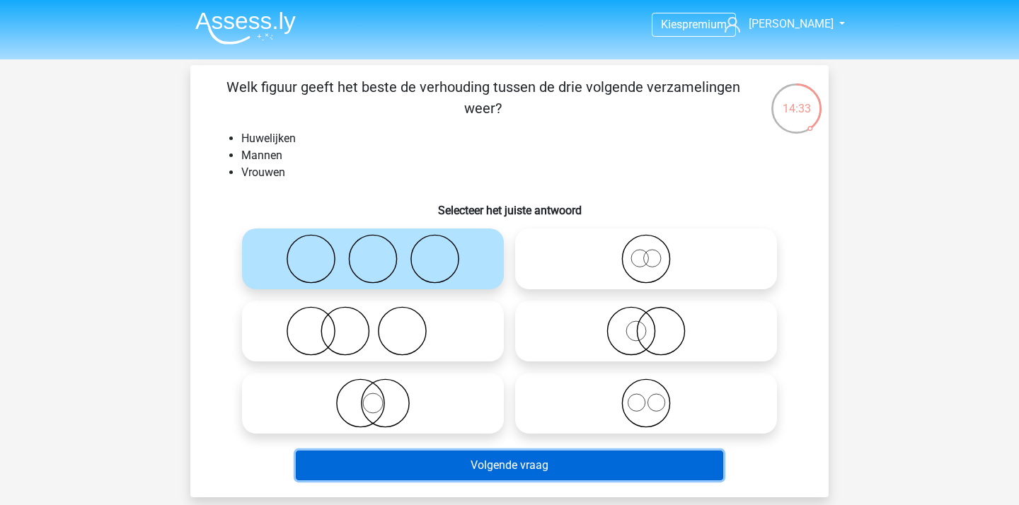
click at [451, 468] on button "Volgende vraag" at bounding box center [510, 466] width 428 height 30
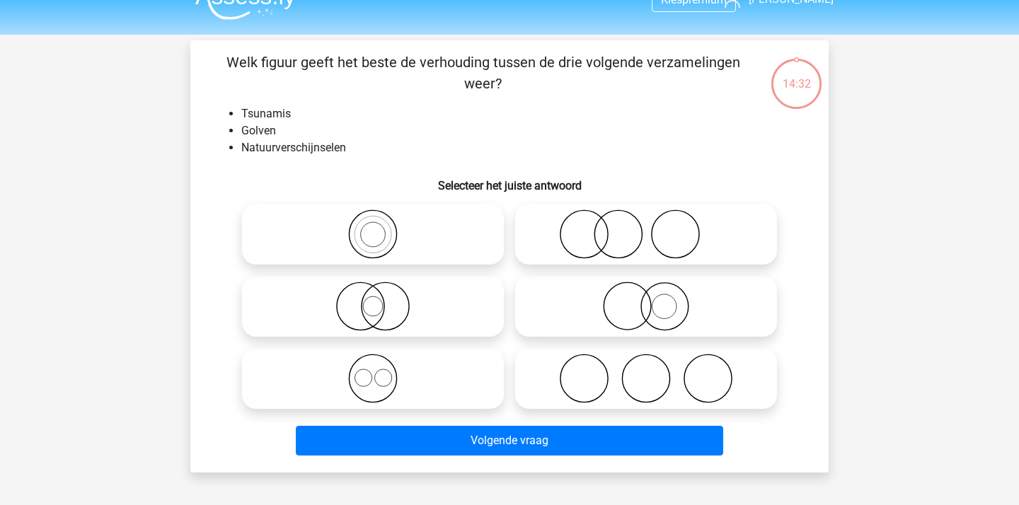
scroll to position [18, 0]
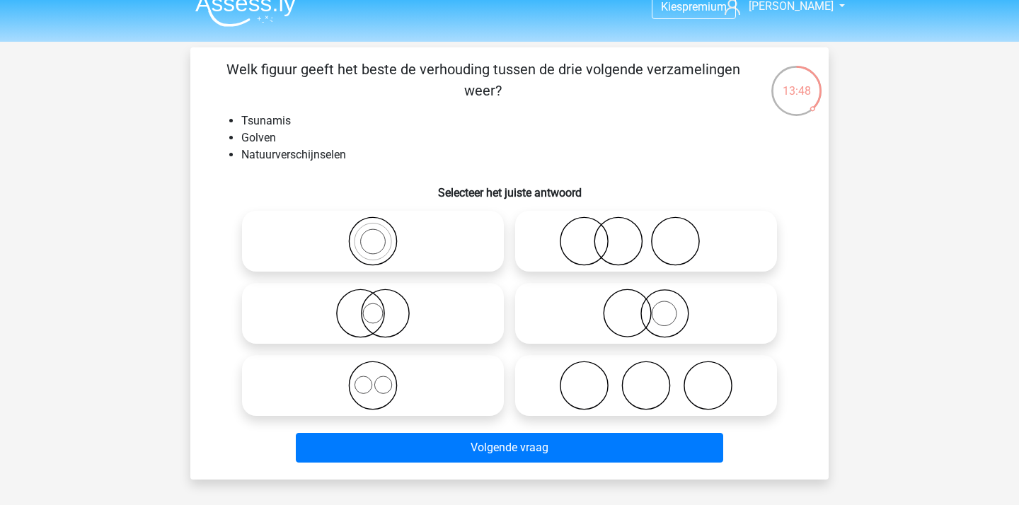
click at [671, 253] on icon at bounding box center [646, 242] width 250 height 50
click at [655, 234] on input "radio" at bounding box center [650, 229] width 9 height 9
radio input "true"
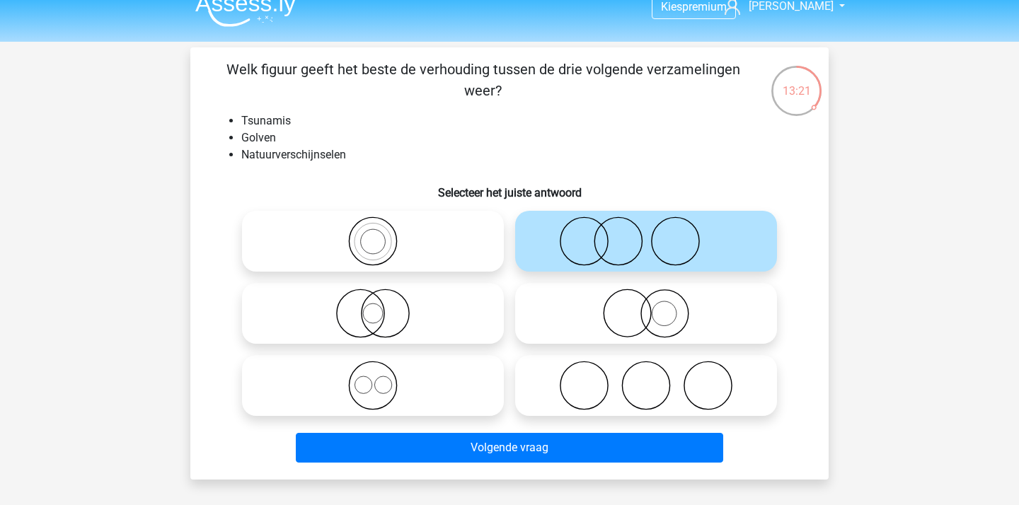
click at [390, 328] on icon at bounding box center [373, 314] width 250 height 50
click at [382, 306] on input "radio" at bounding box center [377, 301] width 9 height 9
radio input "true"
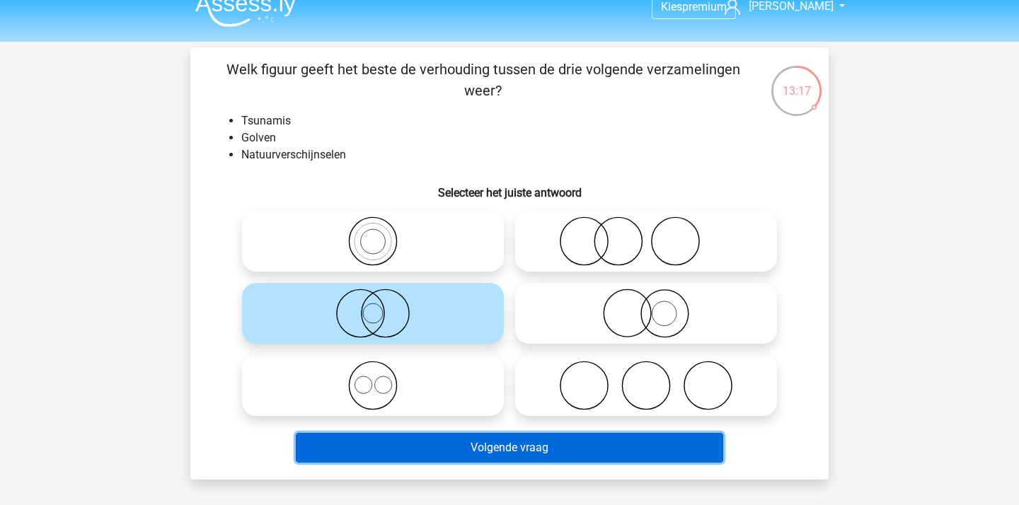
click at [417, 451] on button "Volgende vraag" at bounding box center [510, 448] width 428 height 30
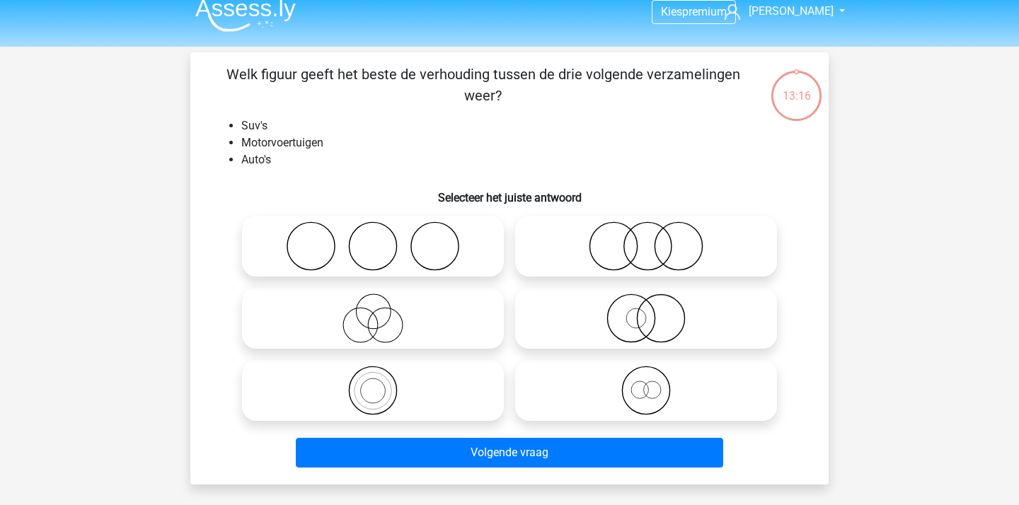
scroll to position [14, 0]
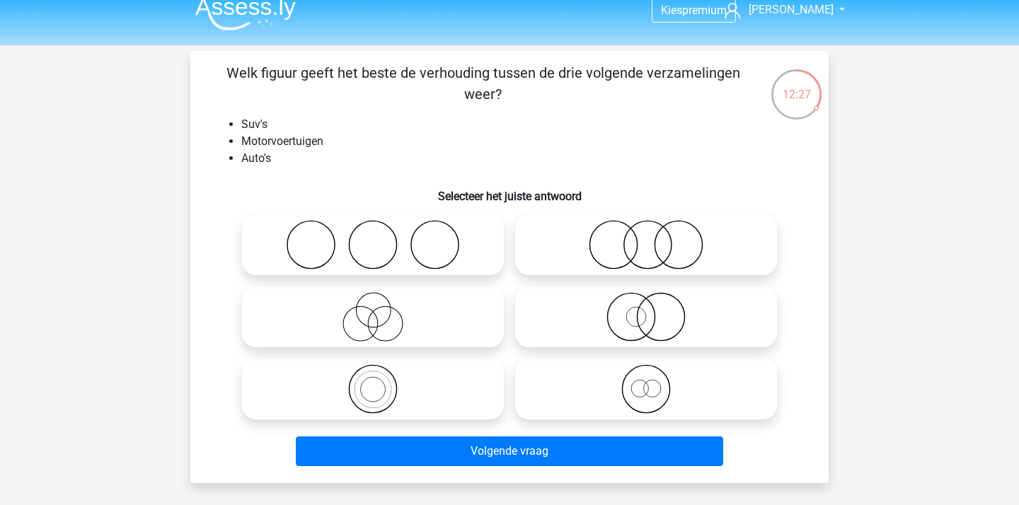
click at [648, 322] on icon at bounding box center [646, 317] width 250 height 50
click at [648, 310] on input "radio" at bounding box center [650, 305] width 9 height 9
radio input "true"
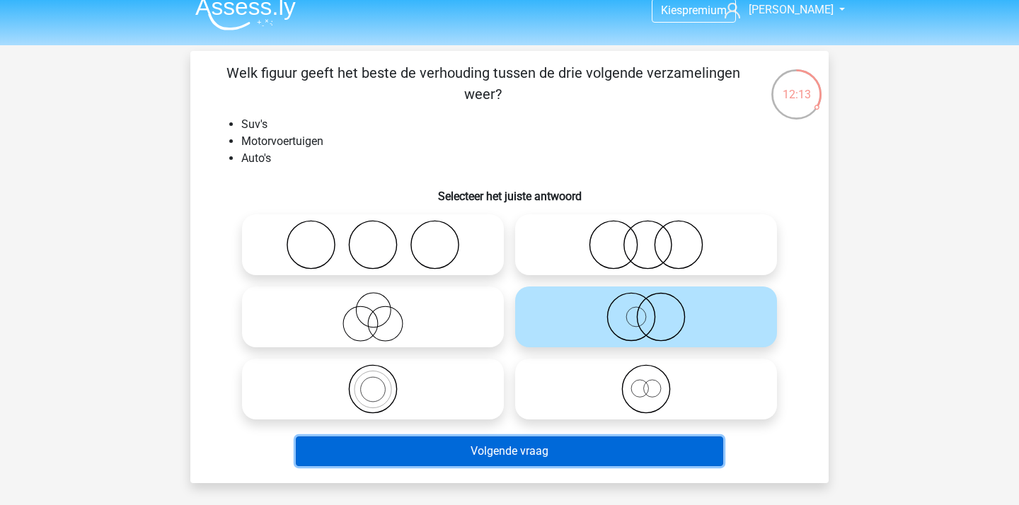
click at [576, 459] on button "Volgende vraag" at bounding box center [510, 452] width 428 height 30
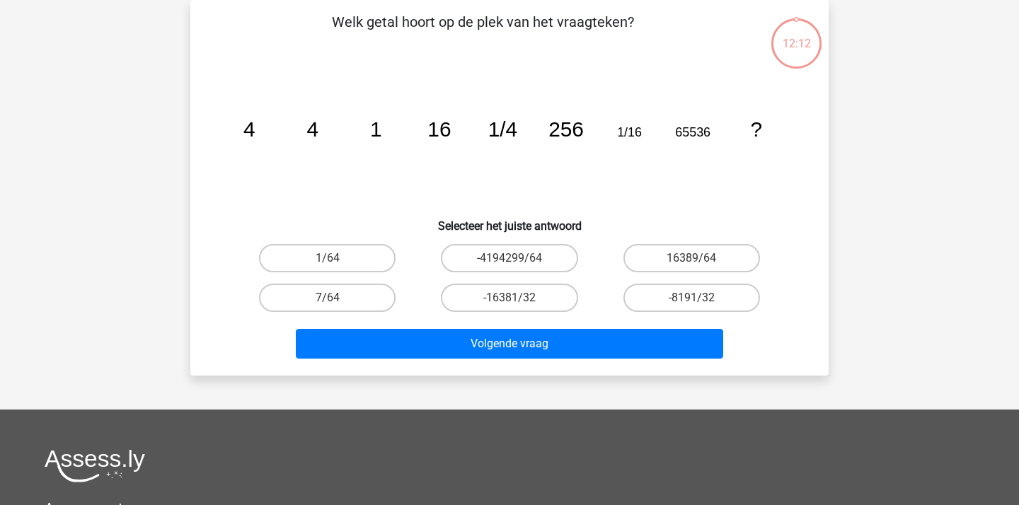
scroll to position [16, 0]
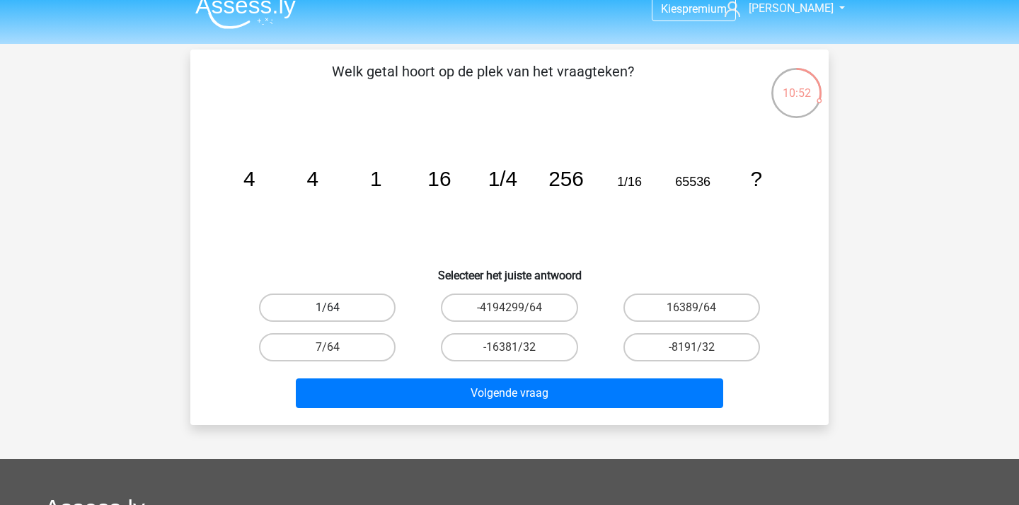
click at [360, 310] on label "1/64" at bounding box center [327, 308] width 137 height 28
click at [337, 310] on input "1/64" at bounding box center [332, 312] width 9 height 9
radio input "true"
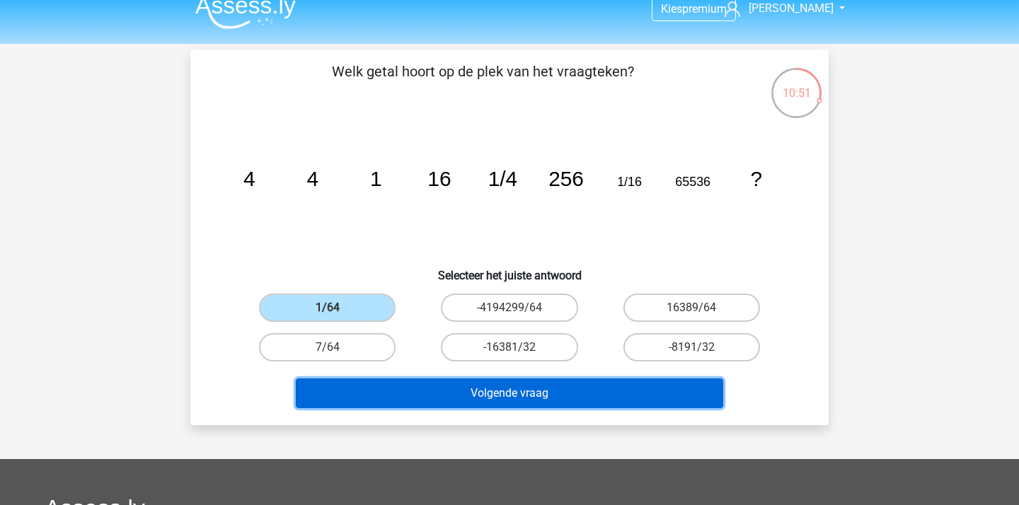
click at [427, 386] on button "Volgende vraag" at bounding box center [510, 394] width 428 height 30
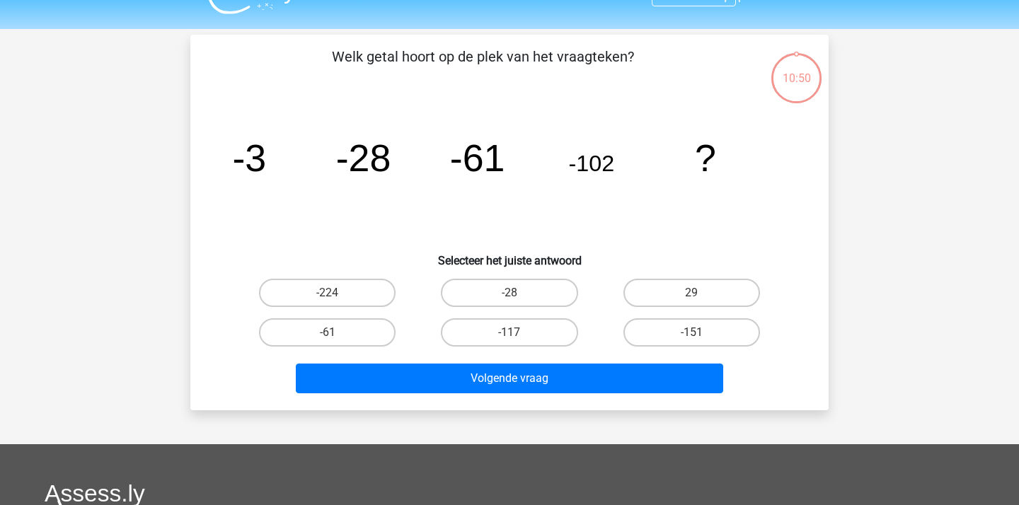
scroll to position [32, 0]
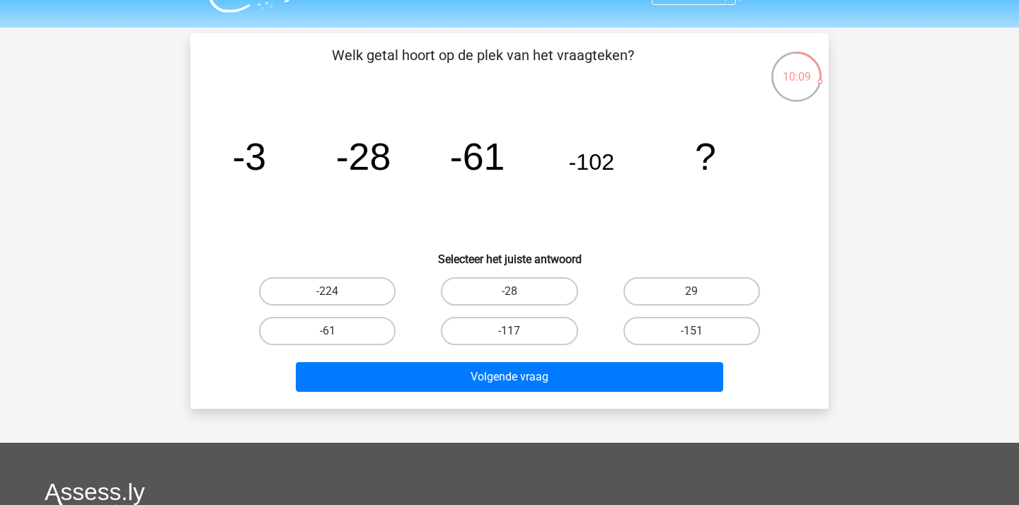
click at [682, 345] on div "-151" at bounding box center [692, 331] width 182 height 40
click at [679, 342] on label "-151" at bounding box center [691, 331] width 137 height 28
click at [691, 340] on input "-151" at bounding box center [695, 335] width 9 height 9
radio input "true"
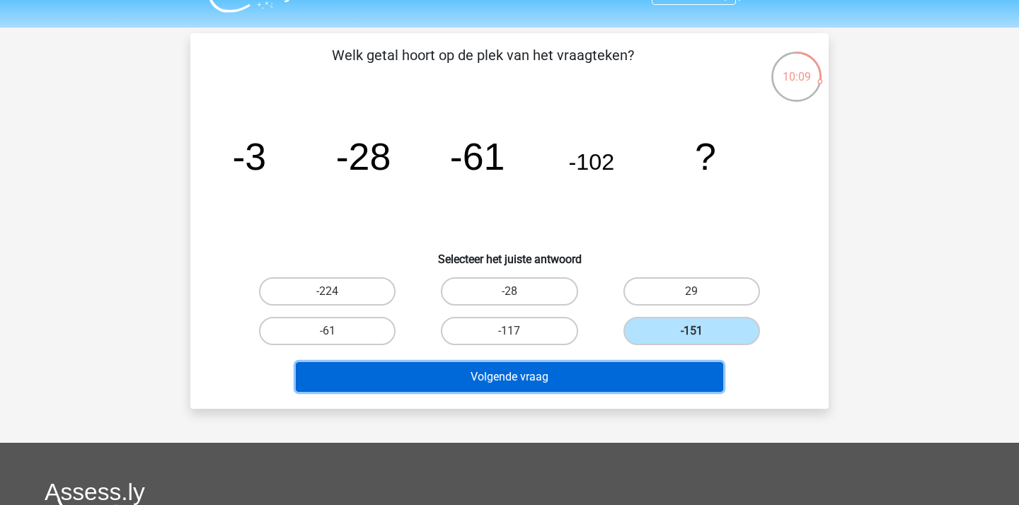
click at [628, 384] on button "Volgende vraag" at bounding box center [510, 377] width 428 height 30
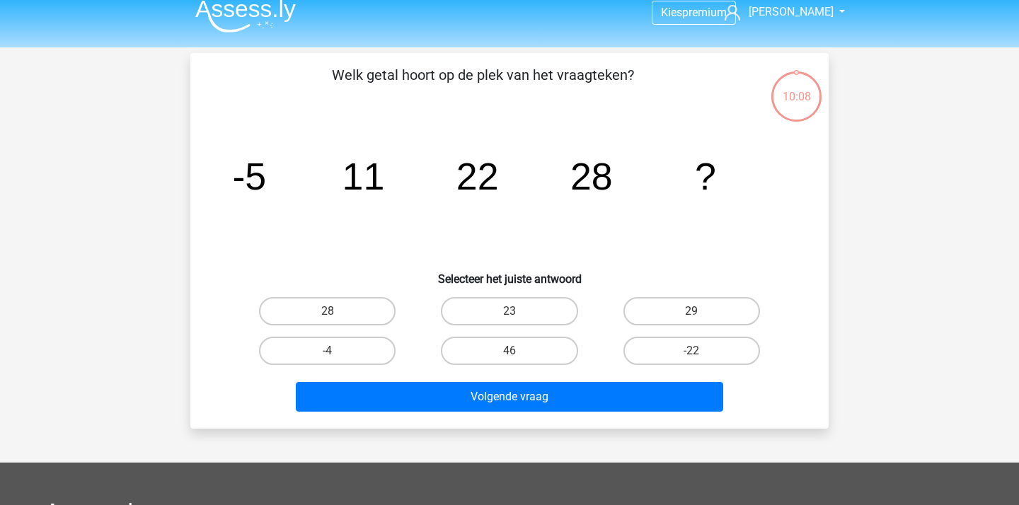
scroll to position [0, 0]
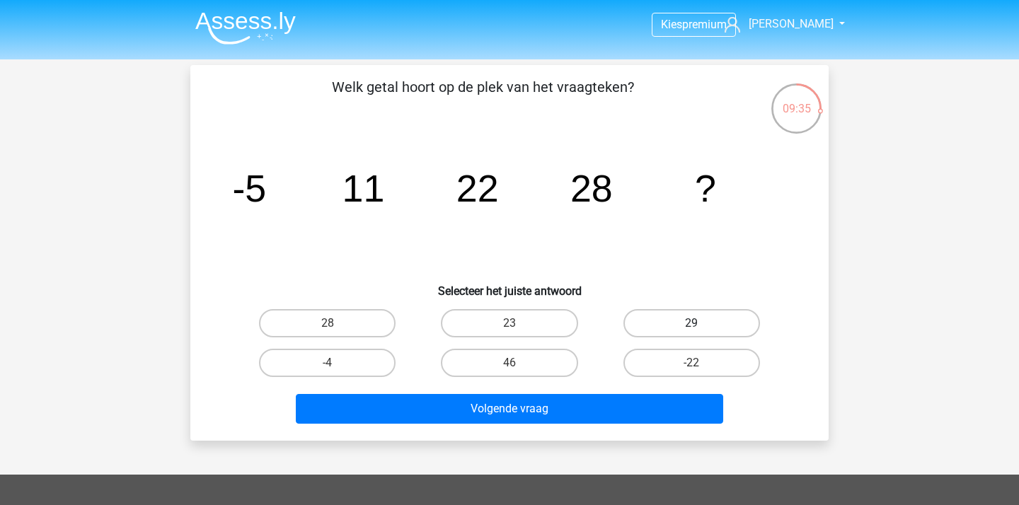
click at [692, 318] on label "29" at bounding box center [691, 323] width 137 height 28
click at [692, 323] on input "29" at bounding box center [695, 327] width 9 height 9
radio input "true"
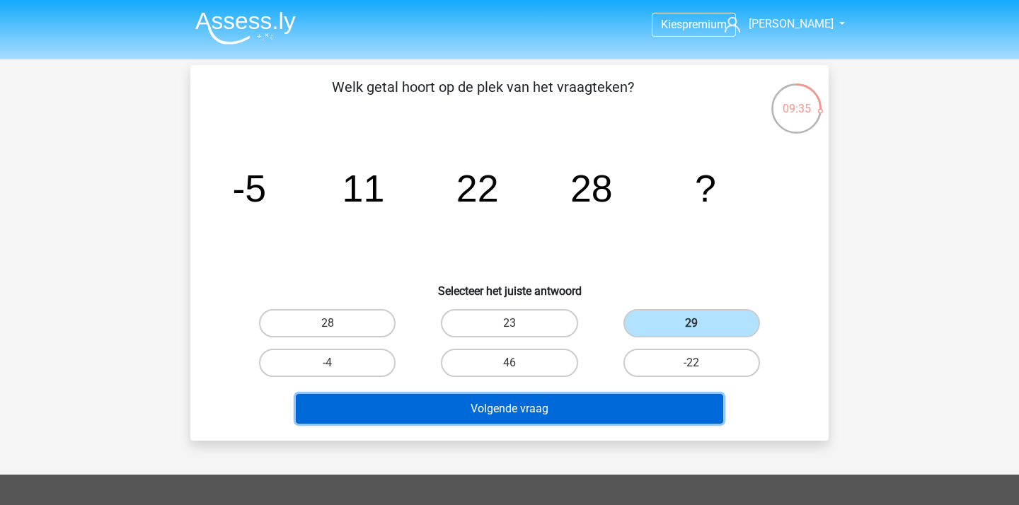
click at [595, 401] on button "Volgende vraag" at bounding box center [510, 409] width 428 height 30
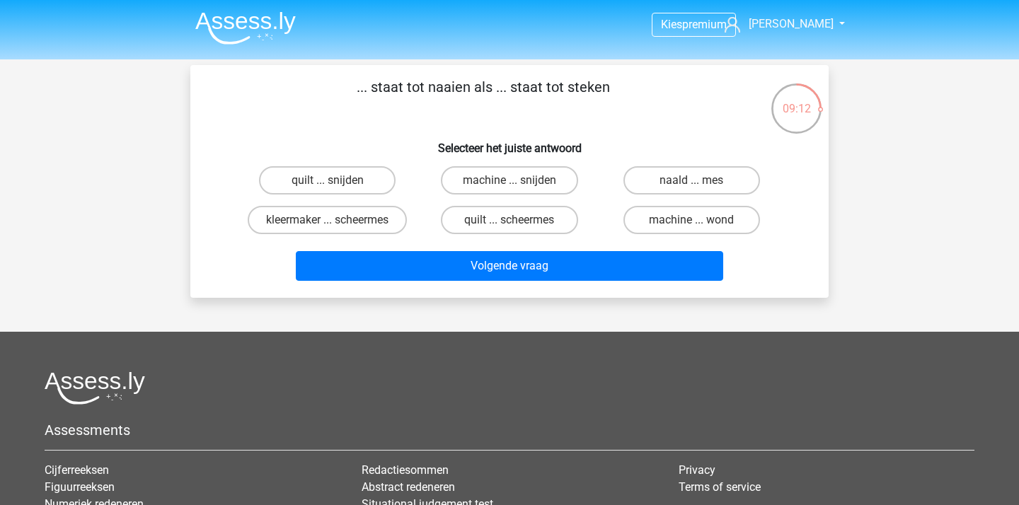
click at [692, 188] on input "naald ... mes" at bounding box center [695, 184] width 9 height 9
radio input "true"
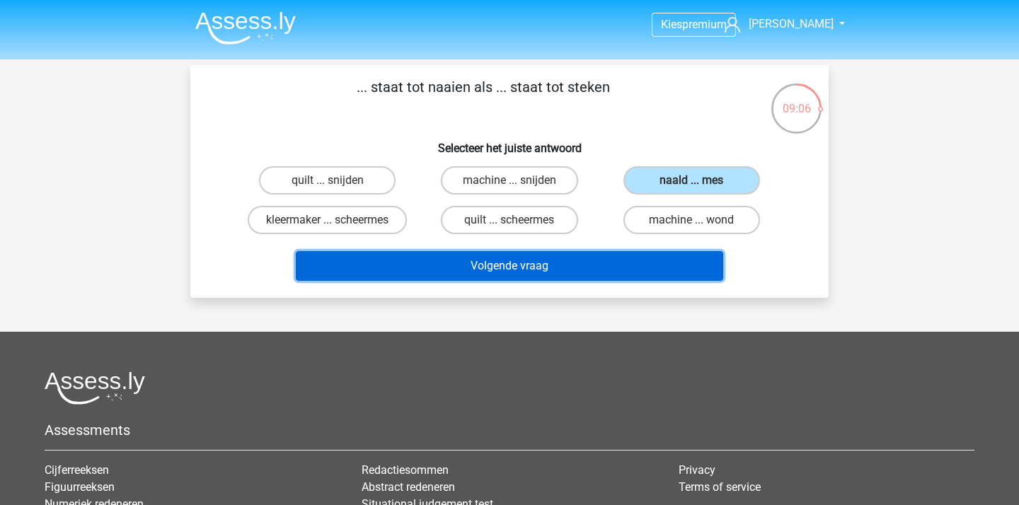
click at [538, 274] on button "Volgende vraag" at bounding box center [510, 266] width 428 height 30
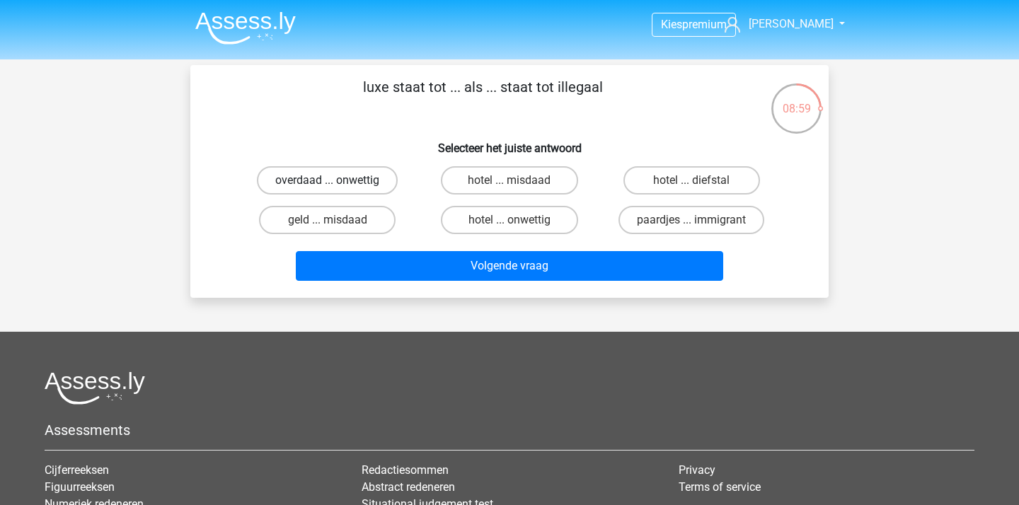
click at [352, 182] on label "overdaad ... onwettig" at bounding box center [327, 180] width 141 height 28
click at [337, 182] on input "overdaad ... onwettig" at bounding box center [332, 184] width 9 height 9
radio input "true"
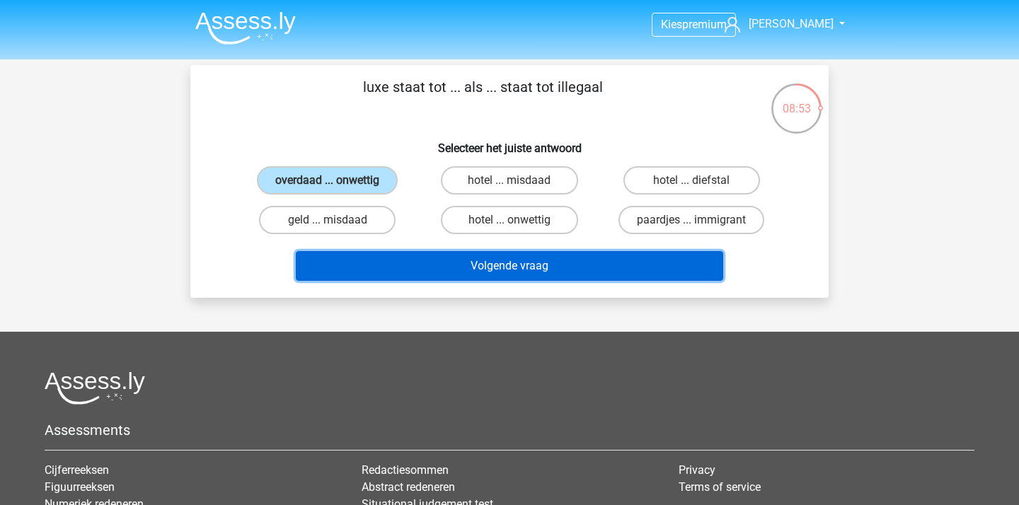
click at [504, 265] on button "Volgende vraag" at bounding box center [510, 266] width 428 height 30
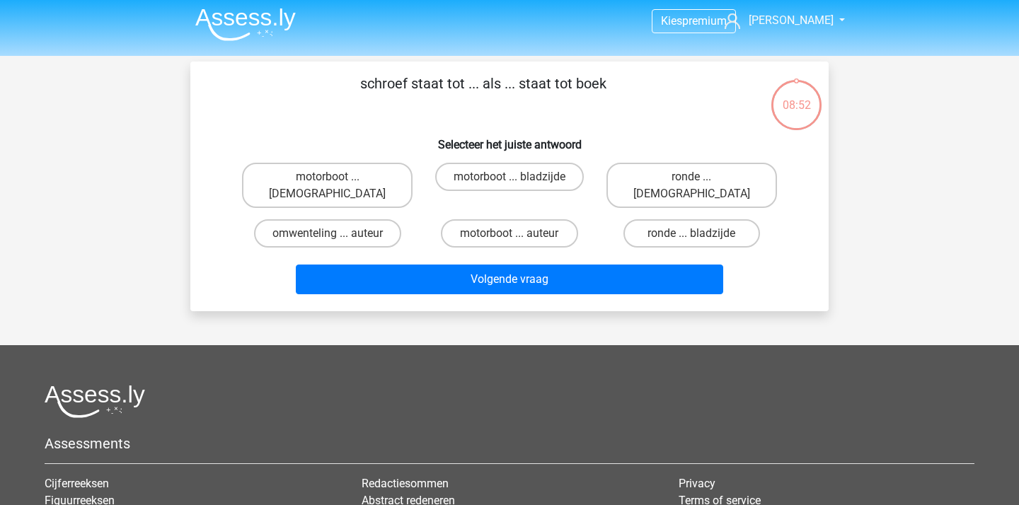
scroll to position [3, 0]
click at [530, 178] on label "motorboot ... bladzijde" at bounding box center [509, 177] width 149 height 28
click at [519, 178] on input "motorboot ... bladzijde" at bounding box center [513, 182] width 9 height 9
radio input "true"
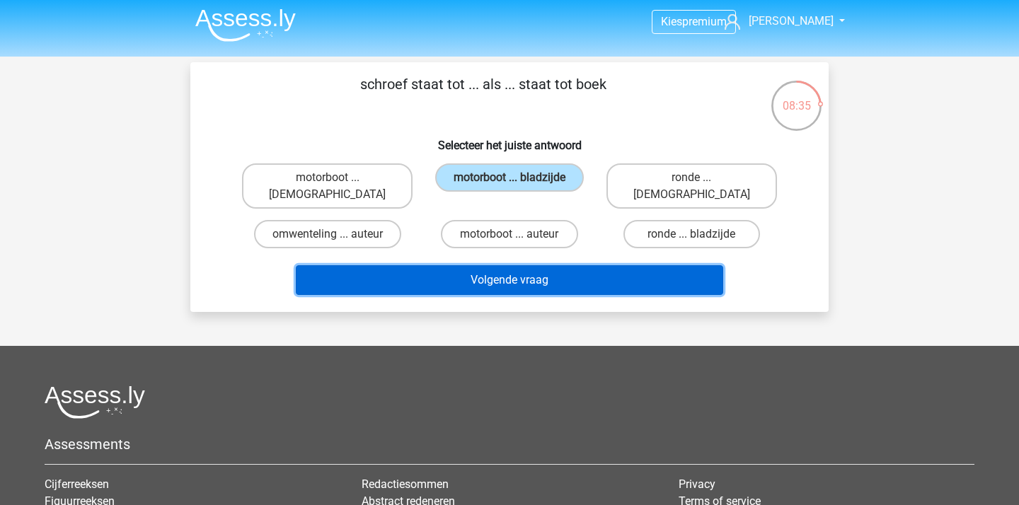
click at [437, 270] on button "Volgende vraag" at bounding box center [510, 280] width 428 height 30
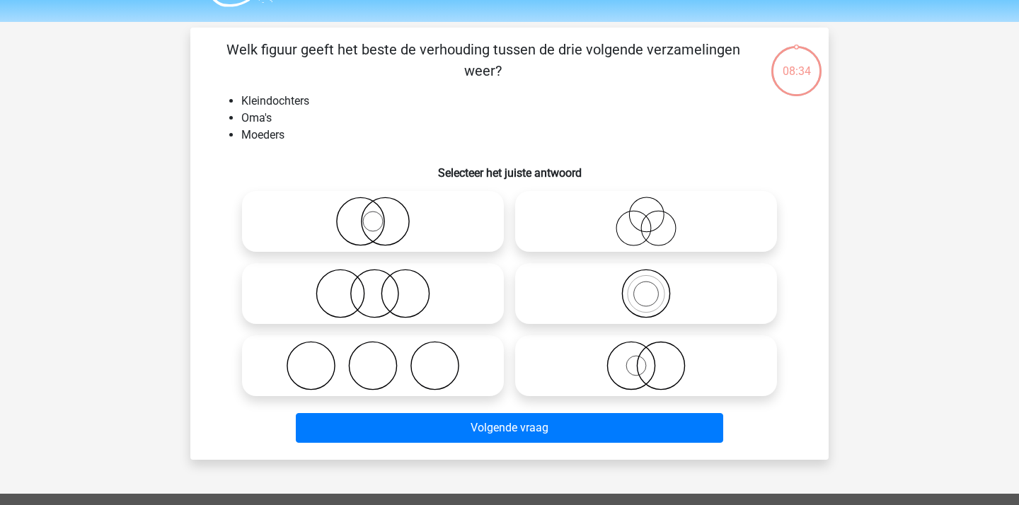
scroll to position [30, 0]
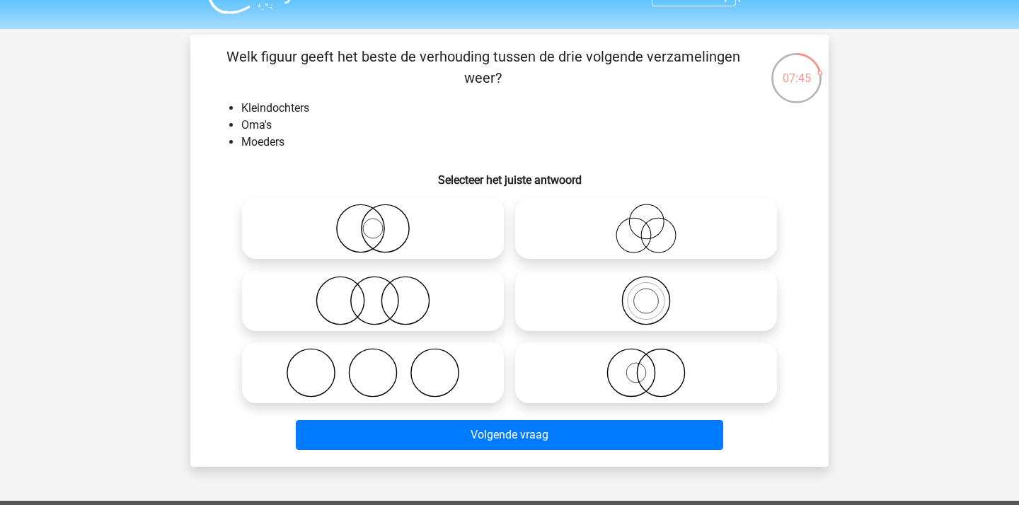
click at [657, 233] on icon at bounding box center [646, 229] width 250 height 50
click at [655, 221] on input "radio" at bounding box center [650, 216] width 9 height 9
radio input "true"
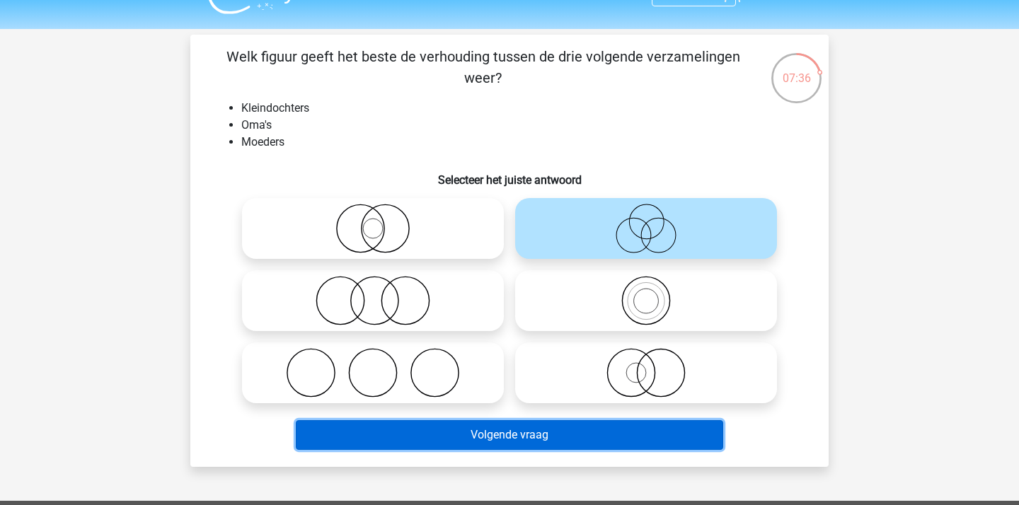
click at [558, 430] on button "Volgende vraag" at bounding box center [510, 435] width 428 height 30
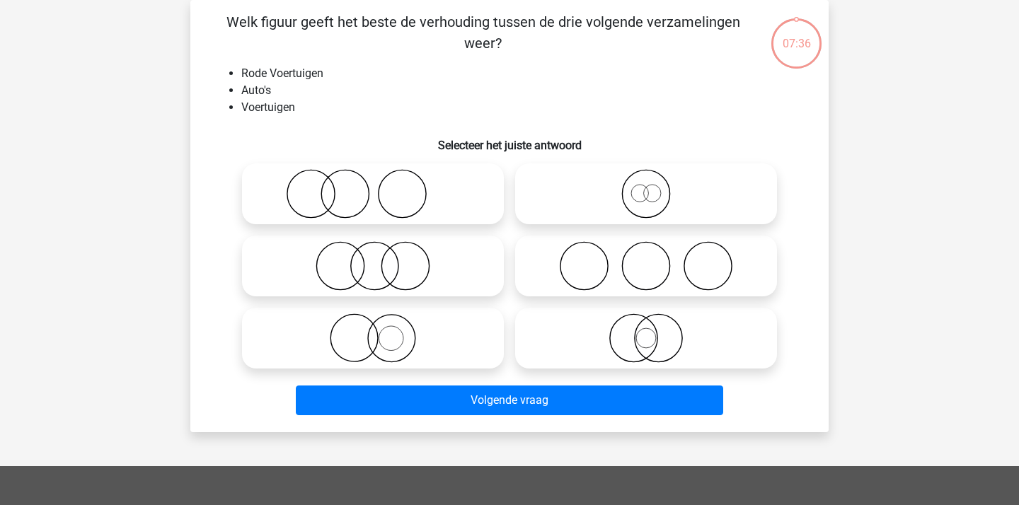
scroll to position [27, 0]
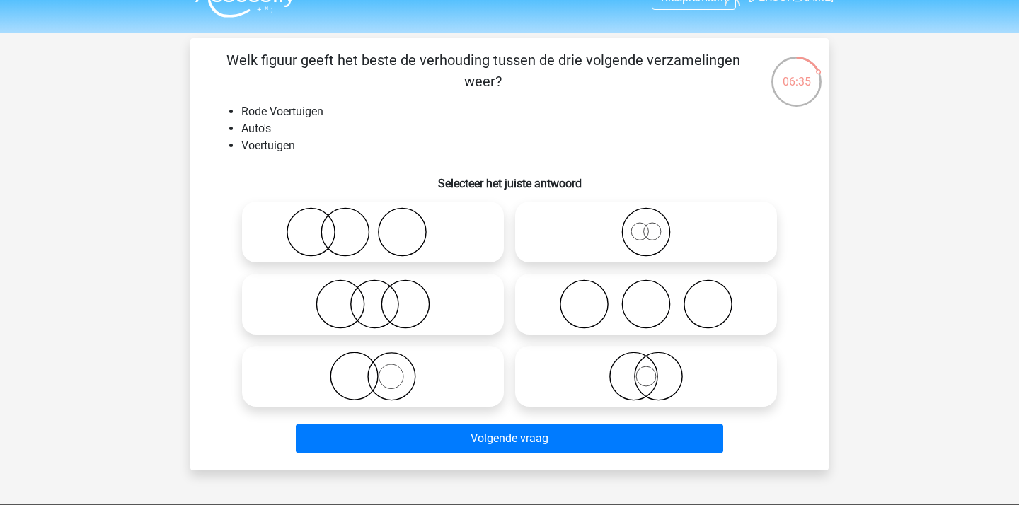
click at [388, 238] on icon at bounding box center [373, 232] width 250 height 50
click at [382, 225] on input "radio" at bounding box center [377, 220] width 9 height 9
radio input "true"
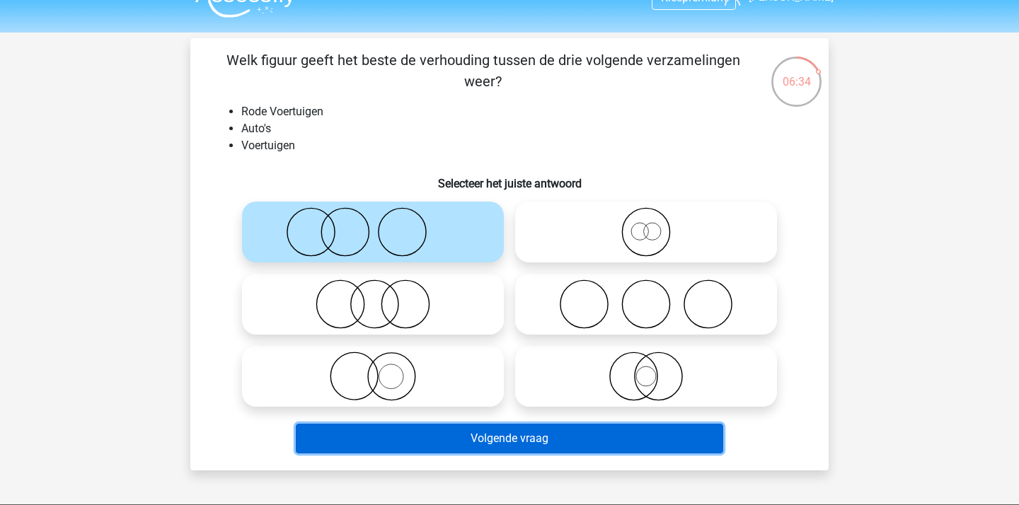
click at [412, 437] on button "Volgende vraag" at bounding box center [510, 439] width 428 height 30
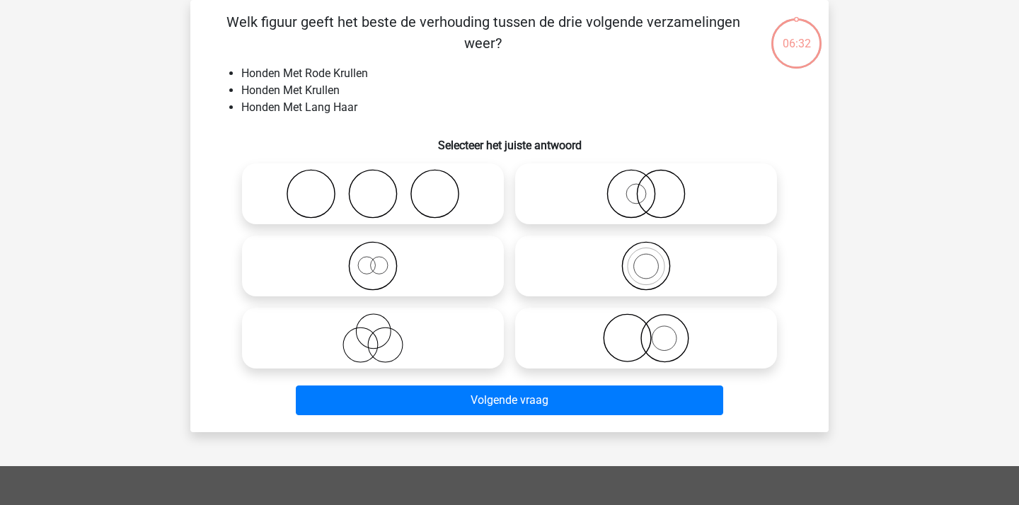
scroll to position [23, 0]
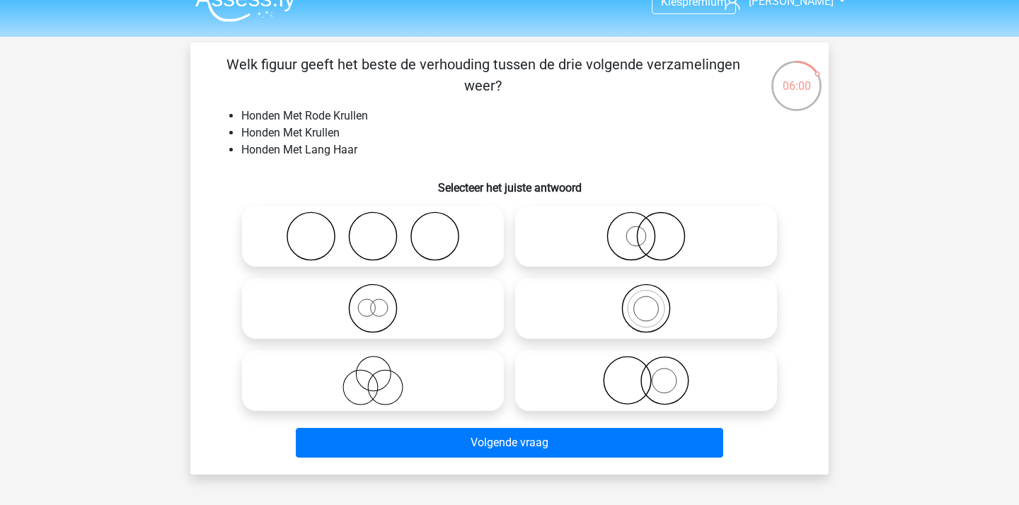
click at [691, 219] on icon at bounding box center [646, 237] width 250 height 50
click at [655, 220] on input "radio" at bounding box center [650, 224] width 9 height 9
radio input "true"
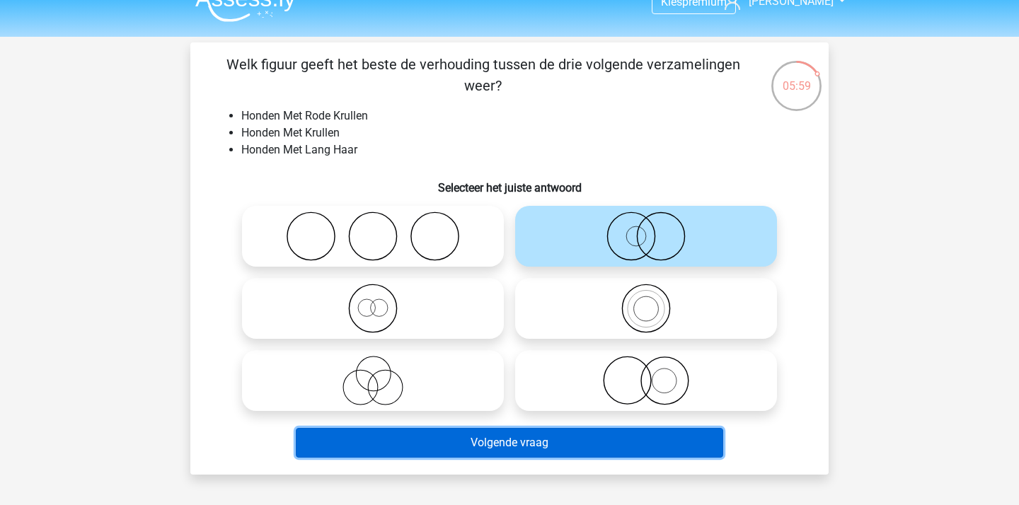
click at [541, 434] on button "Volgende vraag" at bounding box center [510, 443] width 428 height 30
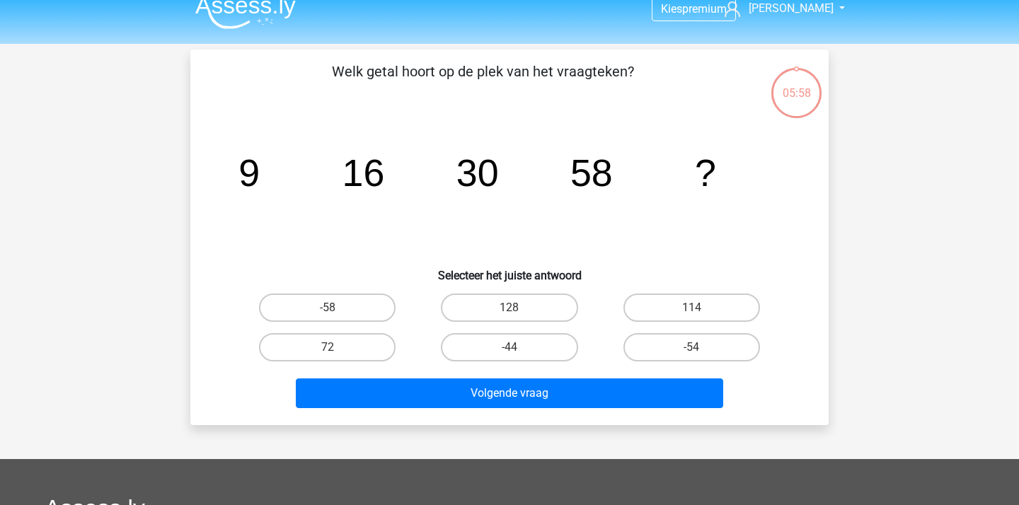
scroll to position [0, 0]
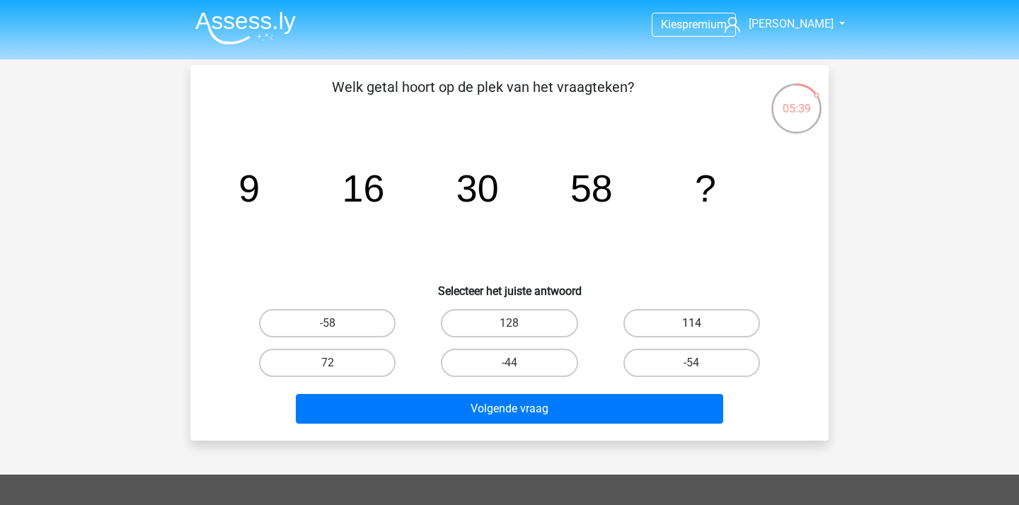
click at [683, 325] on label "114" at bounding box center [691, 323] width 137 height 28
click at [691, 325] on input "114" at bounding box center [695, 327] width 9 height 9
radio input "true"
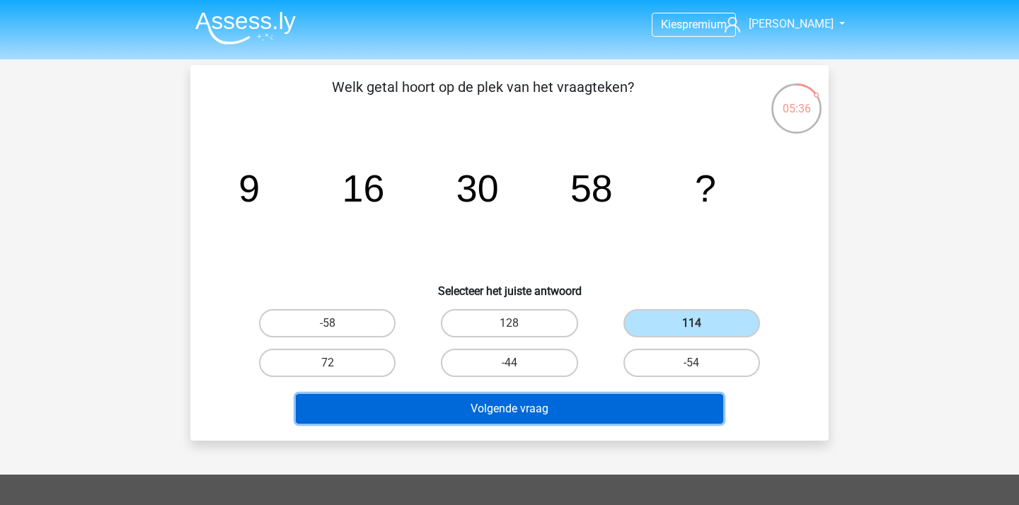
click at [597, 404] on button "Volgende vraag" at bounding box center [510, 409] width 428 height 30
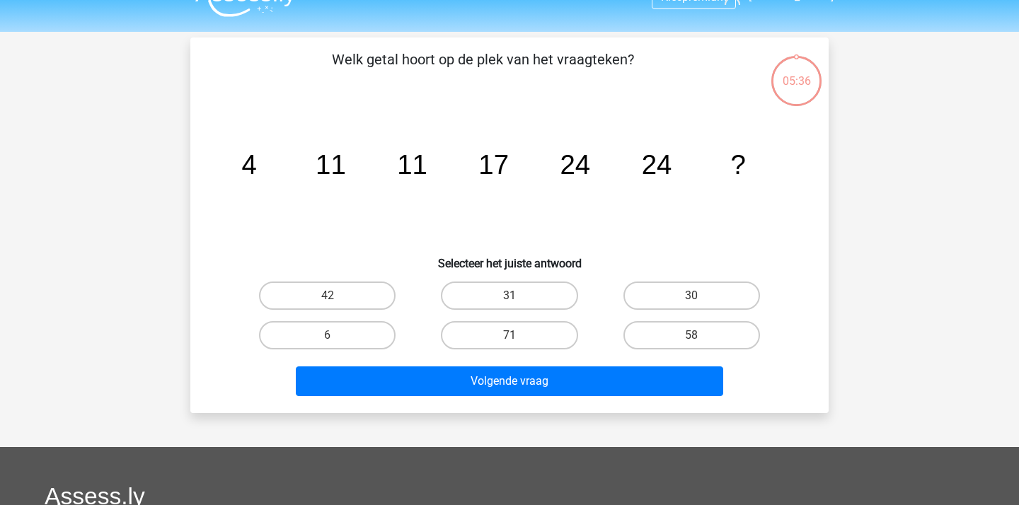
scroll to position [30, 0]
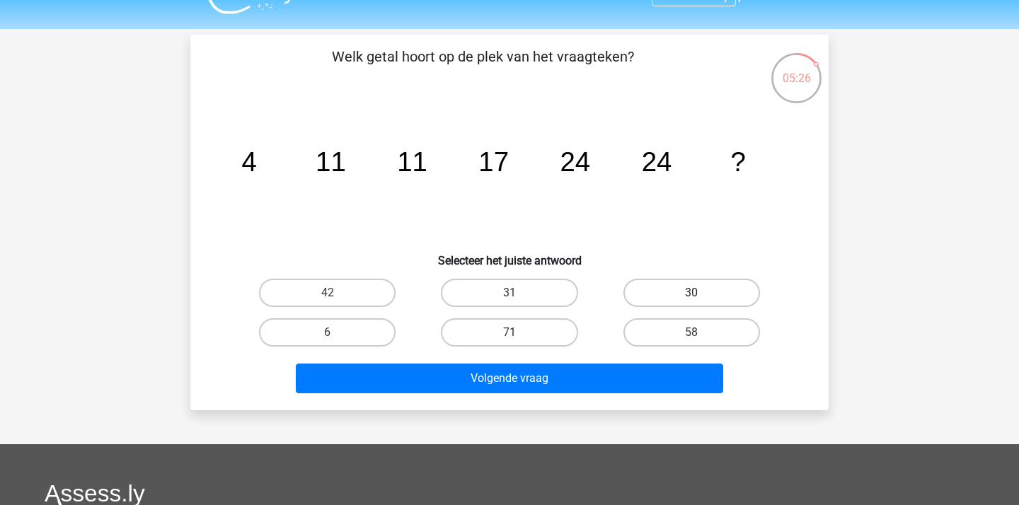
click at [666, 287] on label "30" at bounding box center [691, 293] width 137 height 28
click at [691, 293] on input "30" at bounding box center [695, 297] width 9 height 9
radio input "true"
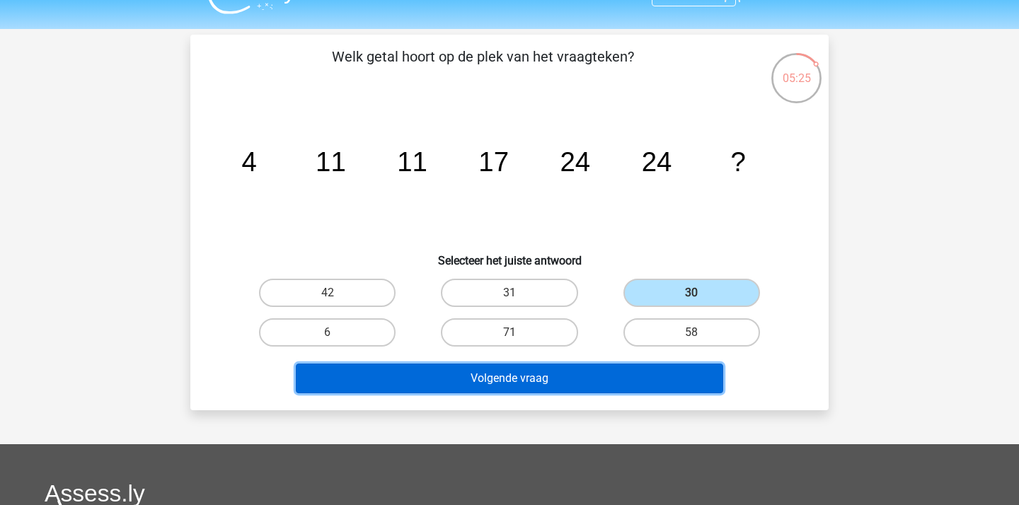
click at [585, 379] on button "Volgende vraag" at bounding box center [510, 379] width 428 height 30
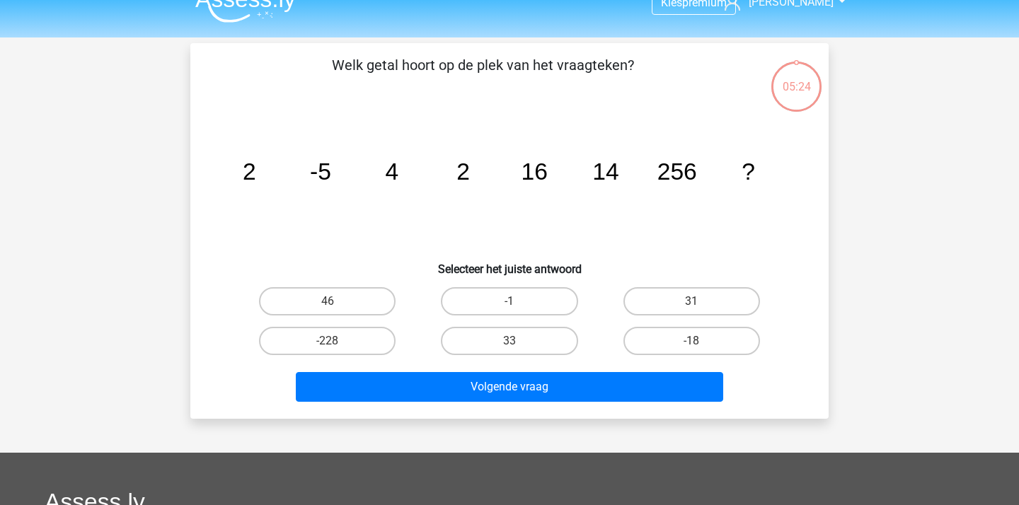
scroll to position [0, 0]
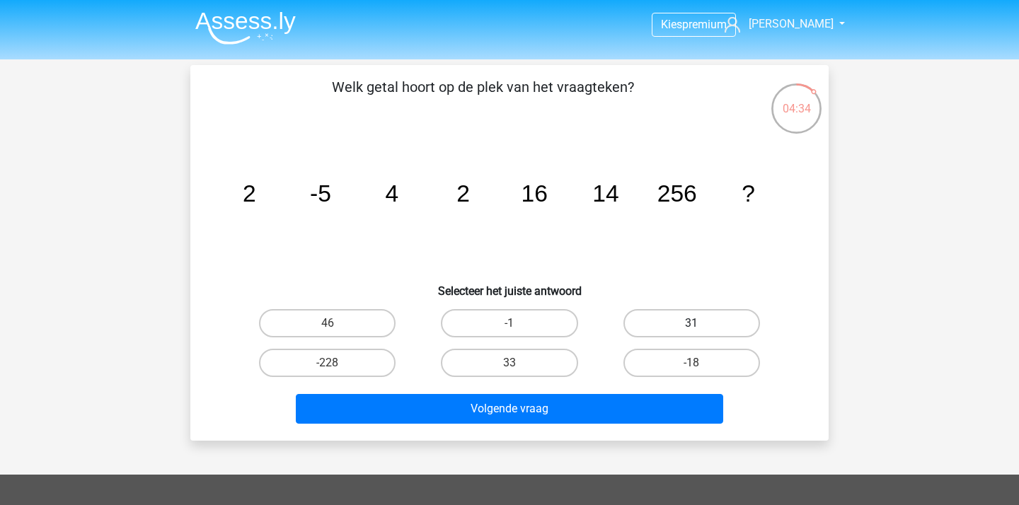
click at [696, 320] on label "31" at bounding box center [691, 323] width 137 height 28
click at [696, 323] on input "31" at bounding box center [695, 327] width 9 height 9
radio input "true"
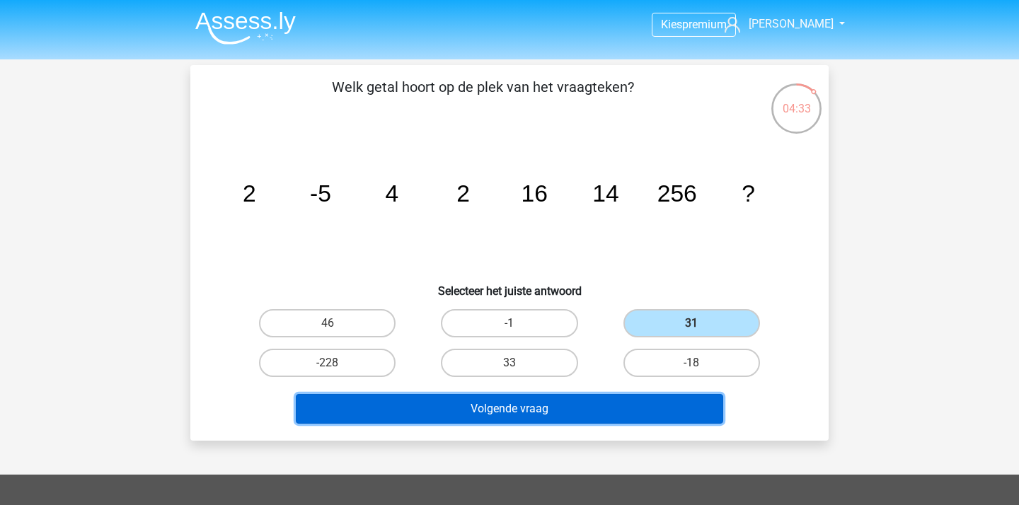
click at [634, 403] on button "Volgende vraag" at bounding box center [510, 409] width 428 height 30
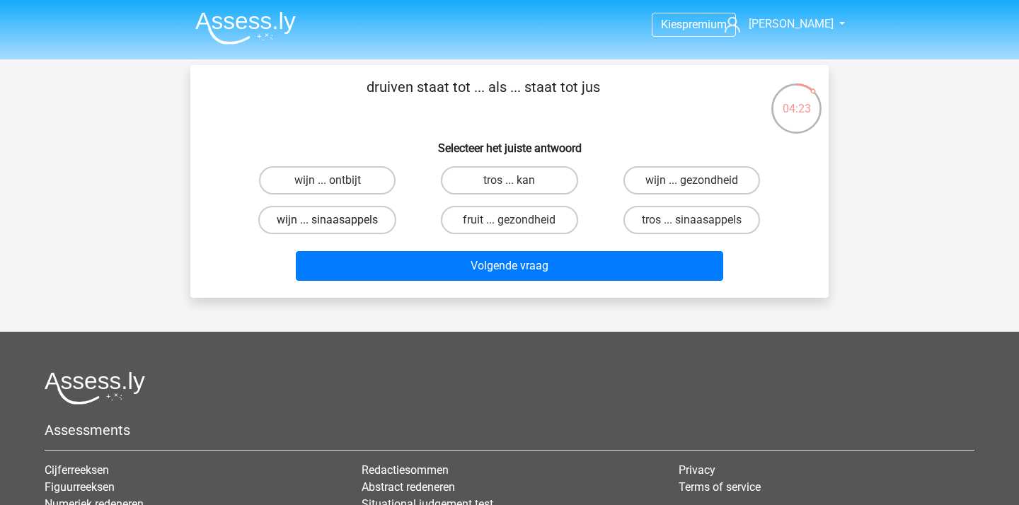
click at [342, 218] on label "wijn ... sinaasappels" at bounding box center [327, 220] width 138 height 28
click at [337, 220] on input "wijn ... sinaasappels" at bounding box center [332, 224] width 9 height 9
radio input "true"
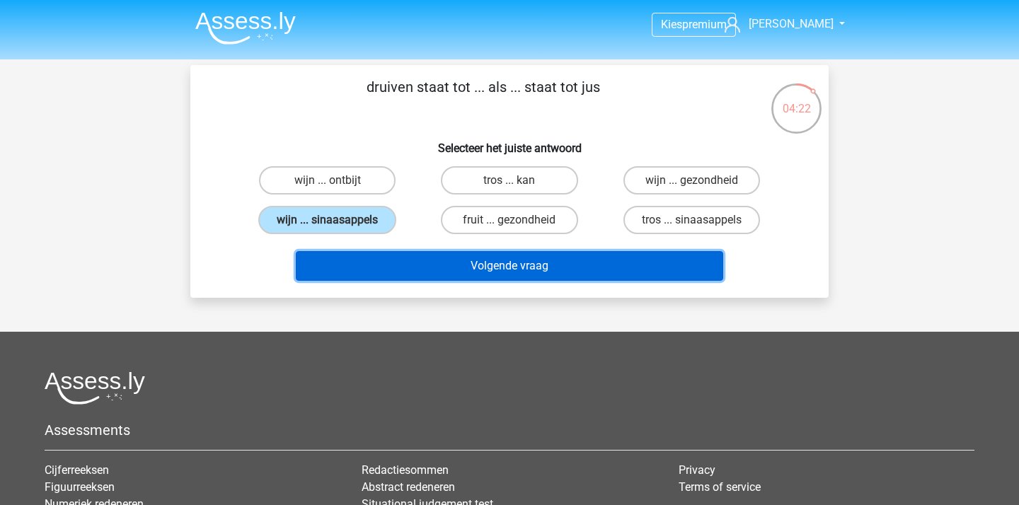
click at [386, 263] on button "Volgende vraag" at bounding box center [510, 266] width 428 height 30
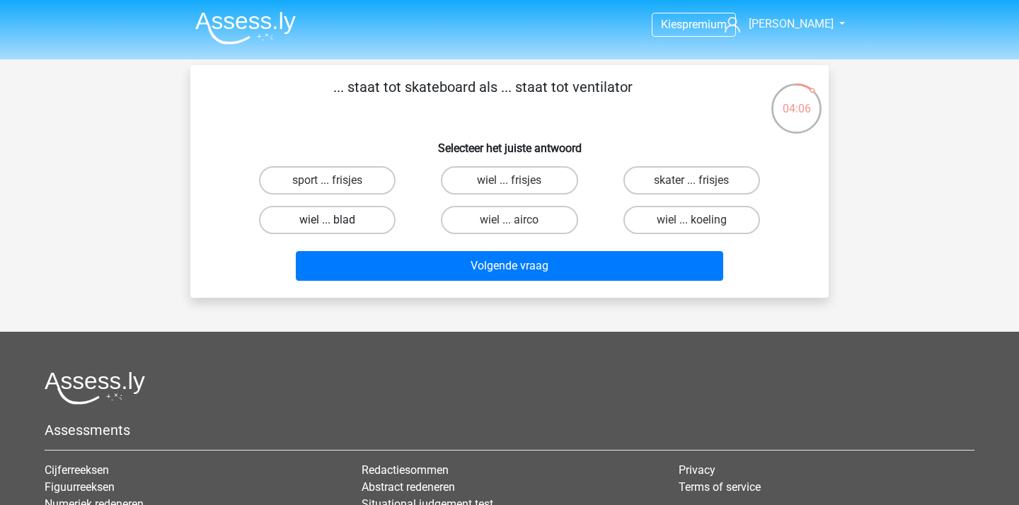
click at [331, 217] on label "wiel ... blad" at bounding box center [327, 220] width 137 height 28
click at [331, 220] on input "wiel ... blad" at bounding box center [332, 224] width 9 height 9
radio input "true"
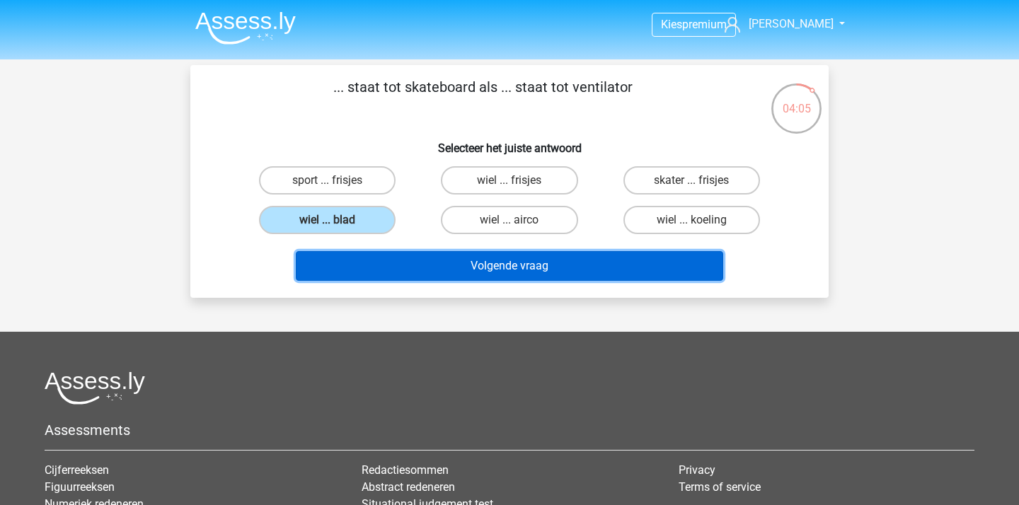
click at [462, 266] on button "Volgende vraag" at bounding box center [510, 266] width 428 height 30
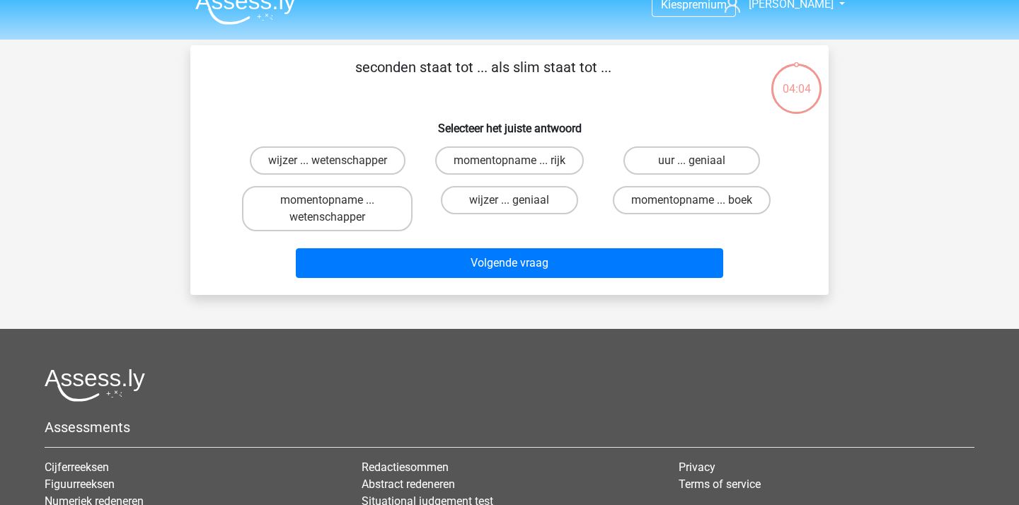
scroll to position [4, 0]
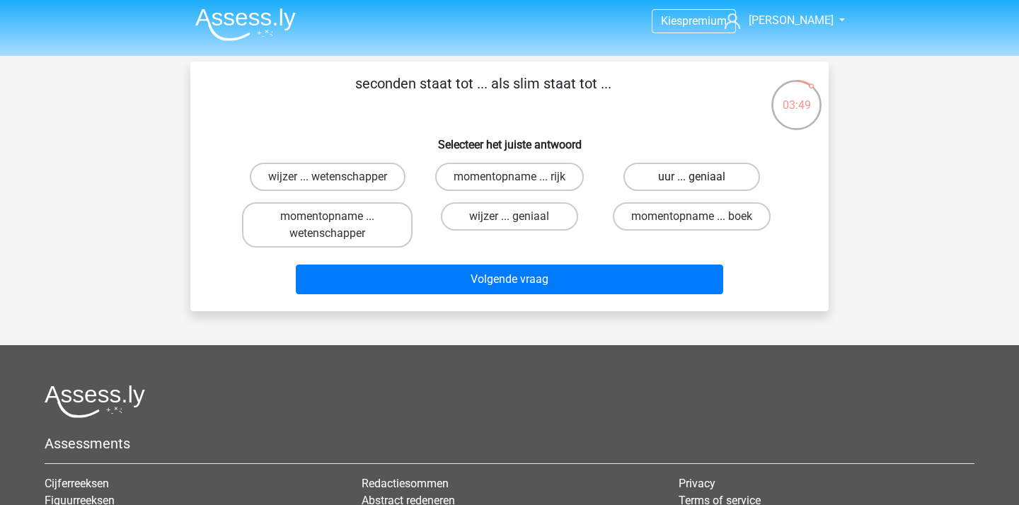
click at [703, 181] on label "uur ... geniaal" at bounding box center [691, 177] width 137 height 28
click at [701, 181] on input "uur ... geniaal" at bounding box center [695, 181] width 9 height 9
radio input "true"
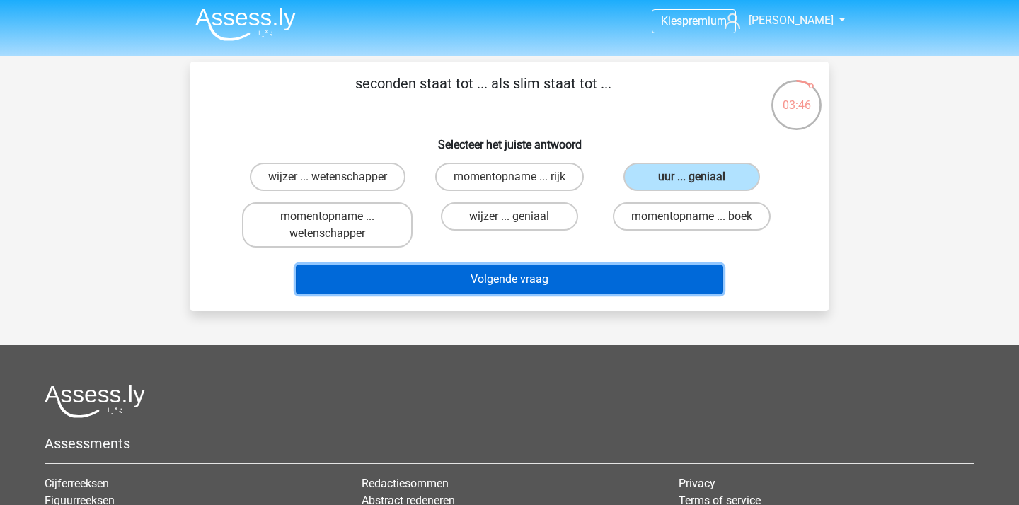
click at [531, 277] on button "Volgende vraag" at bounding box center [510, 280] width 428 height 30
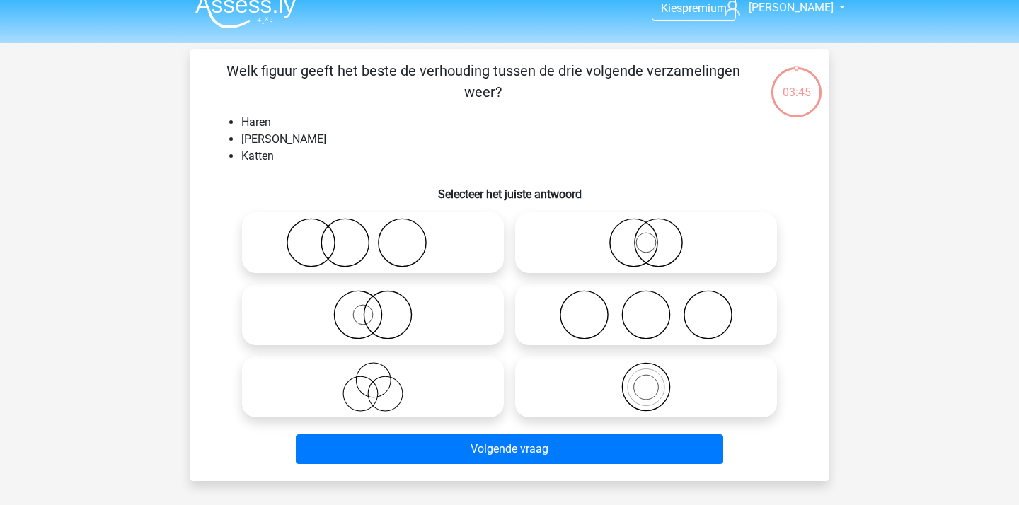
scroll to position [17, 0]
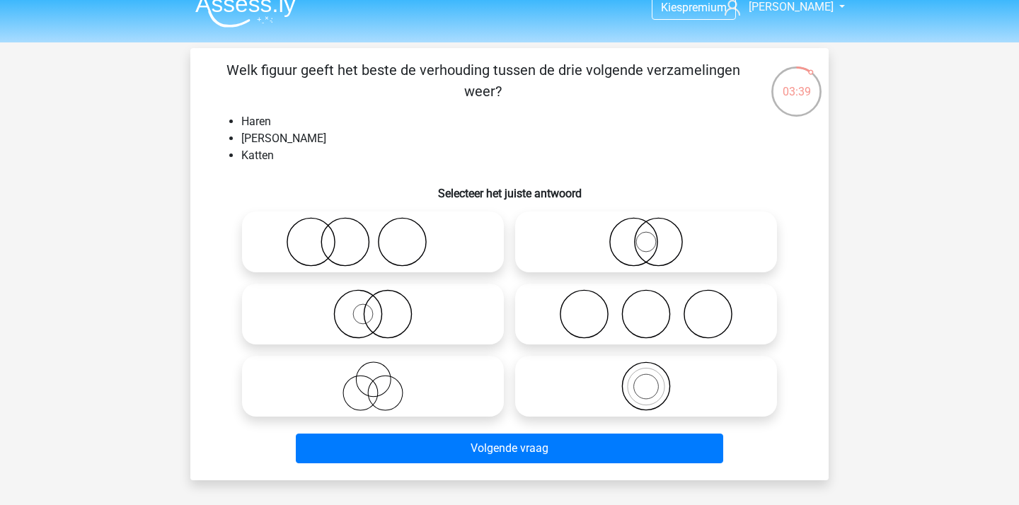
click at [427, 231] on icon at bounding box center [373, 242] width 250 height 50
click at [382, 231] on input "radio" at bounding box center [377, 230] width 9 height 9
radio input "true"
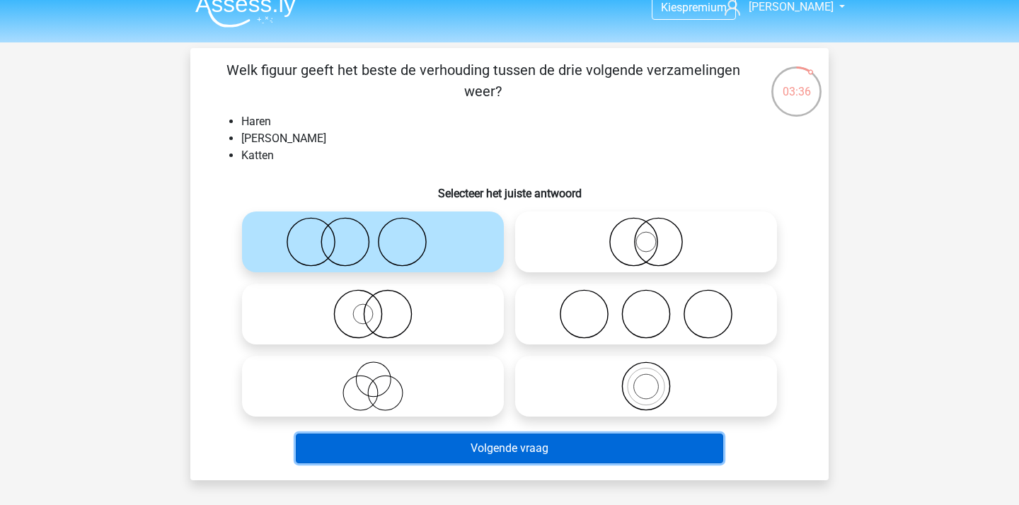
click at [452, 439] on button "Volgende vraag" at bounding box center [510, 449] width 428 height 30
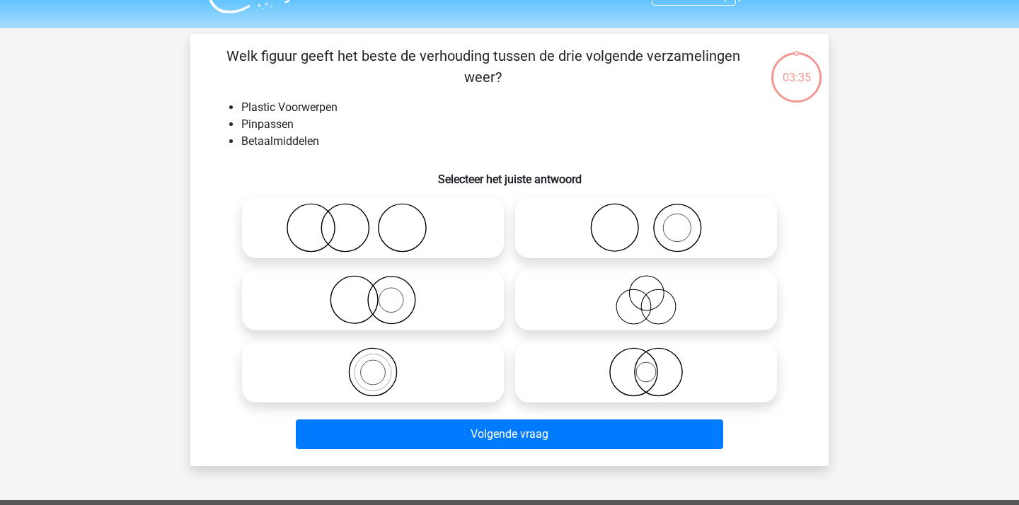
scroll to position [30, 0]
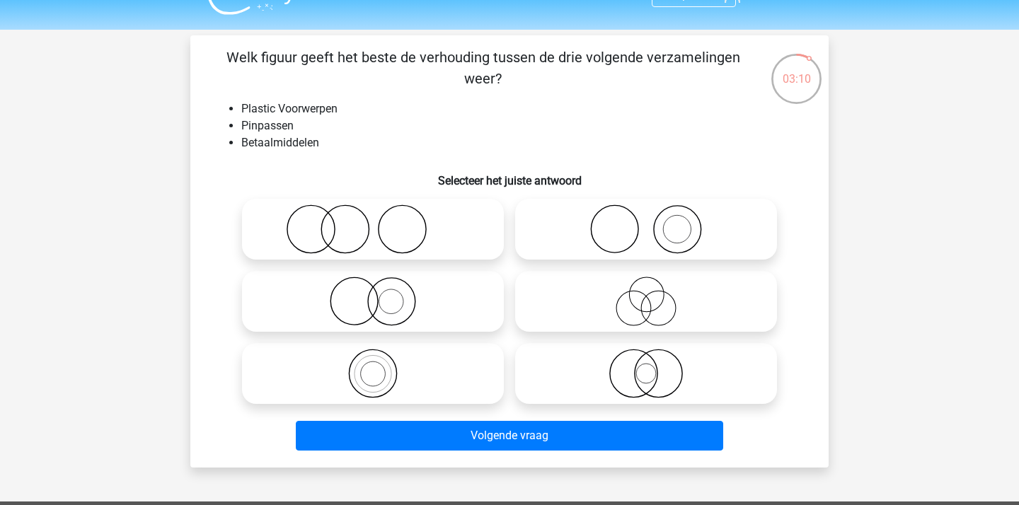
click at [678, 375] on icon at bounding box center [646, 374] width 250 height 50
click at [655, 367] on input "radio" at bounding box center [650, 361] width 9 height 9
radio input "true"
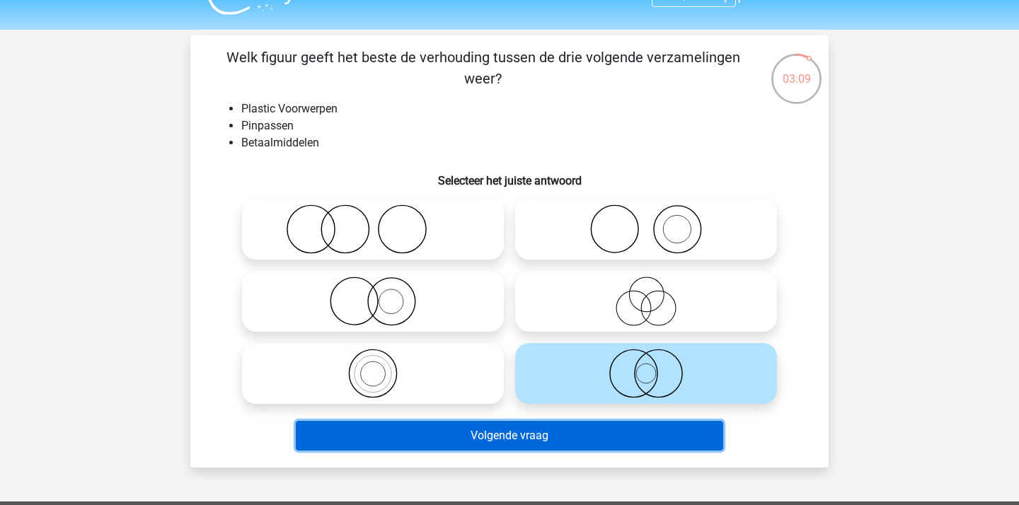
click at [496, 431] on button "Volgende vraag" at bounding box center [510, 436] width 428 height 30
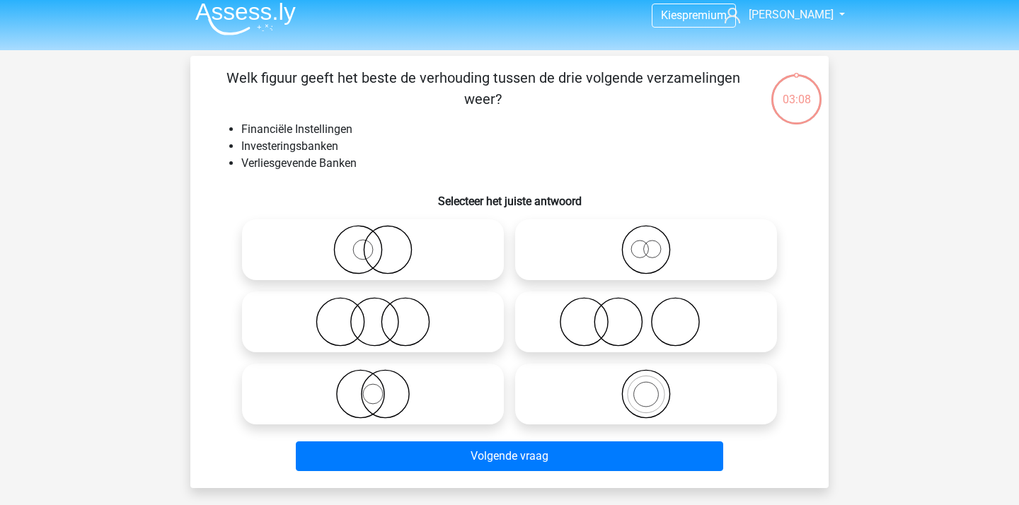
scroll to position [7, 0]
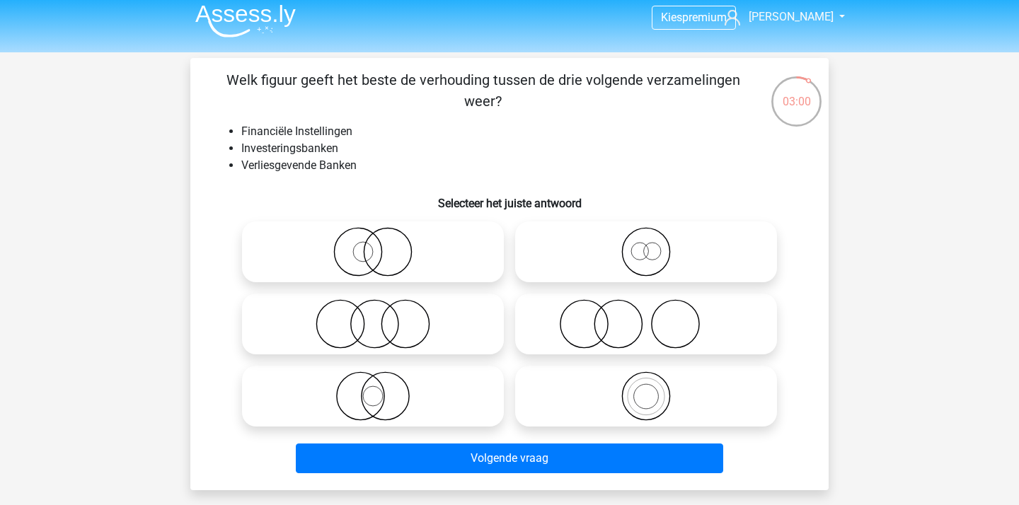
click at [683, 254] on icon at bounding box center [646, 252] width 250 height 50
click at [655, 245] on input "radio" at bounding box center [650, 240] width 9 height 9
radio input "true"
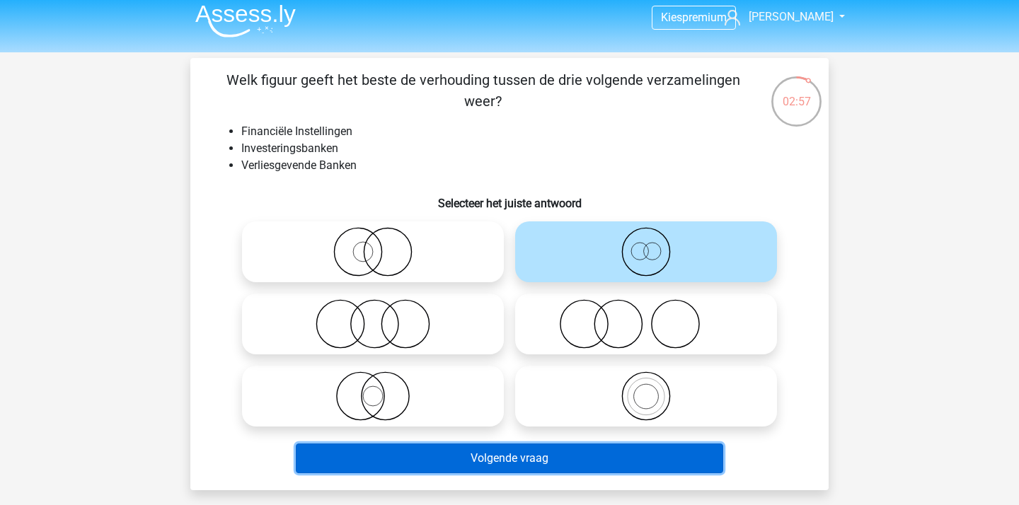
click at [543, 459] on button "Volgende vraag" at bounding box center [510, 459] width 428 height 30
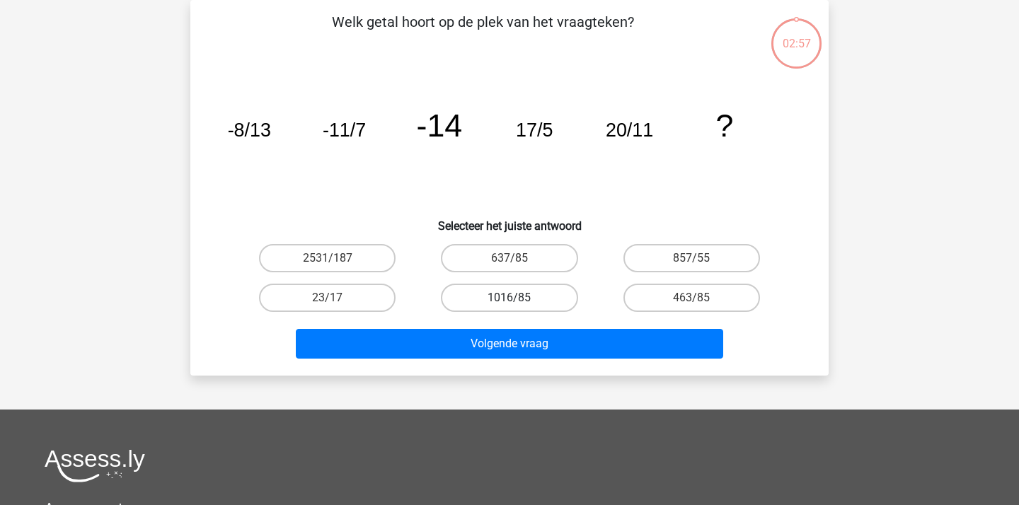
scroll to position [0, 0]
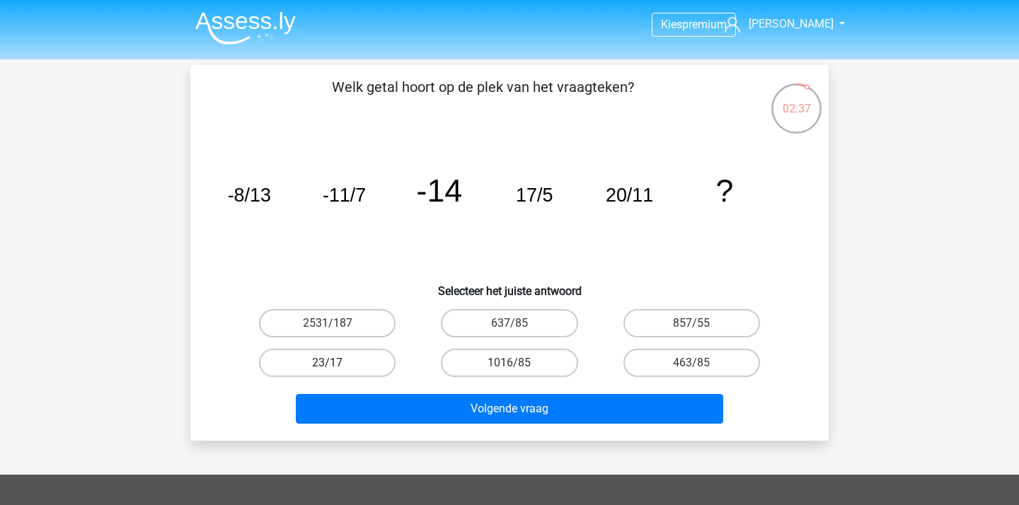
click at [340, 364] on label "23/17" at bounding box center [327, 363] width 137 height 28
click at [337, 364] on input "23/17" at bounding box center [332, 367] width 9 height 9
radio input "true"
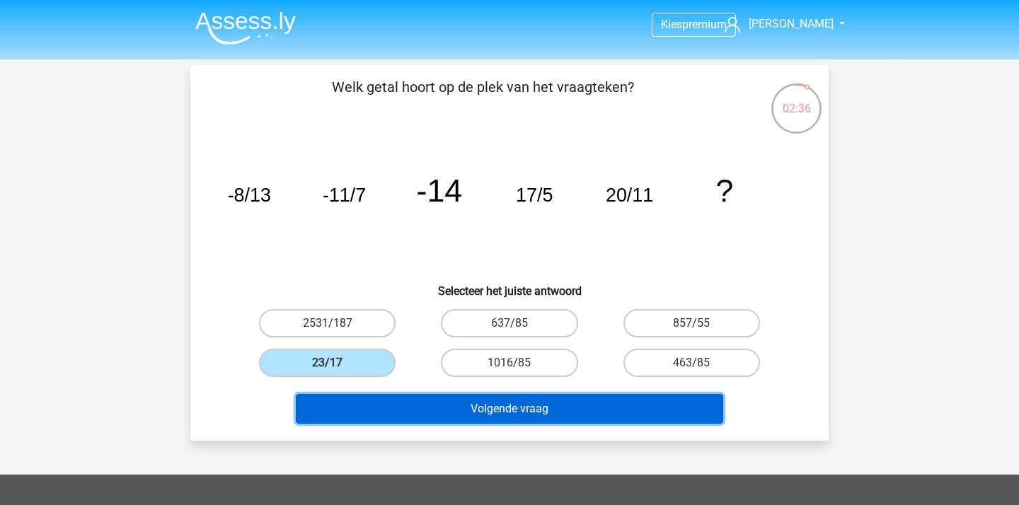
click at [364, 401] on button "Volgende vraag" at bounding box center [510, 409] width 428 height 30
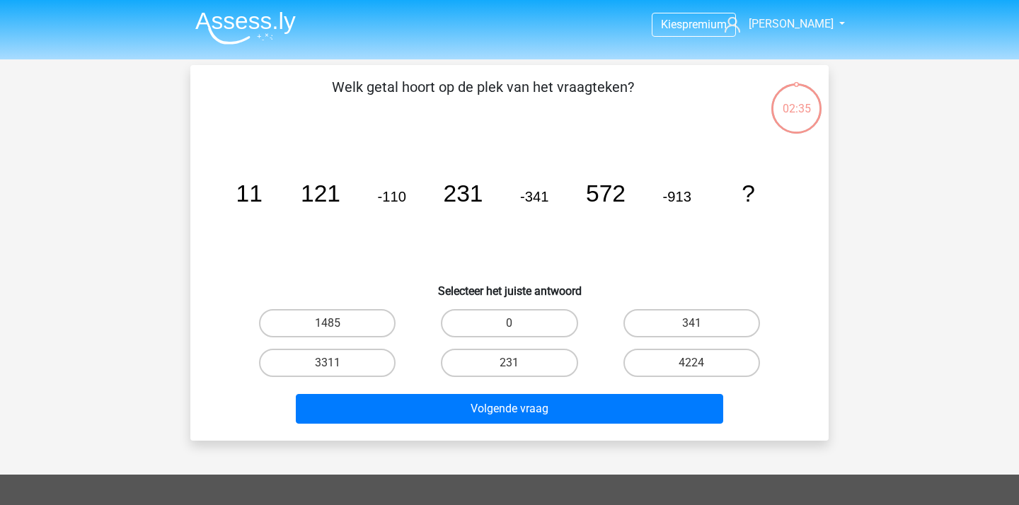
scroll to position [65, 0]
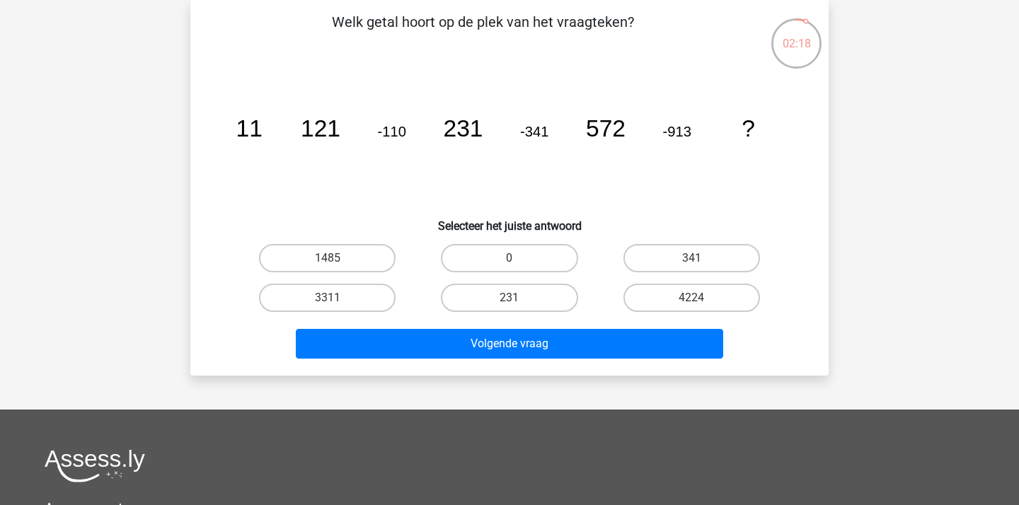
click at [472, 234] on div "Welk getal hoort op de plek van het vraagteken? image/svg+xml 11 121 -110 231 -…" at bounding box center [509, 187] width 627 height 353
click at [367, 264] on label "1485" at bounding box center [327, 258] width 137 height 28
click at [337, 264] on input "1485" at bounding box center [332, 262] width 9 height 9
radio input "true"
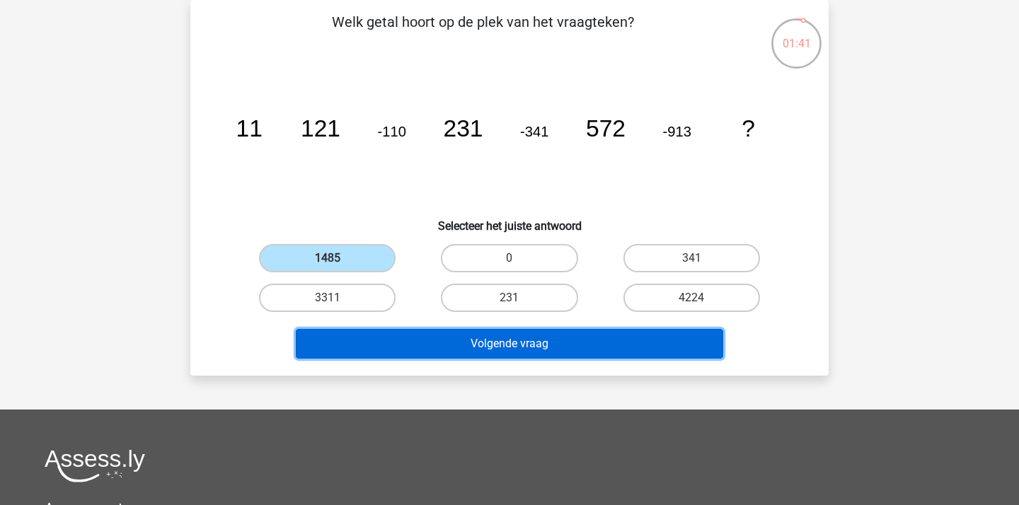
click at [408, 330] on button "Volgende vraag" at bounding box center [510, 344] width 428 height 30
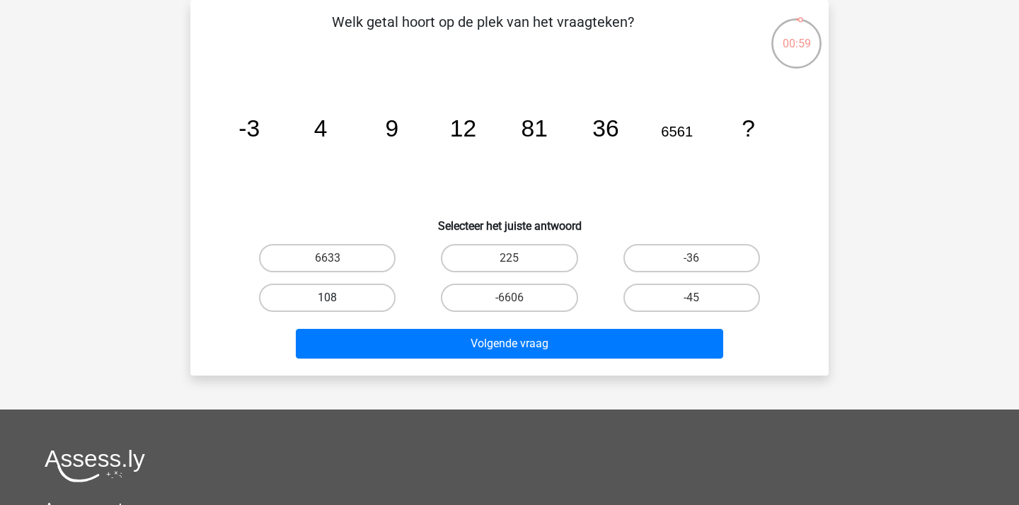
click at [363, 302] on label "108" at bounding box center [327, 298] width 137 height 28
click at [337, 302] on input "108" at bounding box center [332, 302] width 9 height 9
radio input "true"
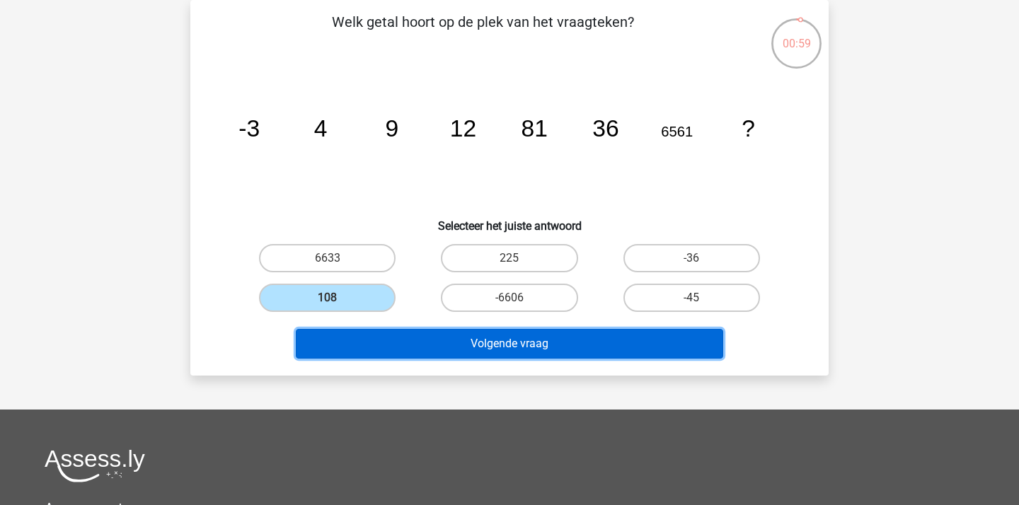
click at [401, 346] on button "Volgende vraag" at bounding box center [510, 344] width 428 height 30
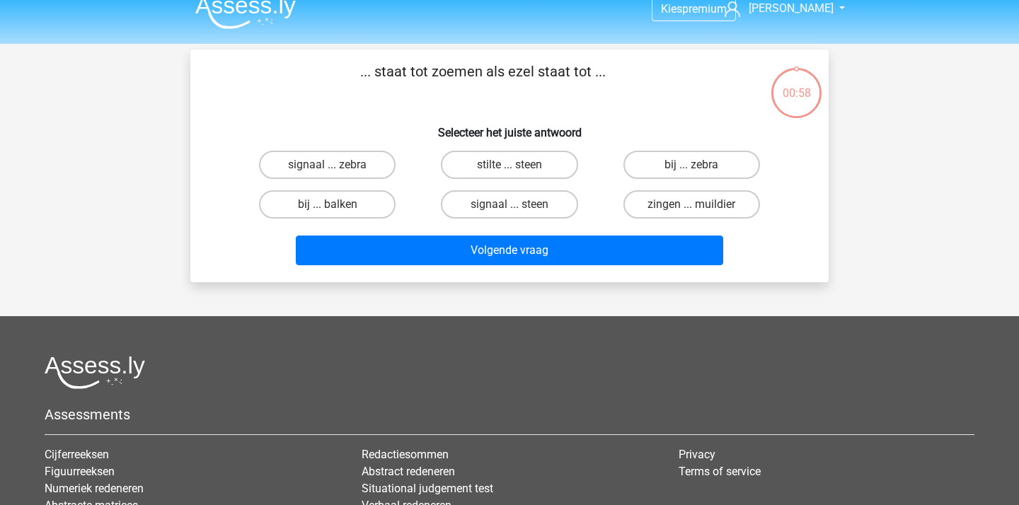
scroll to position [0, 0]
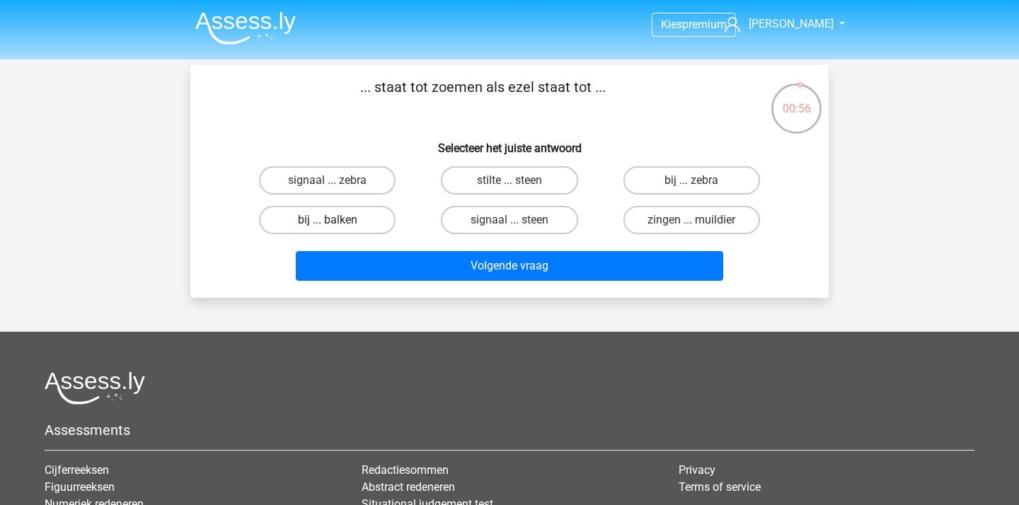
click at [359, 217] on label "bij ... balken" at bounding box center [327, 220] width 137 height 28
click at [337, 220] on input "bij ... balken" at bounding box center [332, 224] width 9 height 9
radio input "true"
click at [372, 250] on div "Volgende vraag" at bounding box center [509, 263] width 593 height 47
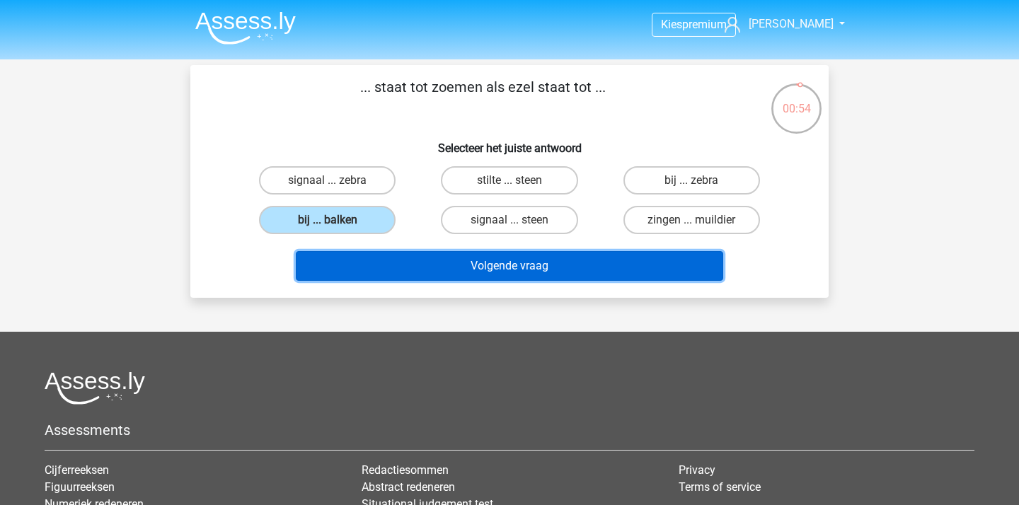
click at [383, 260] on button "Volgende vraag" at bounding box center [510, 266] width 428 height 30
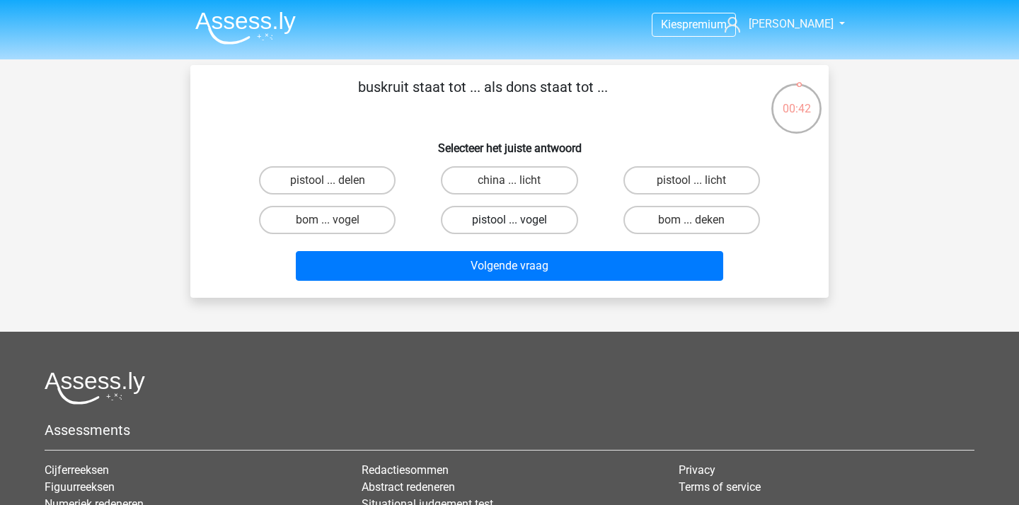
click at [541, 228] on label "pistool ... vogel" at bounding box center [509, 220] width 137 height 28
click at [519, 228] on input "pistool ... vogel" at bounding box center [513, 224] width 9 height 9
radio input "true"
click at [686, 219] on label "bom ... deken" at bounding box center [691, 220] width 137 height 28
click at [691, 220] on input "bom ... deken" at bounding box center [695, 224] width 9 height 9
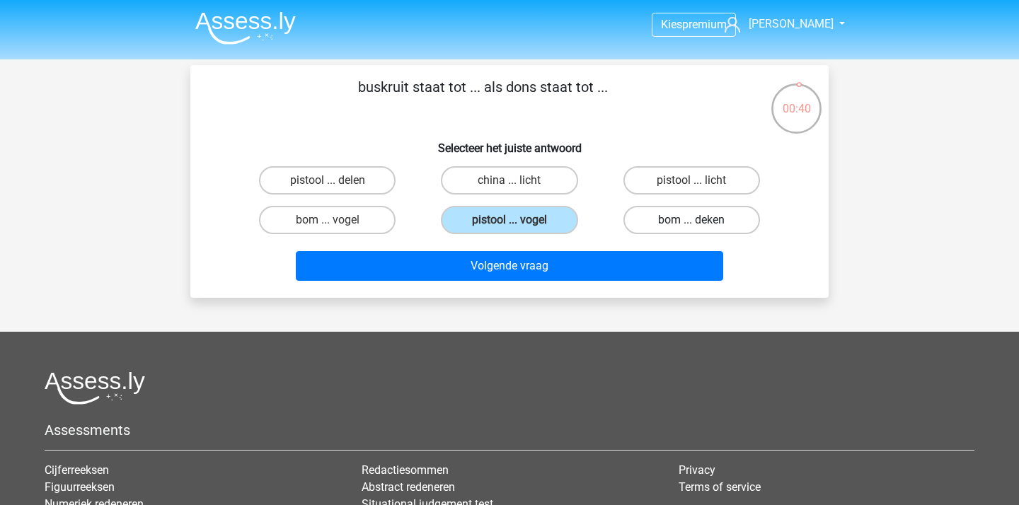
radio input "true"
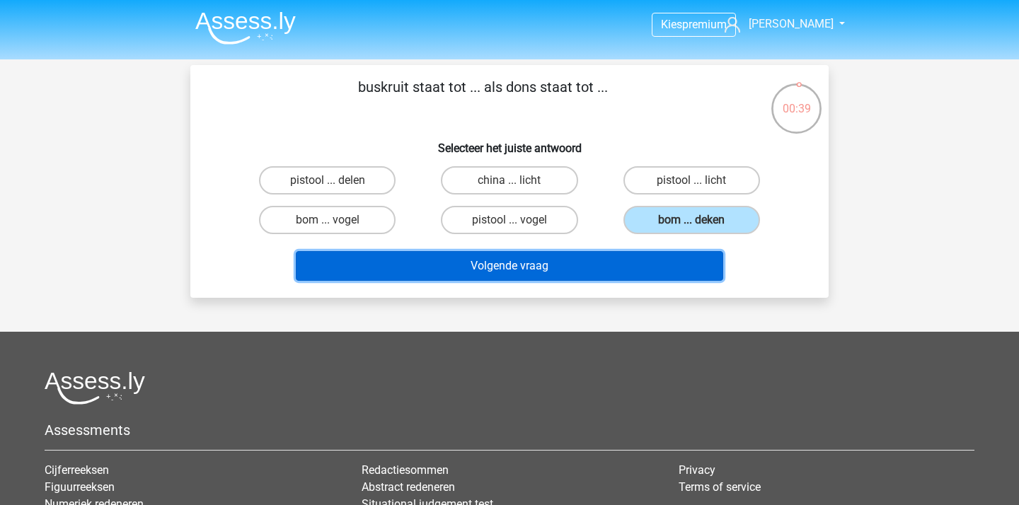
click at [657, 255] on button "Volgende vraag" at bounding box center [510, 266] width 428 height 30
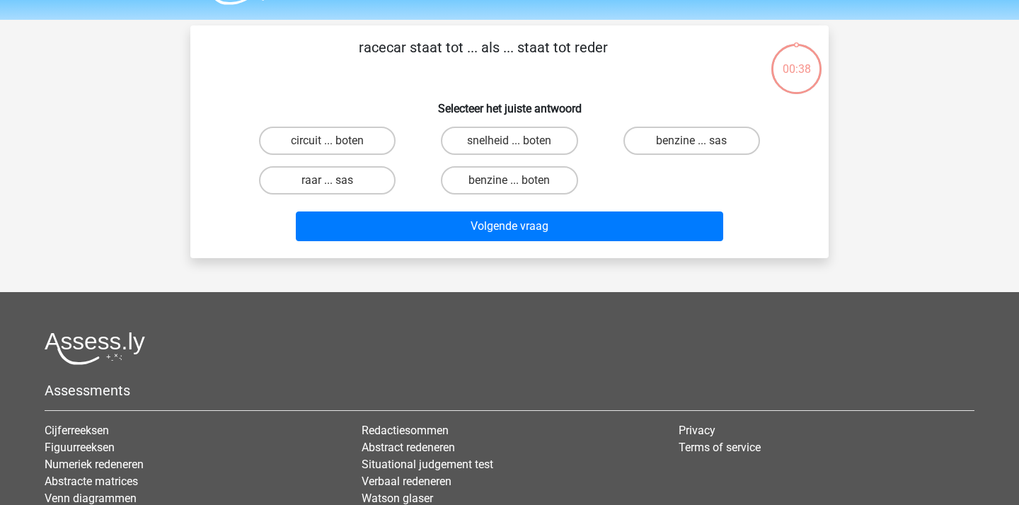
scroll to position [24, 0]
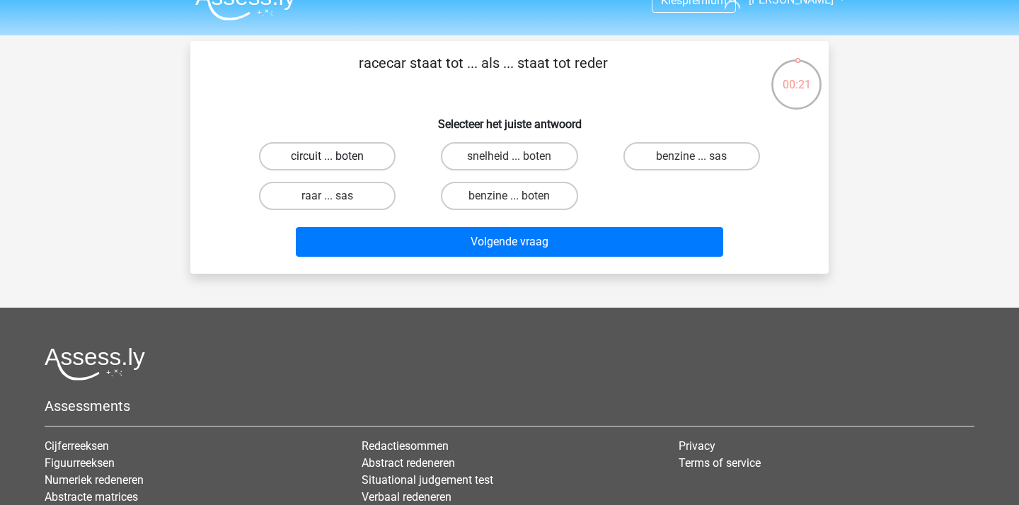
click at [357, 156] on label "circuit ... boten" at bounding box center [327, 156] width 137 height 28
click at [337, 156] on input "circuit ... boten" at bounding box center [332, 160] width 9 height 9
radio input "true"
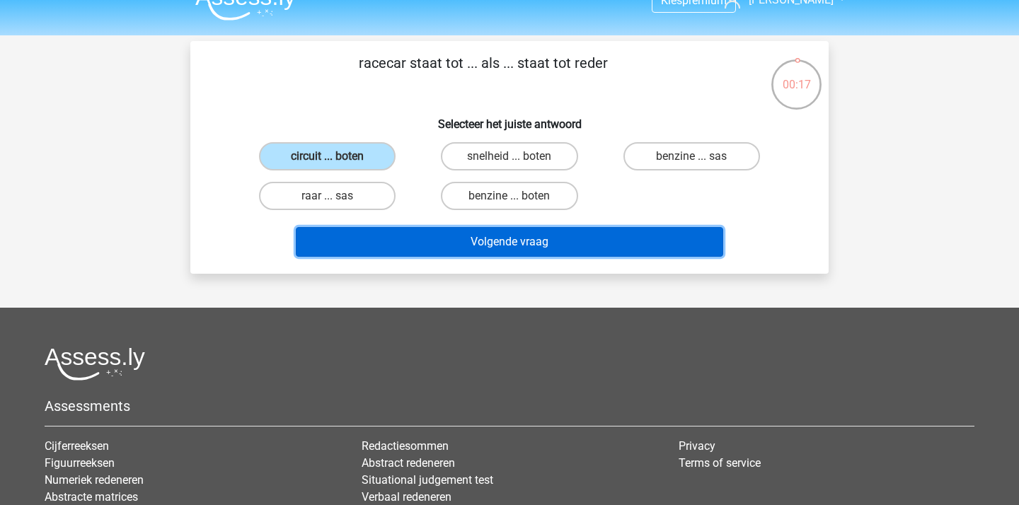
click at [493, 242] on button "Volgende vraag" at bounding box center [510, 242] width 428 height 30
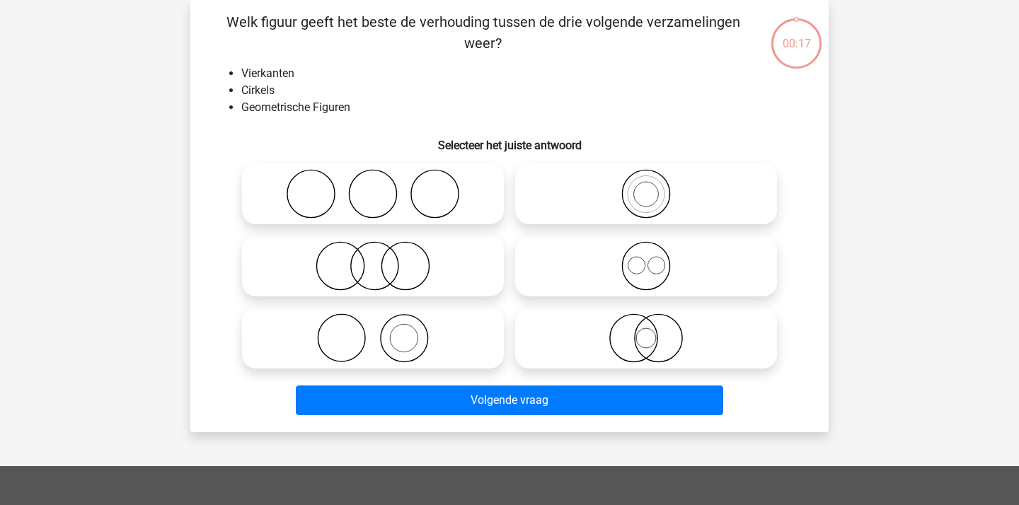
scroll to position [30, 0]
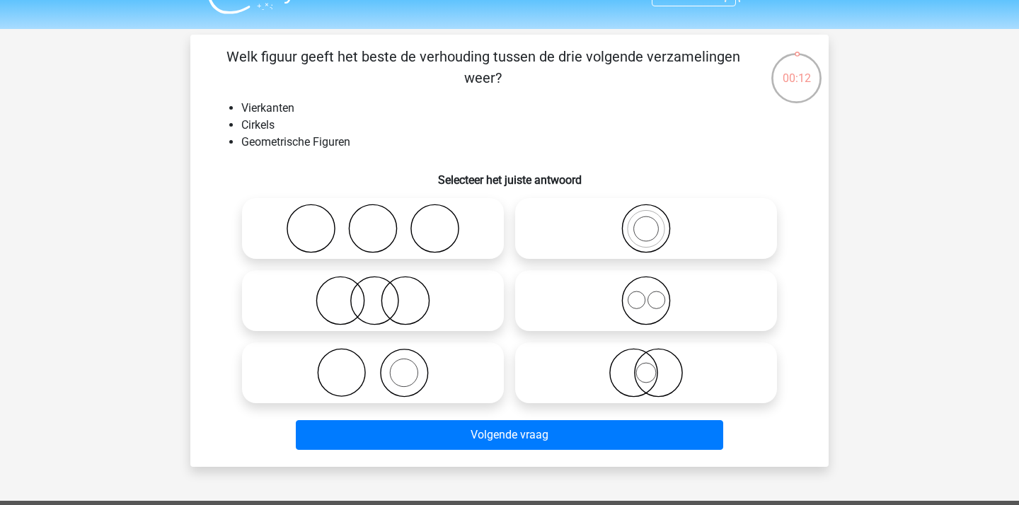
click at [699, 299] on icon at bounding box center [646, 301] width 250 height 50
click at [655, 294] on input "radio" at bounding box center [650, 288] width 9 height 9
radio input "true"
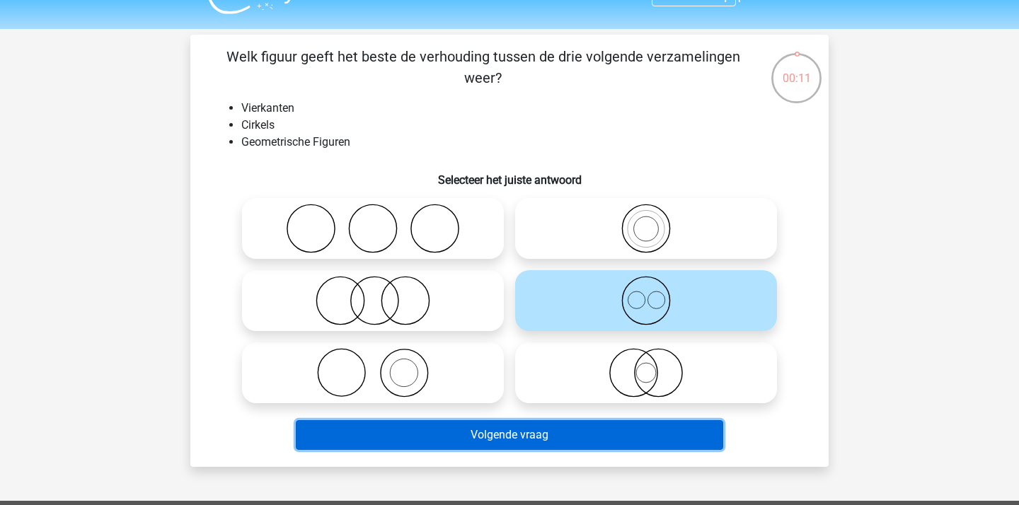
click at [616, 433] on button "Volgende vraag" at bounding box center [510, 435] width 428 height 30
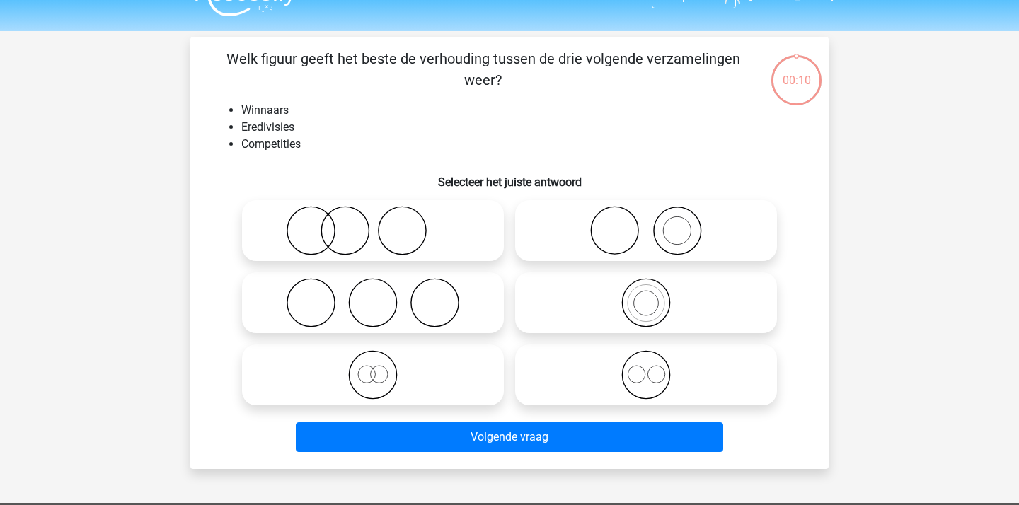
scroll to position [28, 0]
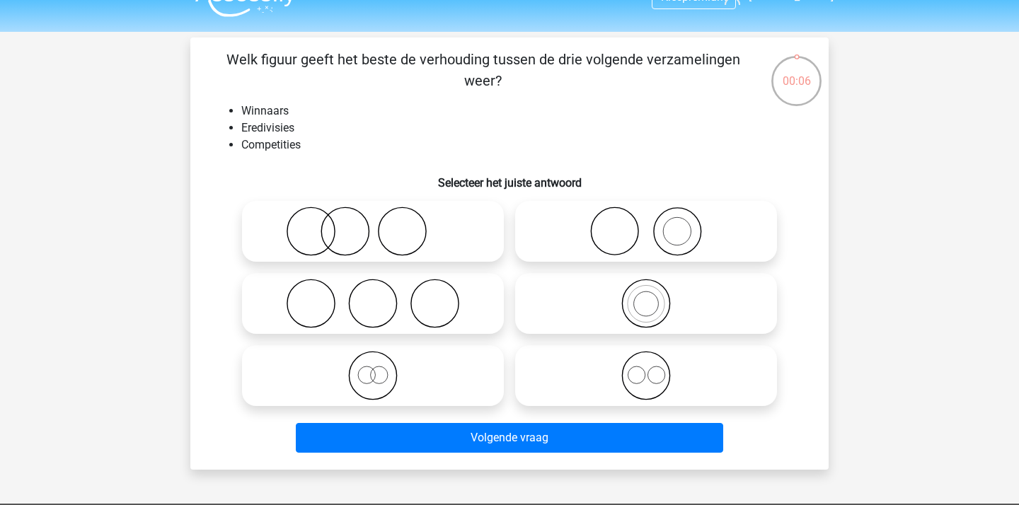
click at [663, 209] on icon at bounding box center [646, 232] width 250 height 50
click at [655, 215] on input "radio" at bounding box center [650, 219] width 9 height 9
radio input "true"
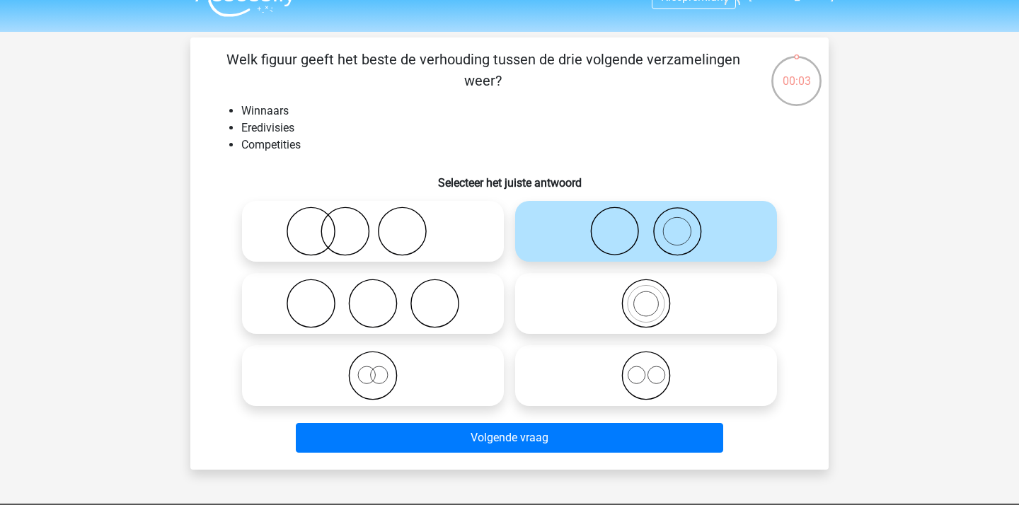
click at [443, 247] on icon at bounding box center [373, 232] width 250 height 50
click at [382, 224] on input "radio" at bounding box center [377, 219] width 9 height 9
radio input "true"
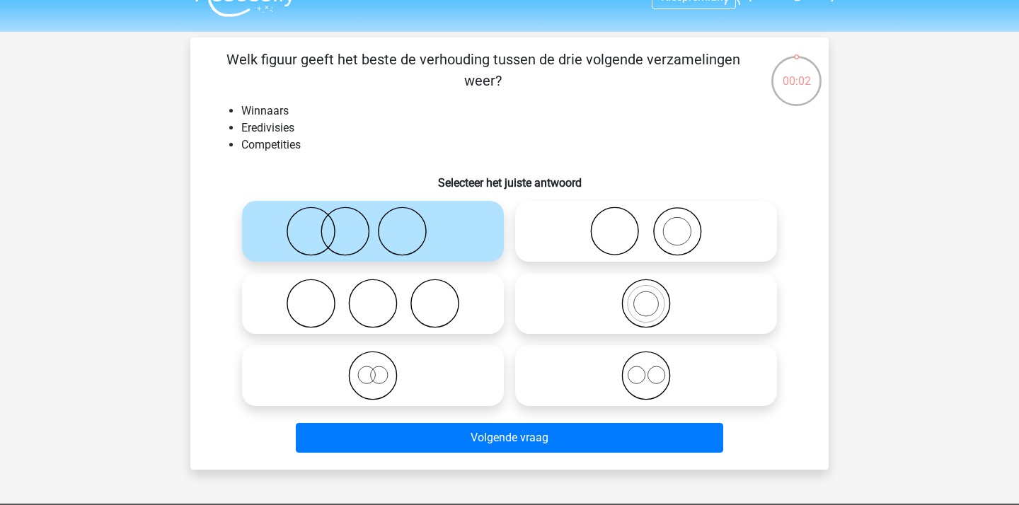
click at [685, 231] on icon at bounding box center [646, 232] width 250 height 50
click at [655, 224] on input "radio" at bounding box center [650, 219] width 9 height 9
radio input "true"
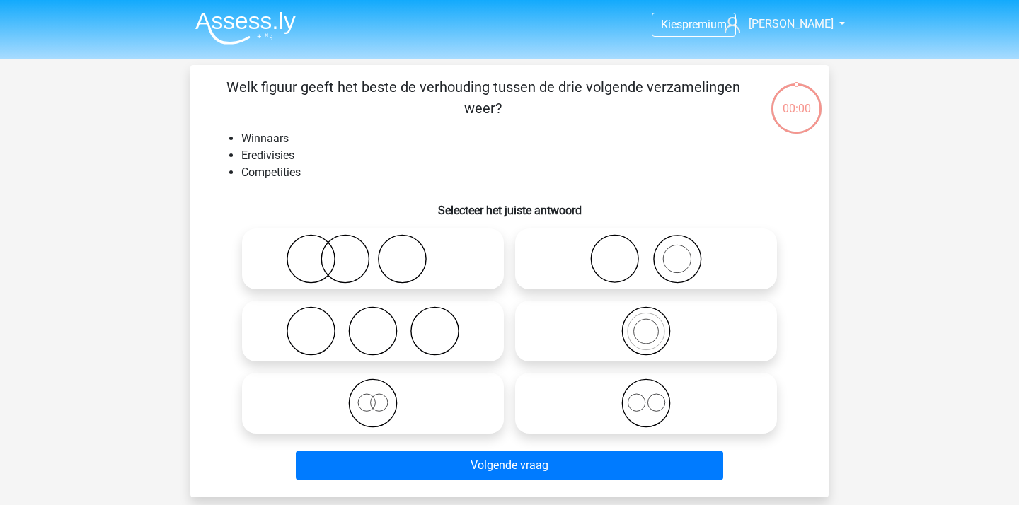
scroll to position [28, 0]
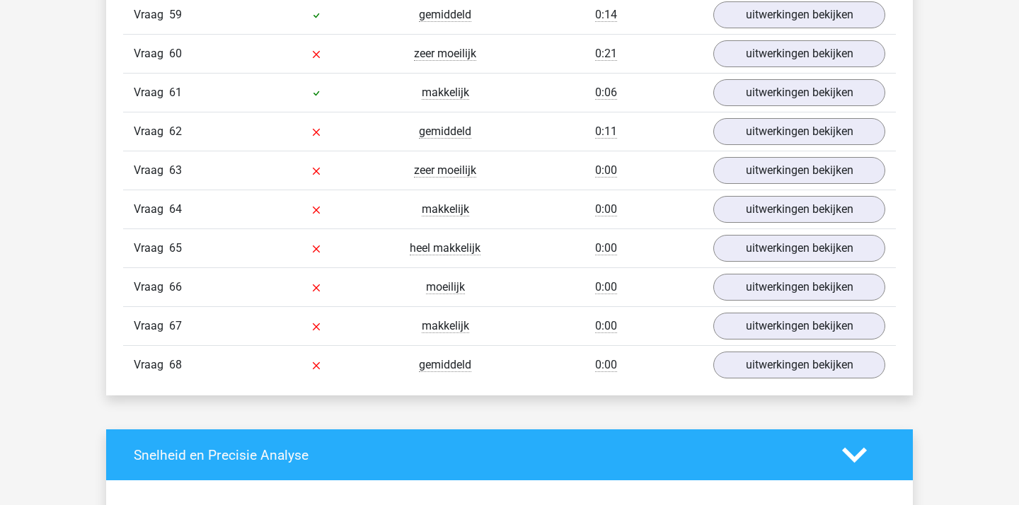
scroll to position [3864, 0]
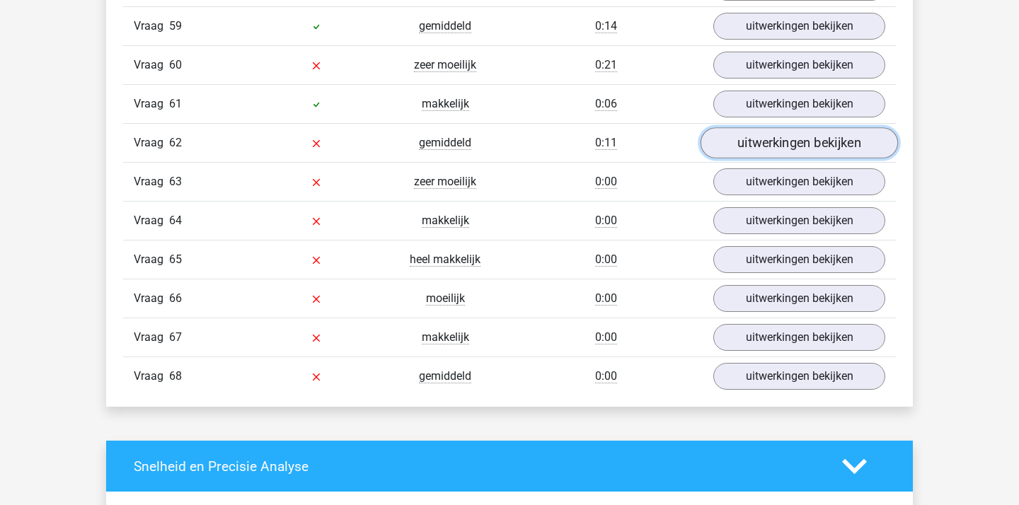
click at [783, 139] on link "uitwerkingen bekijken" at bounding box center [799, 142] width 197 height 31
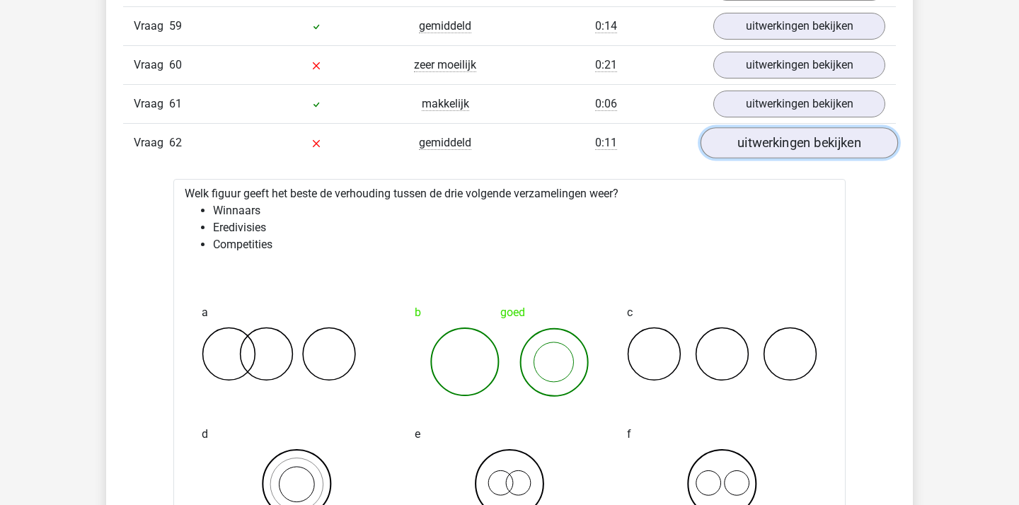
click at [783, 139] on link "uitwerkingen bekijken" at bounding box center [799, 142] width 197 height 31
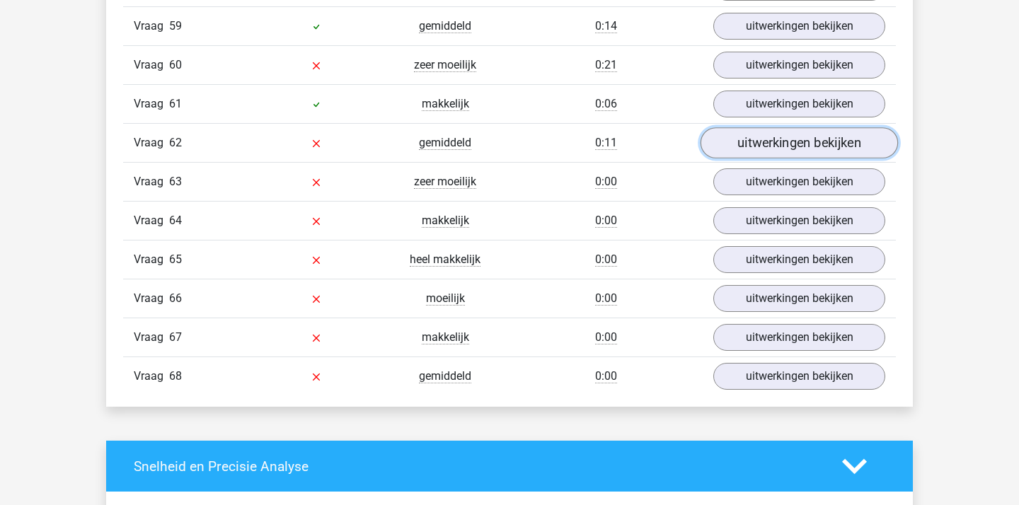
click at [783, 139] on link "uitwerkingen bekijken" at bounding box center [799, 142] width 197 height 31
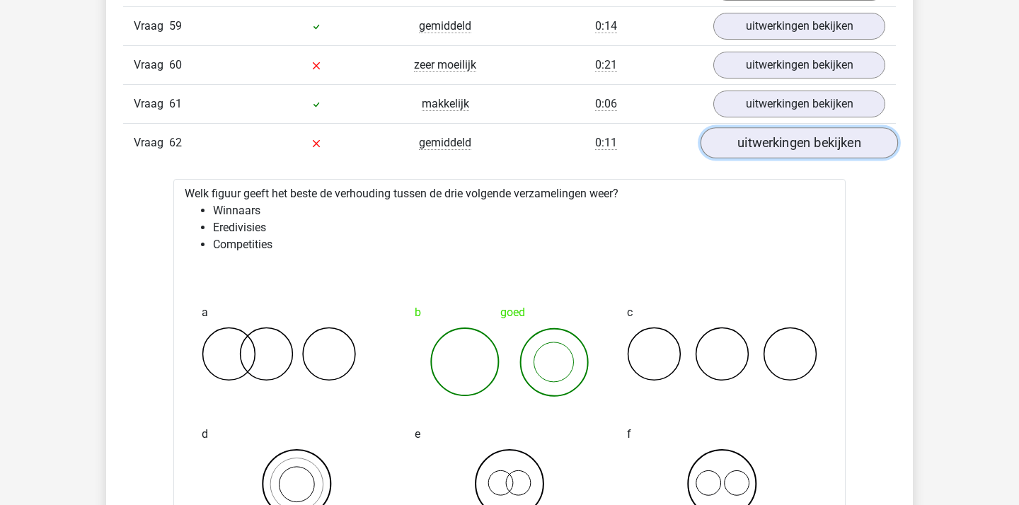
click at [777, 146] on link "uitwerkingen bekijken" at bounding box center [799, 142] width 197 height 31
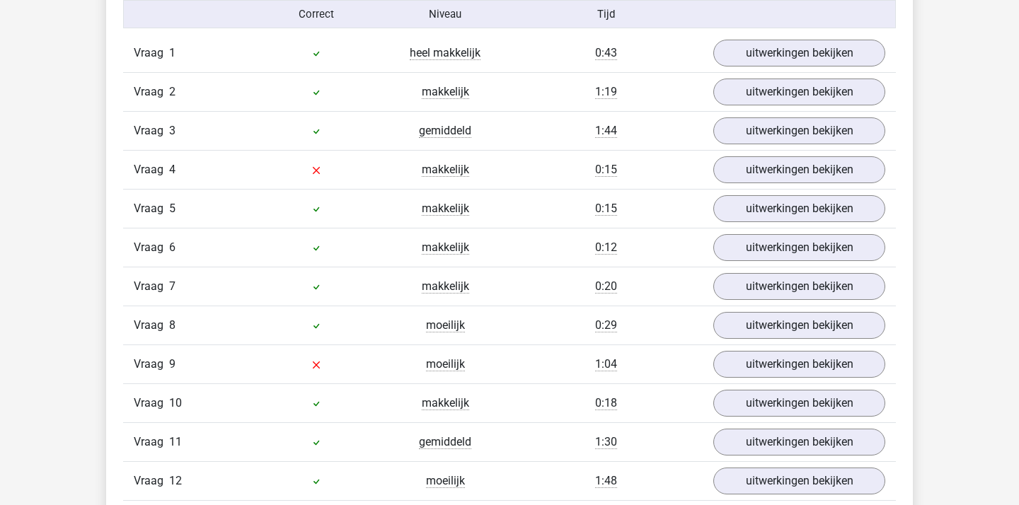
scroll to position [1574, 0]
